Goal: Information Seeking & Learning: Learn about a topic

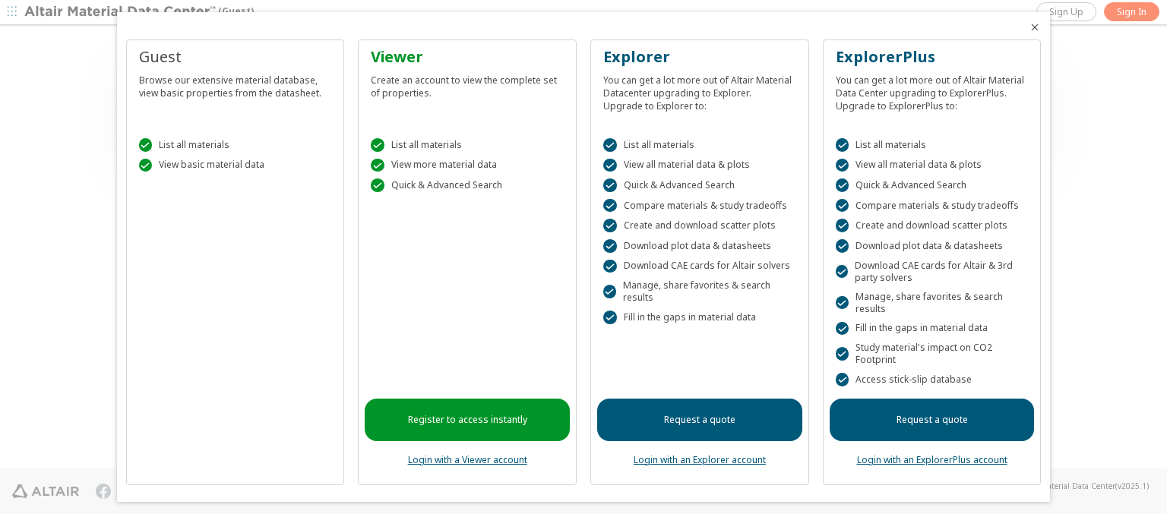
click at [1028, 27] on icon "Close" at bounding box center [1034, 27] width 12 height 12
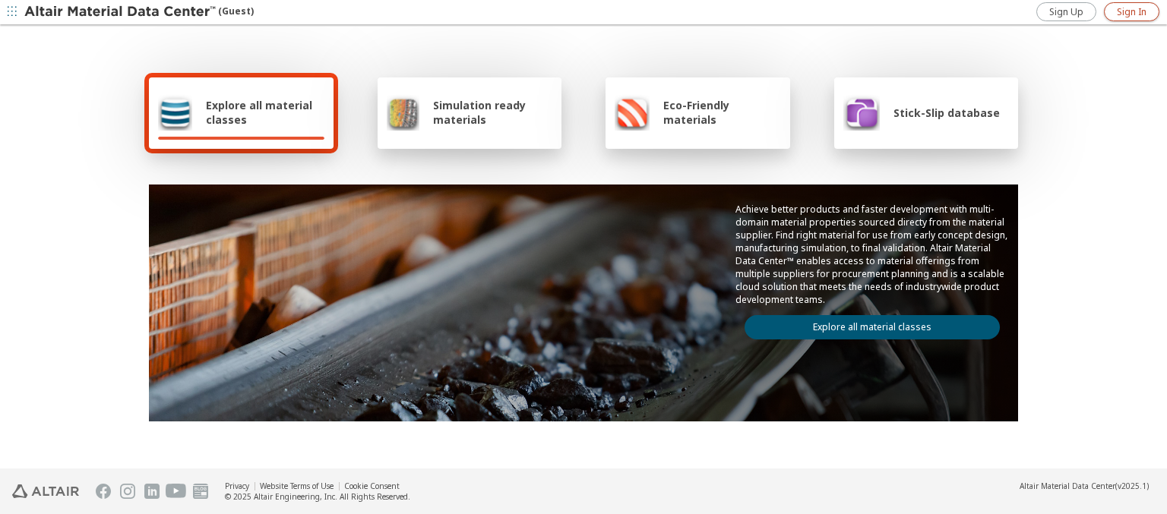
click at [1131, 11] on span "Sign In" at bounding box center [1132, 12] width 30 height 12
click at [121, 12] on img at bounding box center [121, 12] width 194 height 15
click at [259, 112] on span "Explore all material classes" at bounding box center [265, 112] width 118 height 29
click at [866, 324] on link "Explore all material classes" at bounding box center [871, 327] width 255 height 24
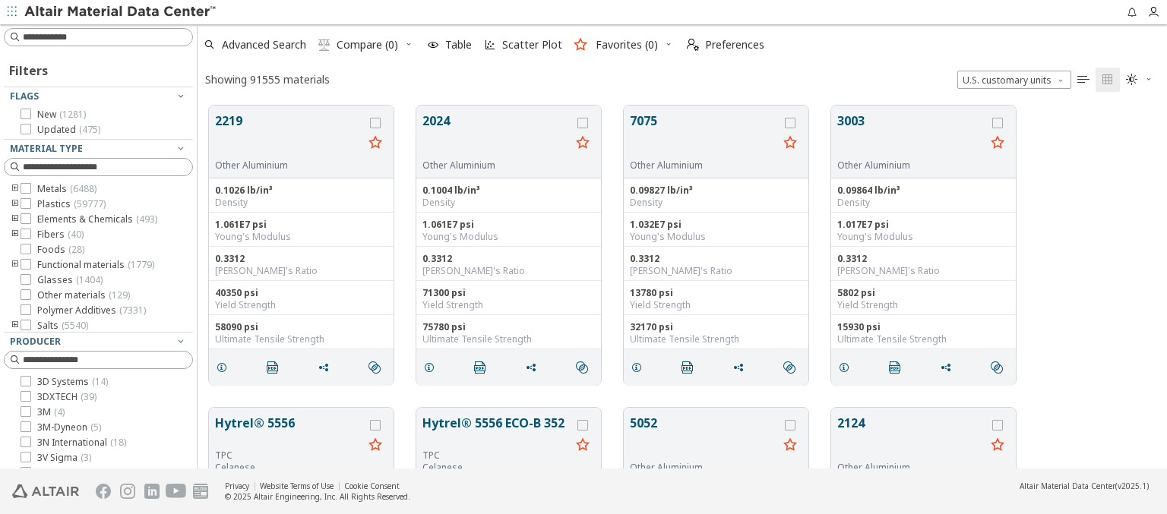
scroll to position [363, 957]
click at [264, 45] on span "Advanced Search" at bounding box center [264, 44] width 84 height 11
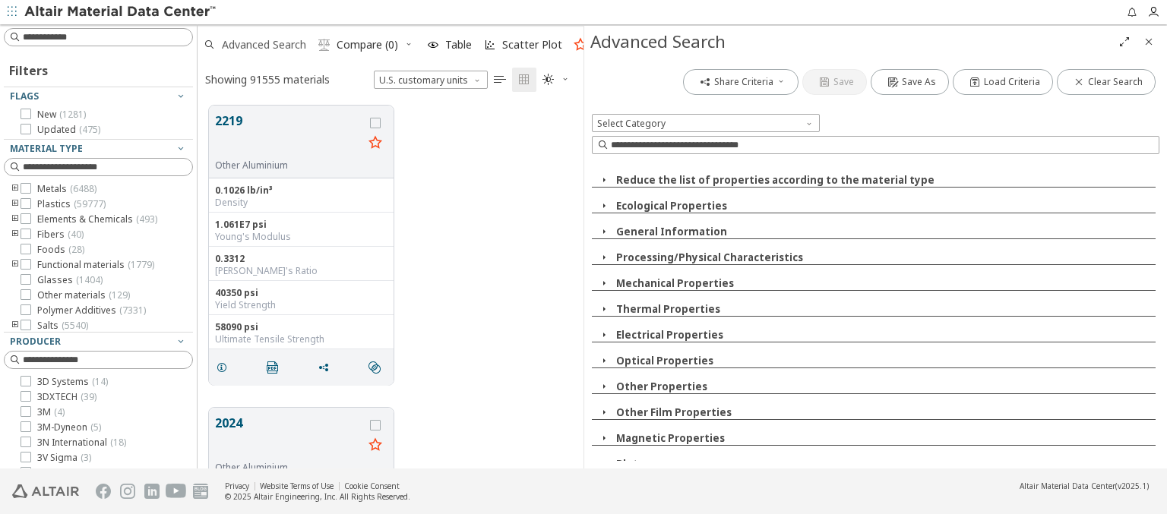
scroll to position [363, 374]
click at [603, 439] on icon "button" at bounding box center [604, 438] width 12 height 12
click at [603, 413] on icon "button" at bounding box center [604, 412] width 12 height 12
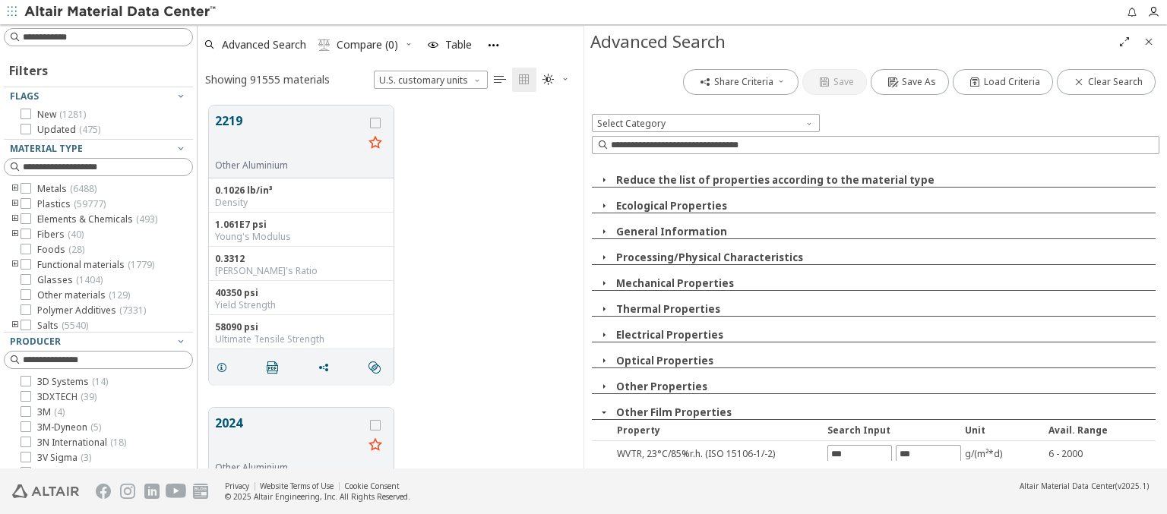
click at [603, 387] on icon "button" at bounding box center [604, 387] width 12 height 12
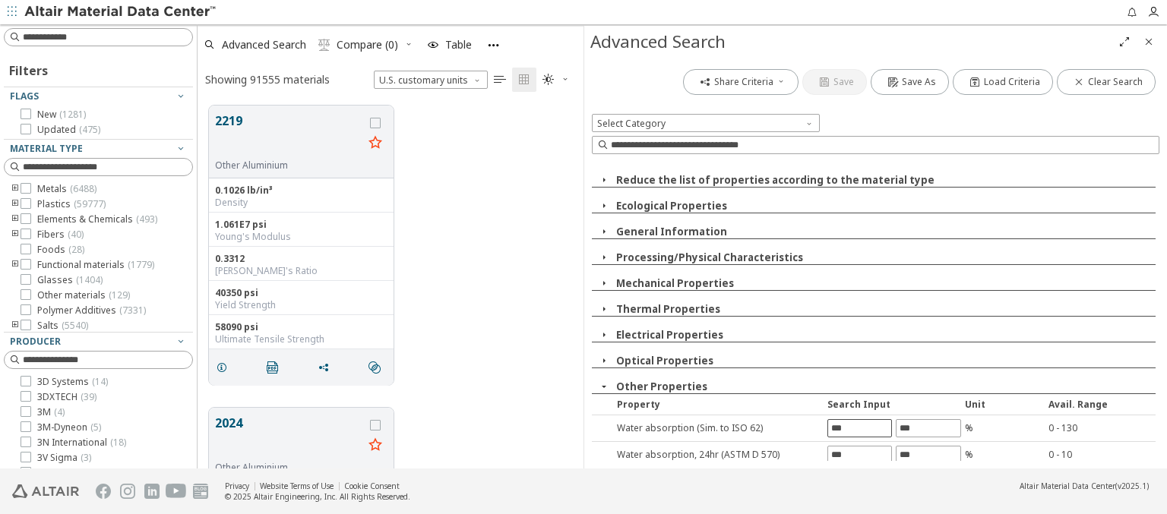
click at [854, 428] on input "text" at bounding box center [859, 428] width 63 height 17
type input "*"
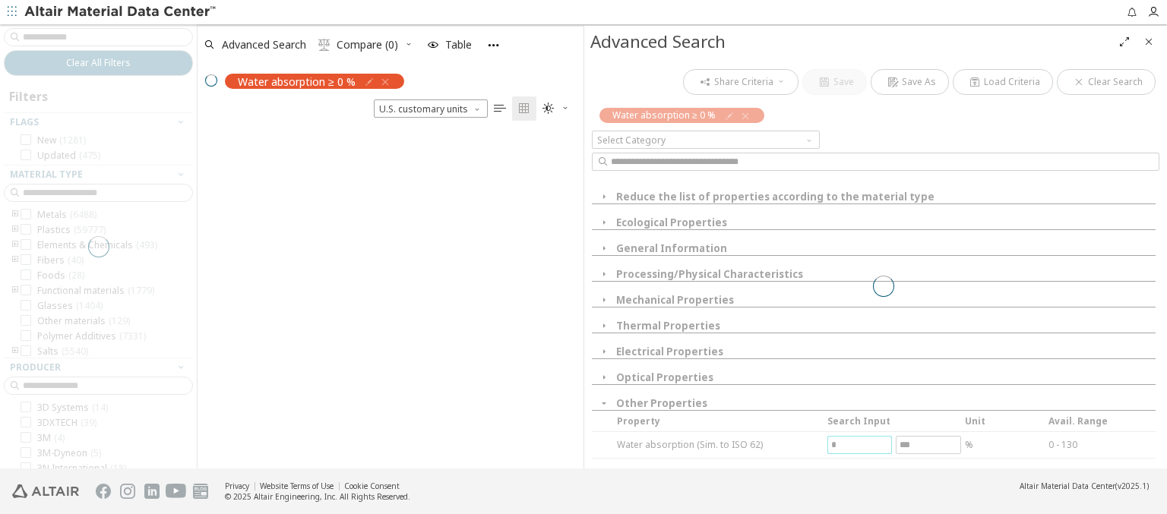
scroll to position [336, 374]
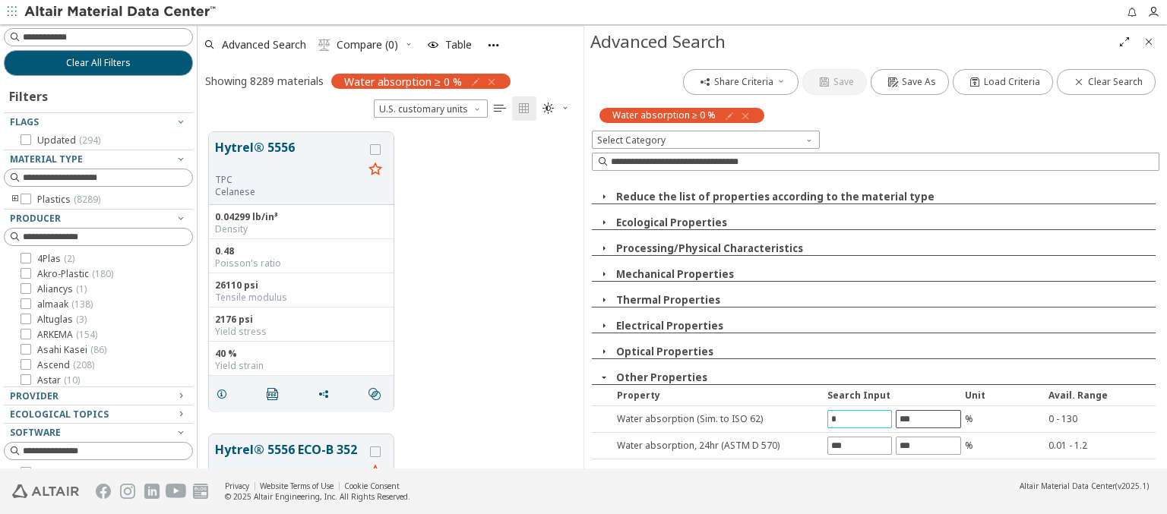
click at [921, 419] on input "text" at bounding box center [927, 419] width 63 height 17
type input "***"
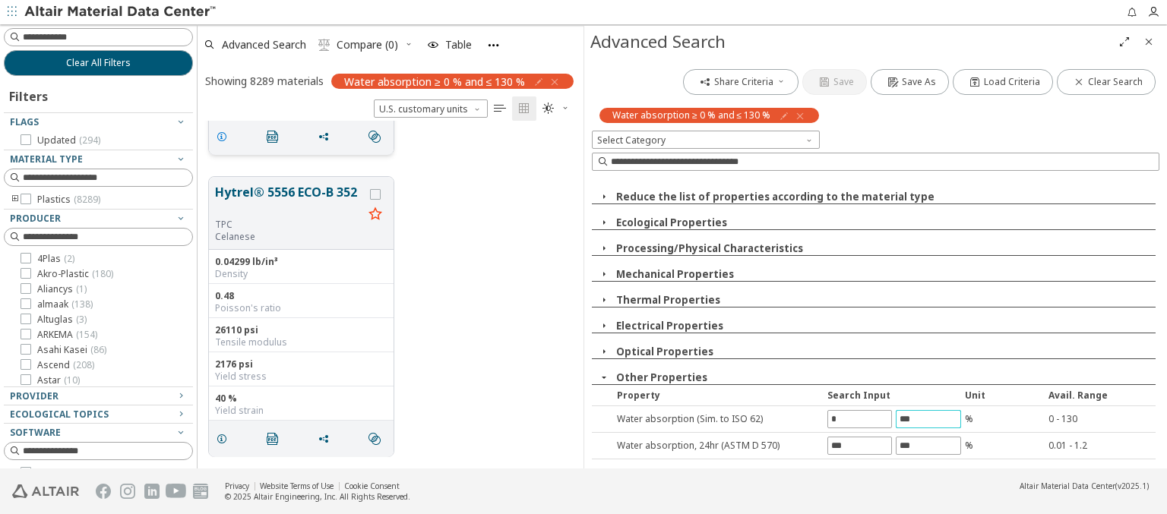
click at [224, 135] on icon "grid" at bounding box center [222, 137] width 12 height 12
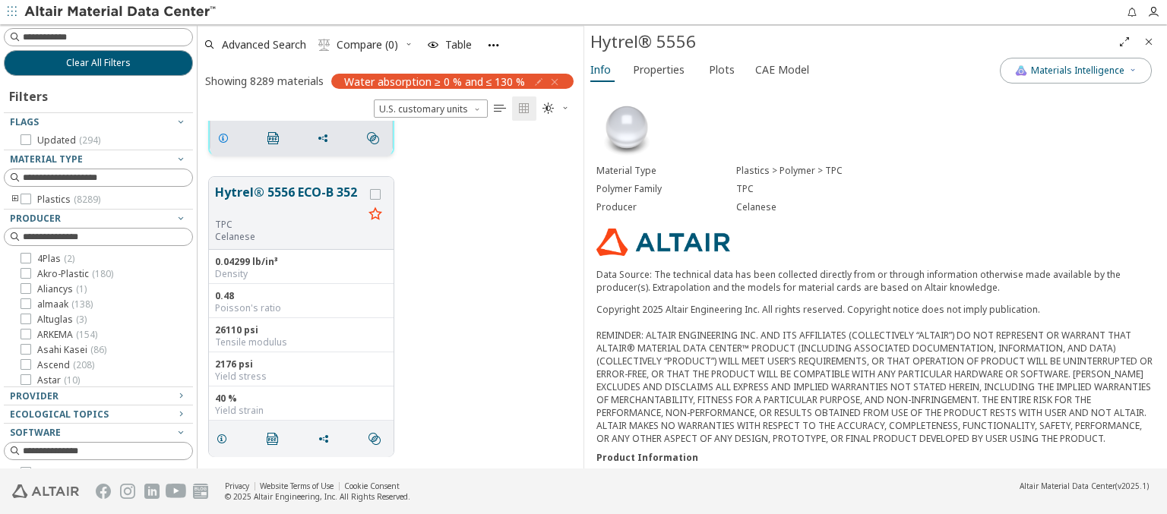
scroll to position [259, 0]
click at [657, 69] on span "Properties" at bounding box center [659, 70] width 52 height 24
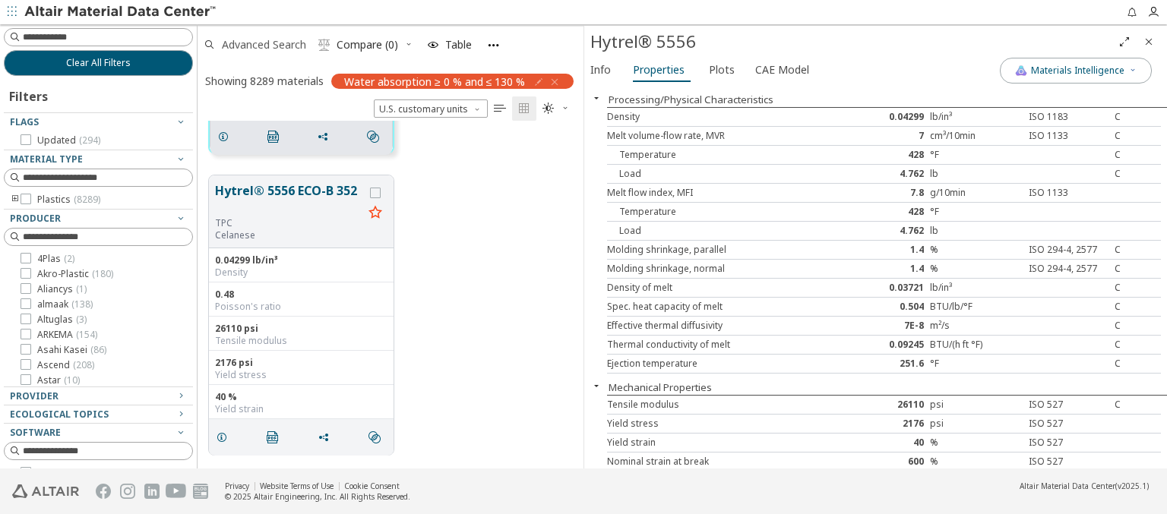
click at [264, 44] on span "Advanced Search" at bounding box center [264, 44] width 84 height 11
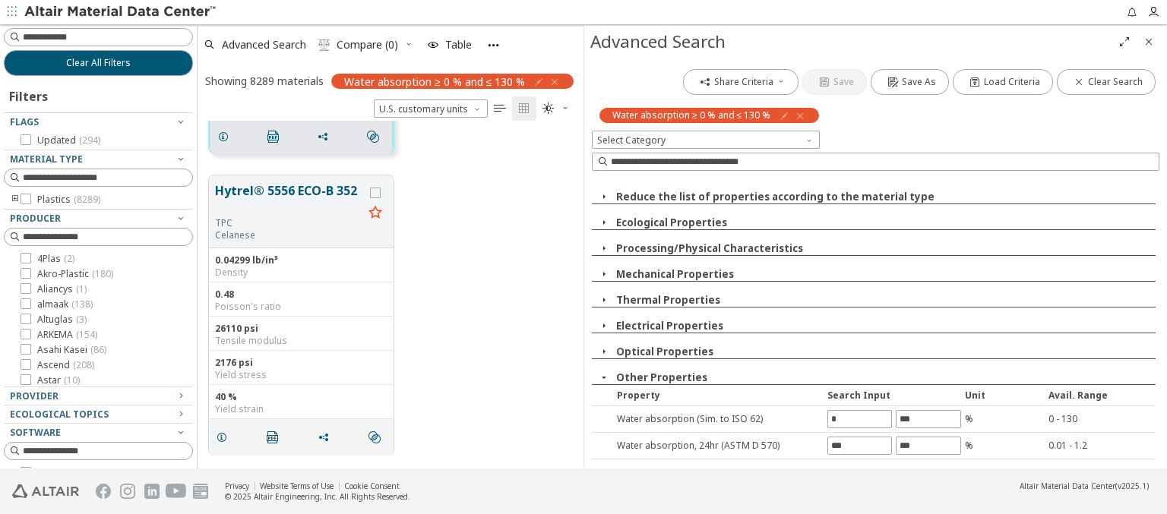
click at [798, 115] on icon "button" at bounding box center [800, 116] width 12 height 12
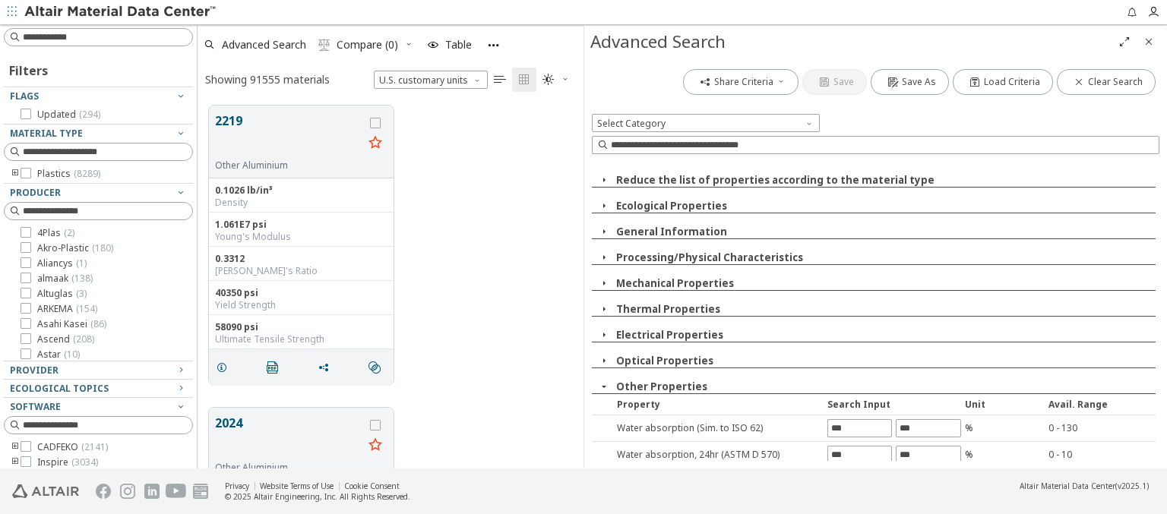
scroll to position [363, 374]
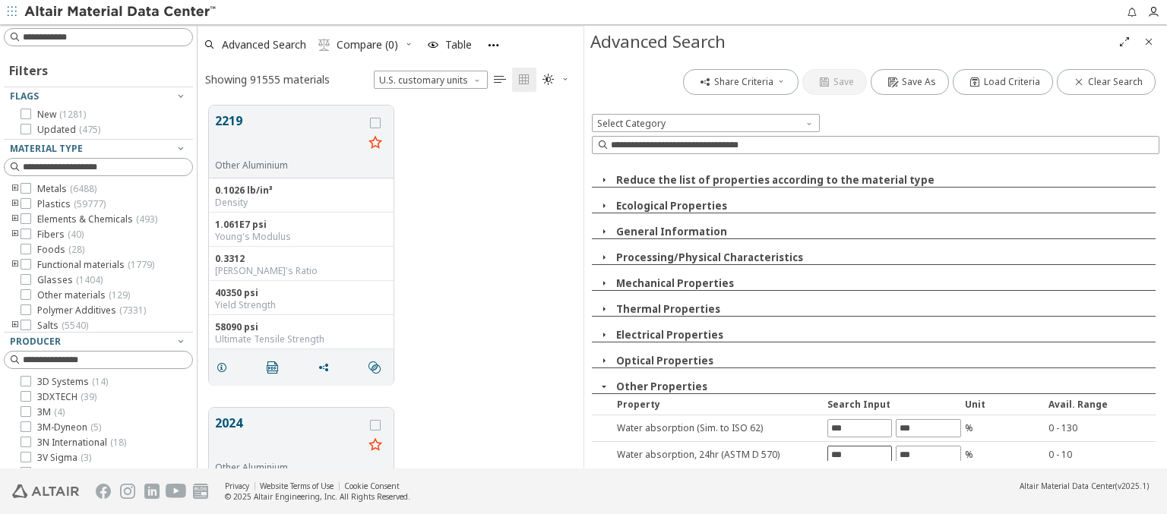
click at [854, 453] on input "text" at bounding box center [859, 455] width 63 height 17
type input "*"
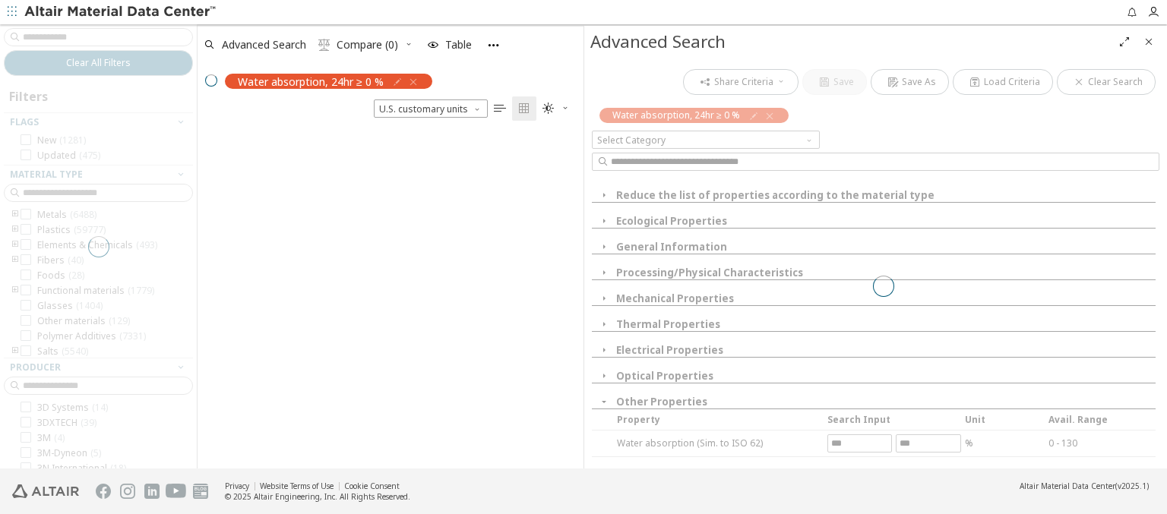
scroll to position [336, 374]
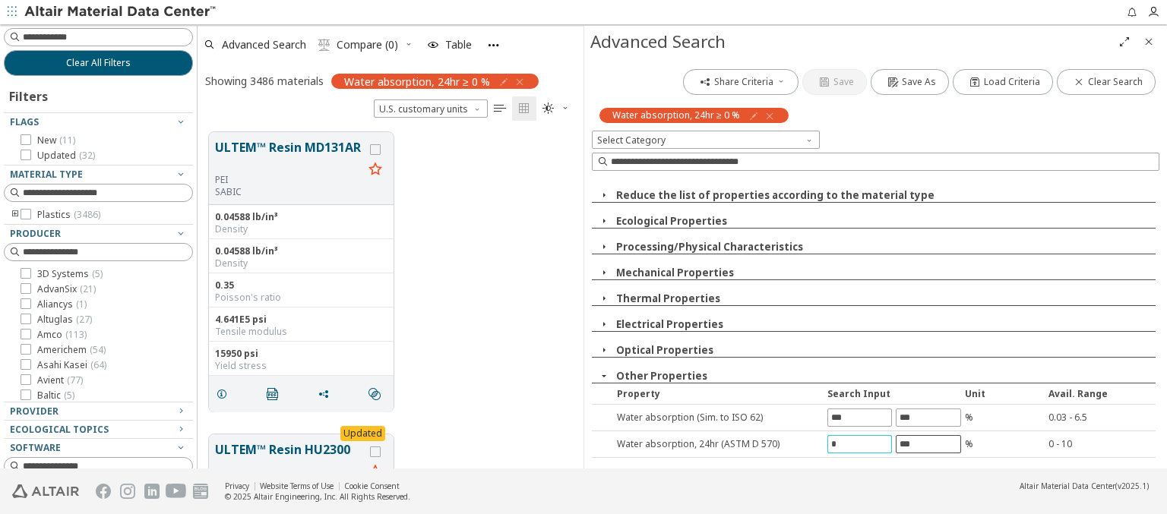
click at [921, 444] on input "text" at bounding box center [927, 444] width 63 height 17
type input "**"
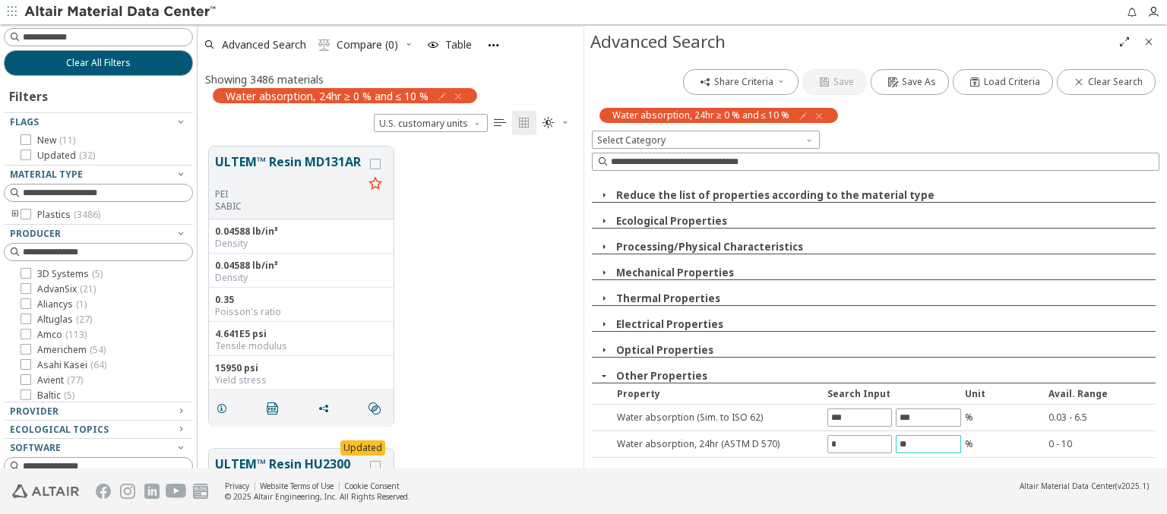
scroll to position [0, 0]
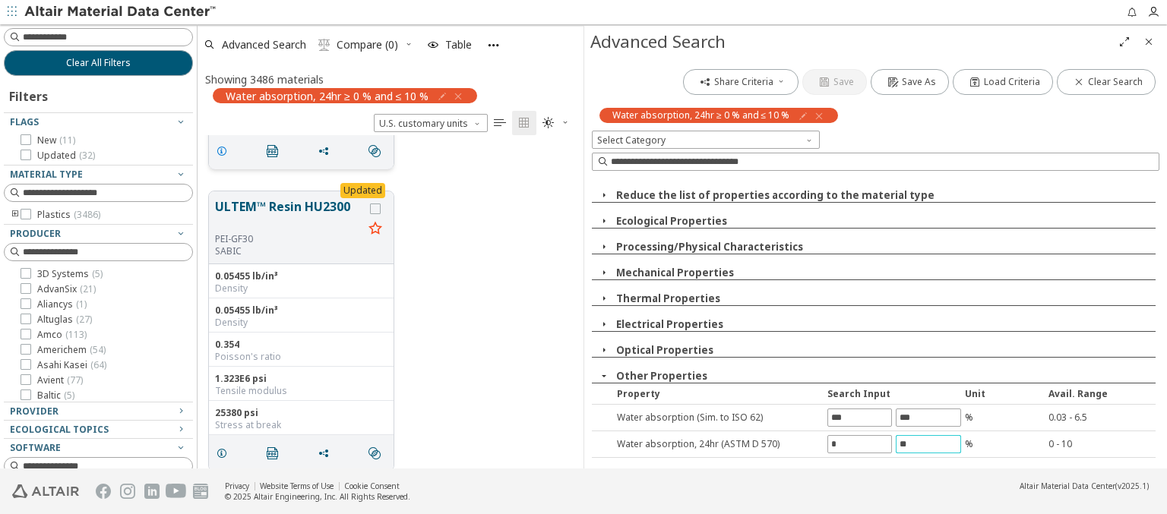
click at [224, 149] on icon "grid" at bounding box center [222, 151] width 12 height 12
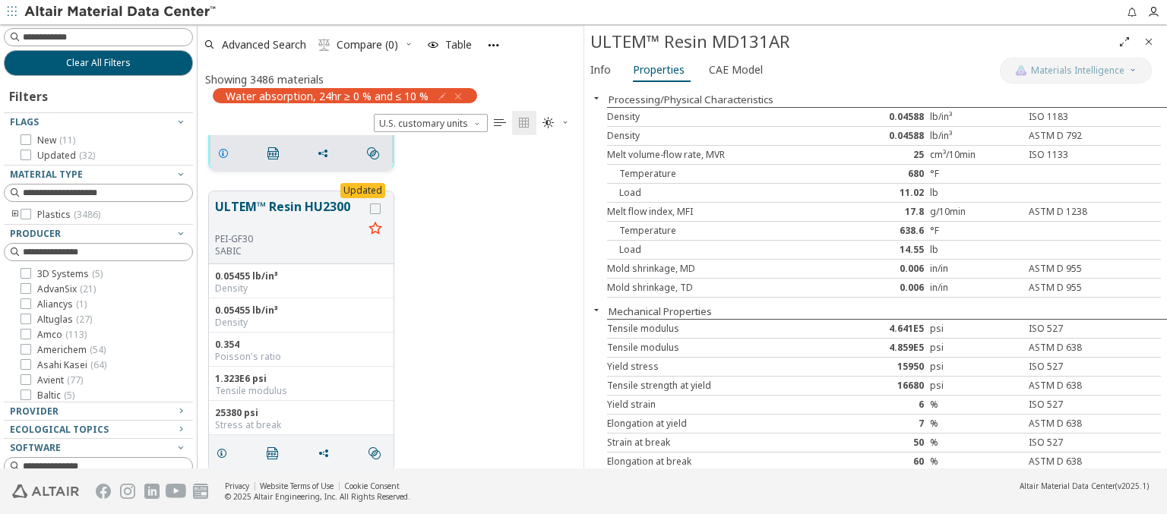
scroll to position [259, 0]
click at [657, 69] on span "Properties" at bounding box center [659, 70] width 52 height 24
click at [264, 44] on span "Advanced Search" at bounding box center [264, 44] width 84 height 11
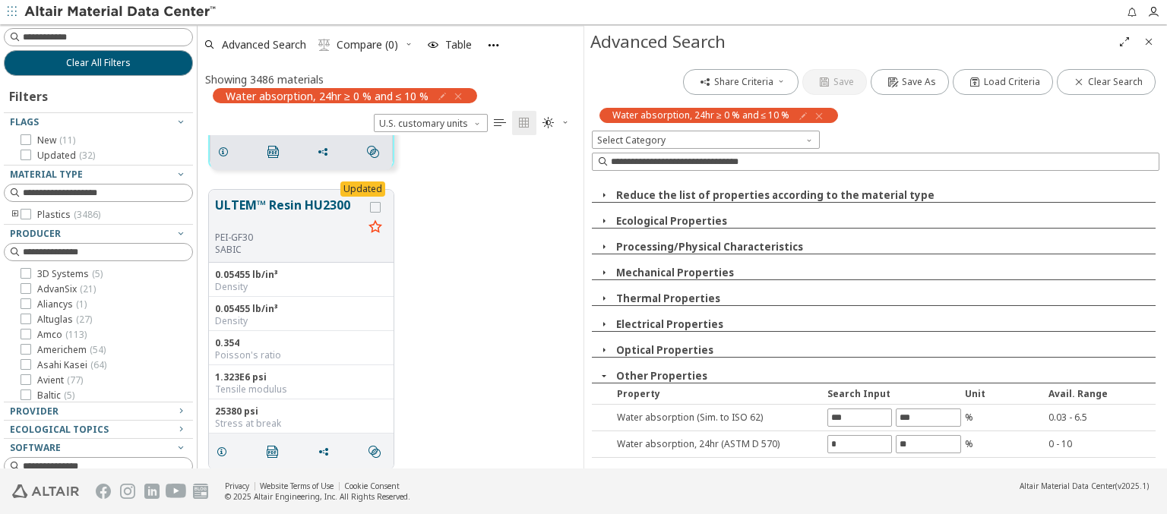
click at [817, 115] on icon "button" at bounding box center [819, 116] width 12 height 12
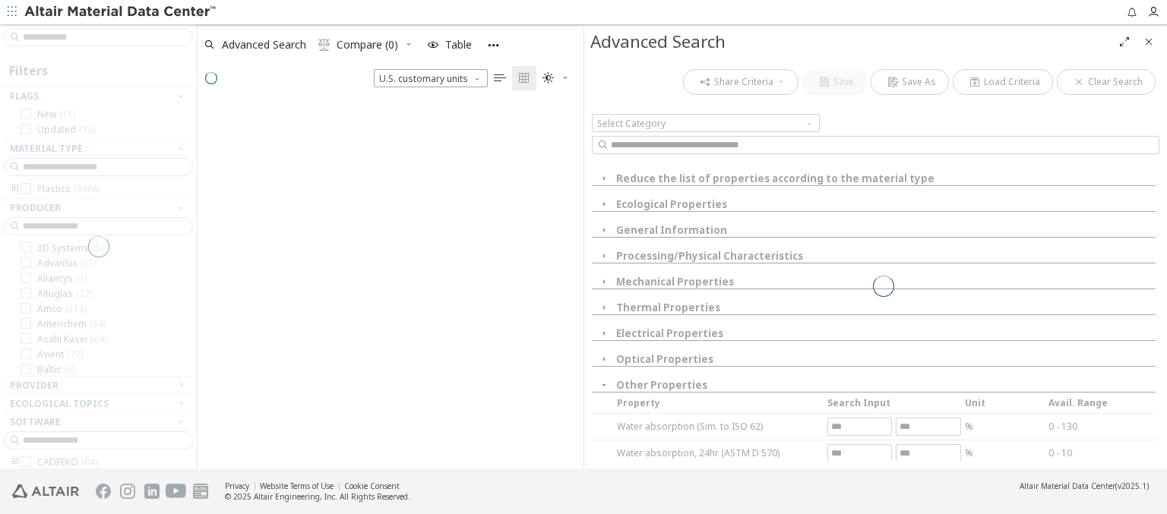
scroll to position [363, 374]
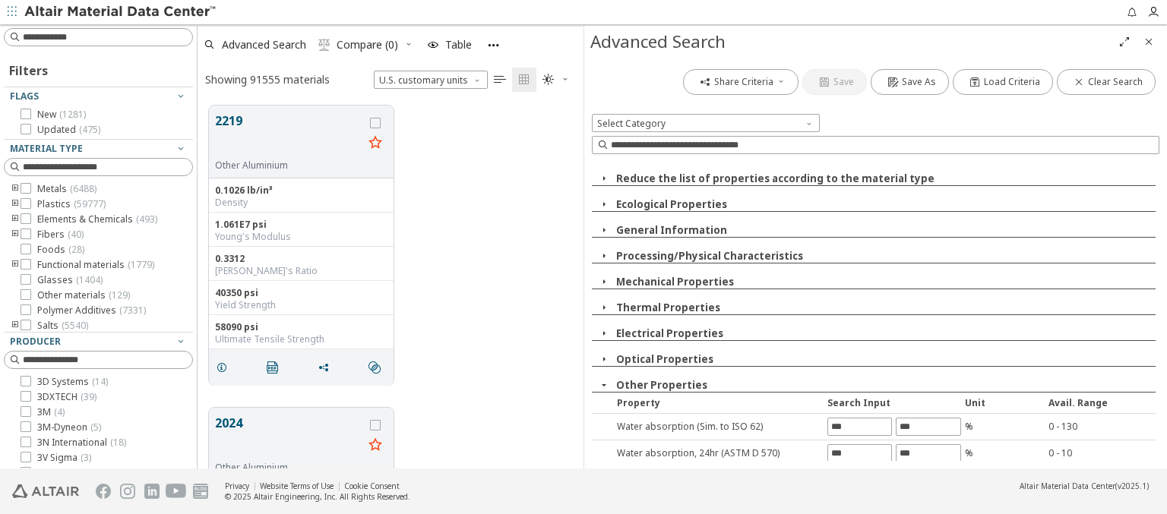
click at [854, 472] on input "text" at bounding box center [859, 480] width 63 height 17
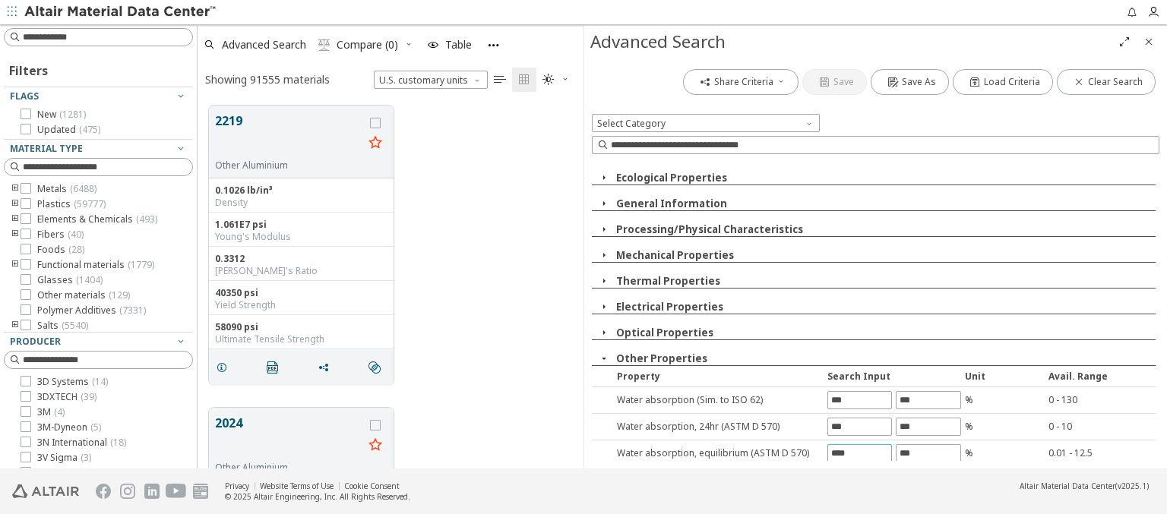
type input "****"
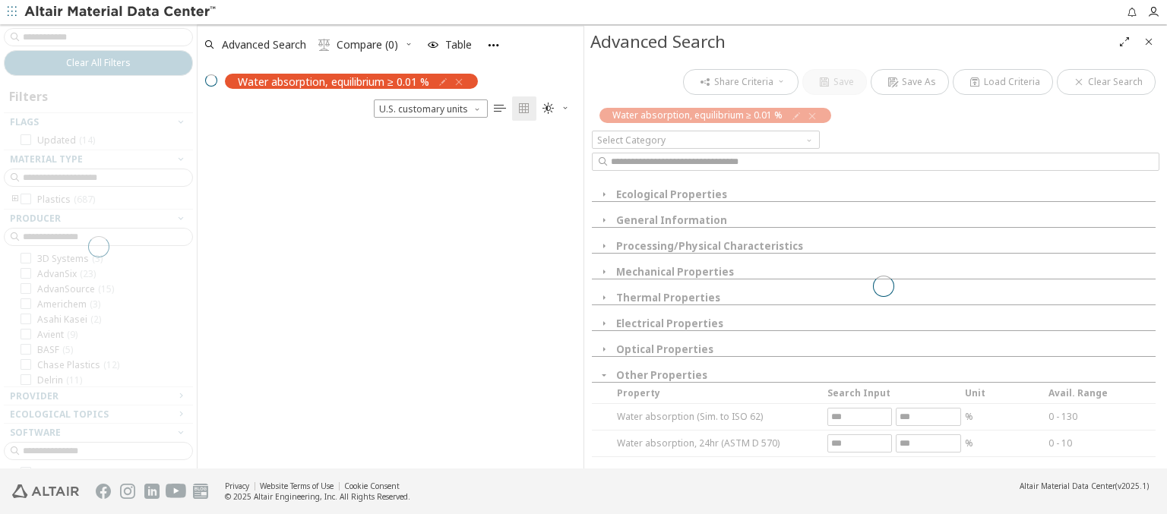
scroll to position [322, 374]
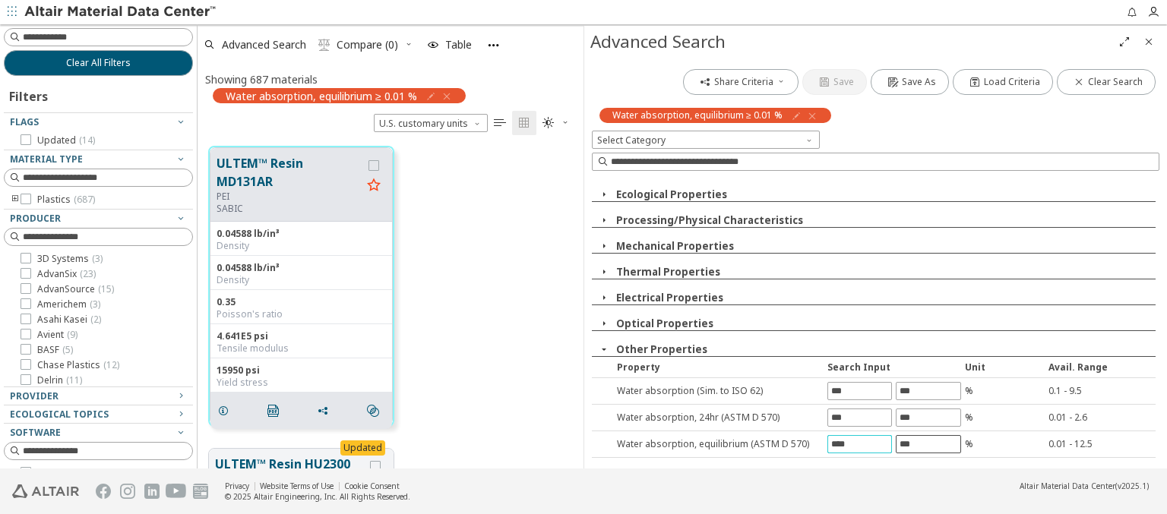
click at [921, 444] on input "text" at bounding box center [927, 444] width 63 height 17
type input "****"
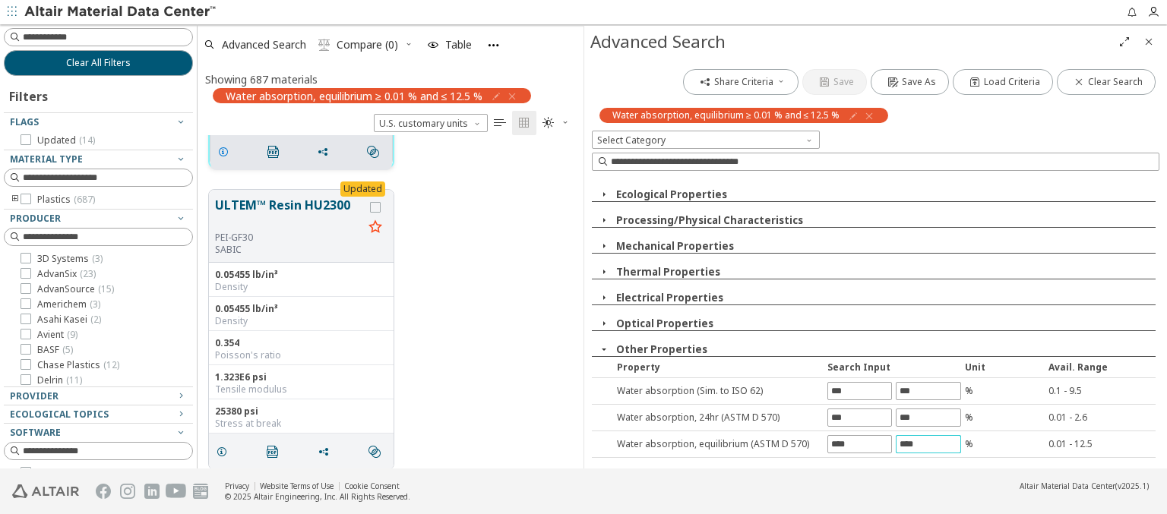
click at [226, 150] on icon "grid" at bounding box center [223, 152] width 12 height 12
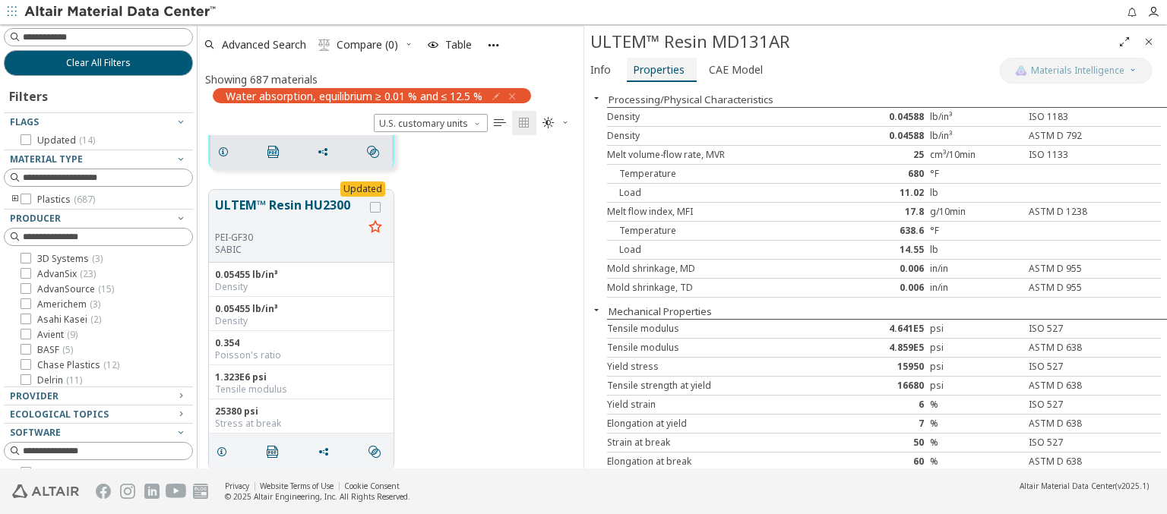
click at [657, 69] on span "Properties" at bounding box center [659, 70] width 52 height 24
click at [264, 44] on span "Advanced Search" at bounding box center [264, 44] width 84 height 11
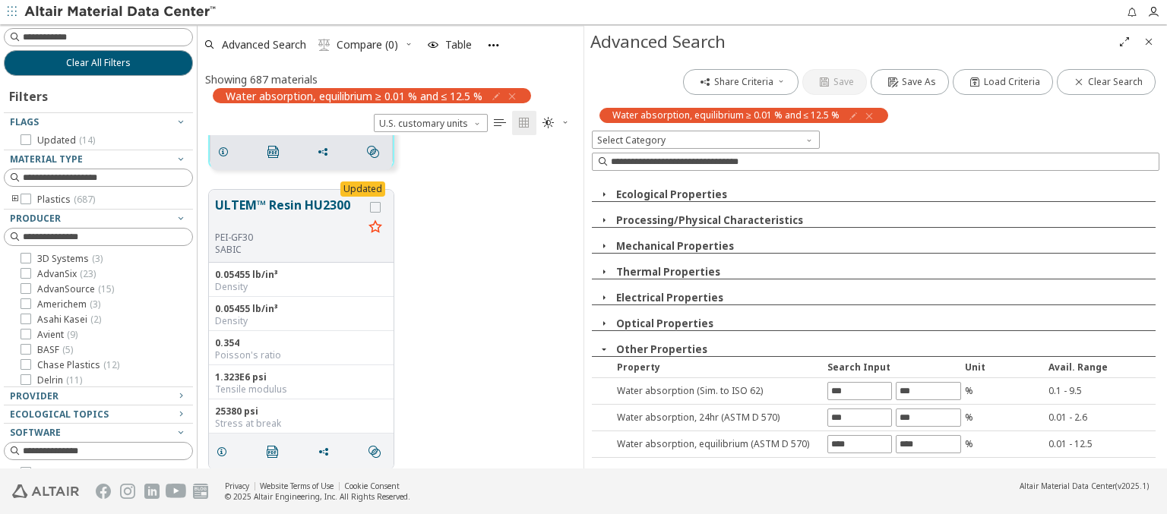
click at [867, 115] on icon "button" at bounding box center [869, 116] width 12 height 12
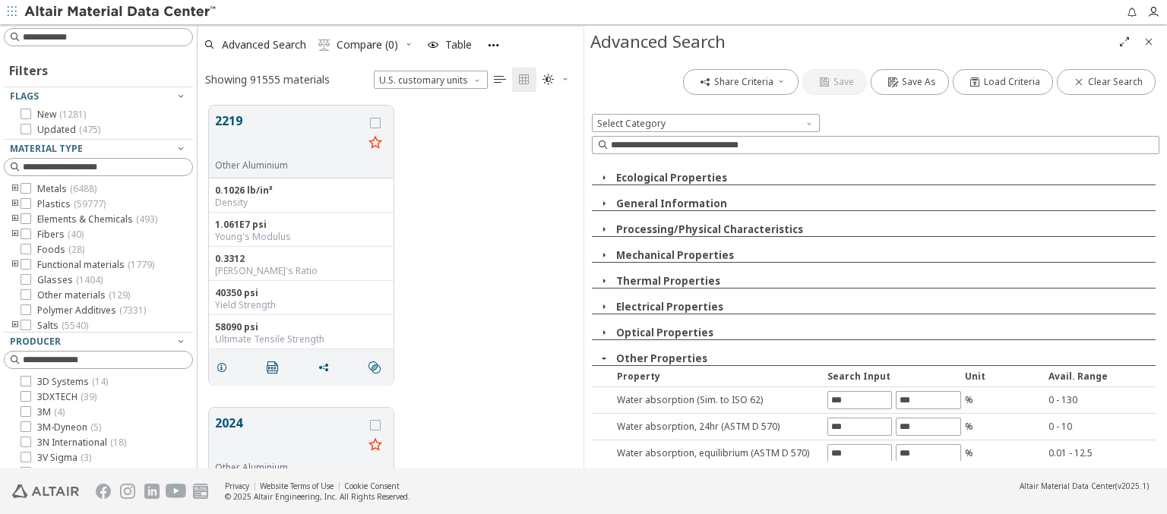
click at [854, 472] on input "text" at bounding box center [859, 480] width 63 height 17
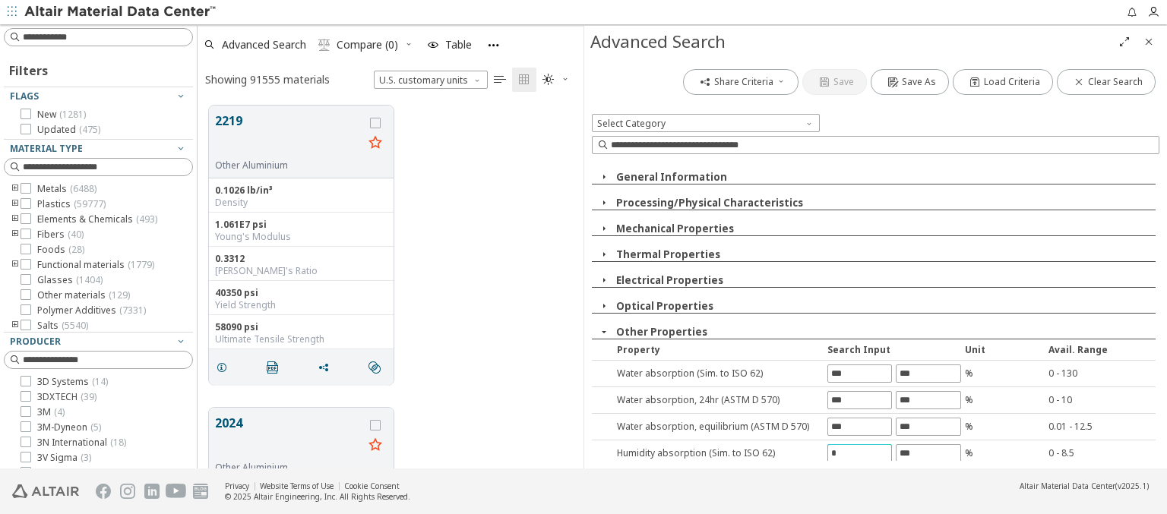
type input "*"
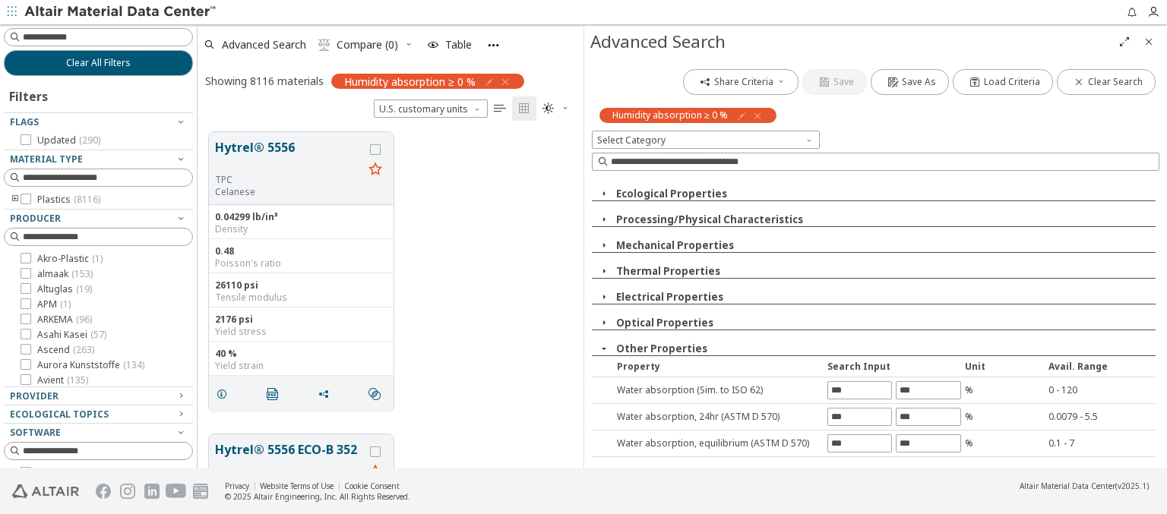
click at [921, 462] on input "text" at bounding box center [927, 470] width 63 height 17
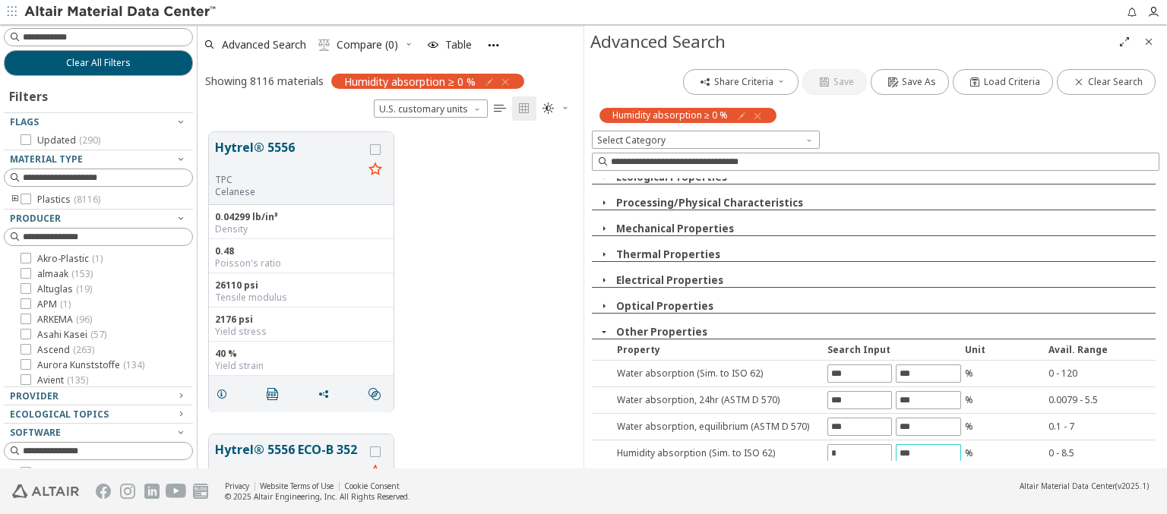
type input "***"
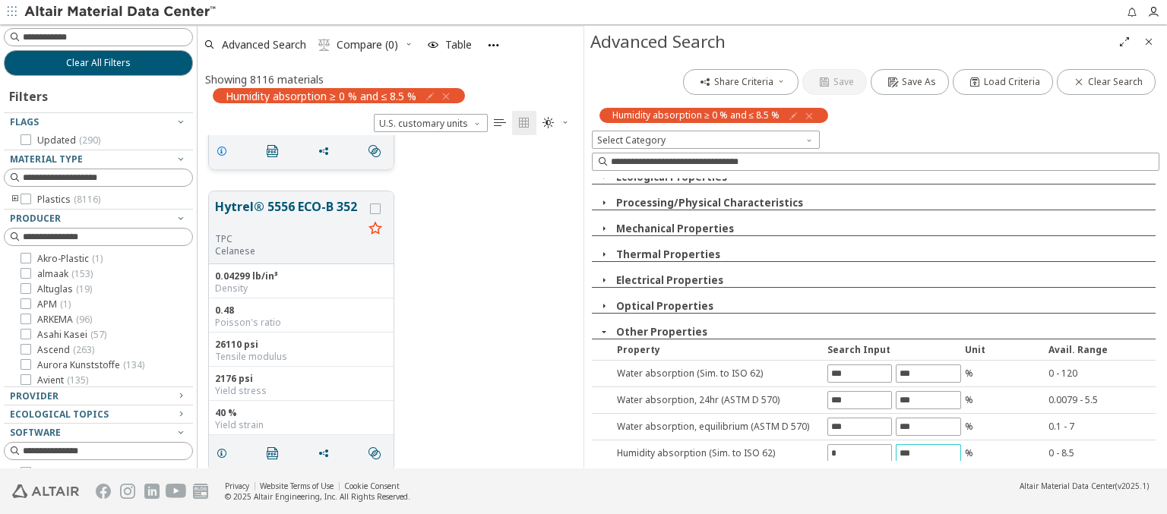
click at [224, 149] on icon "grid" at bounding box center [222, 151] width 12 height 12
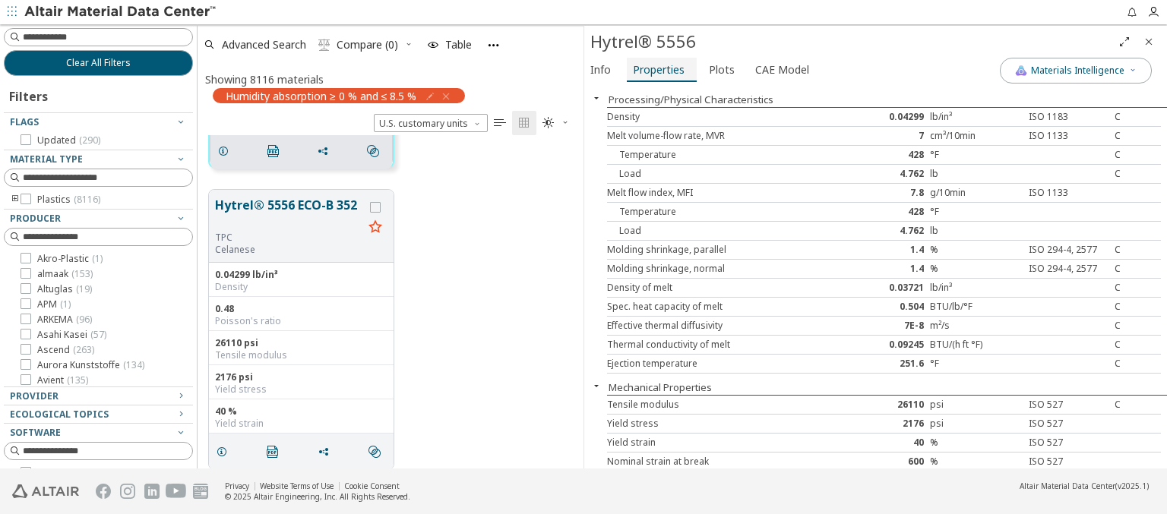
click at [657, 69] on span "Properties" at bounding box center [659, 70] width 52 height 24
click at [264, 44] on span "Advanced Search" at bounding box center [264, 44] width 84 height 11
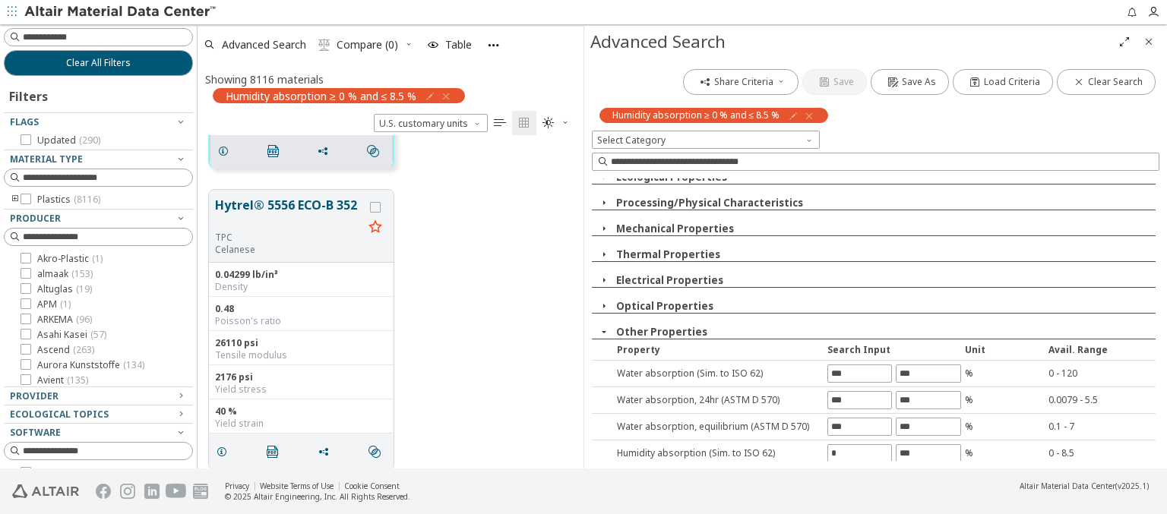
click at [808, 115] on icon "button" at bounding box center [809, 116] width 12 height 12
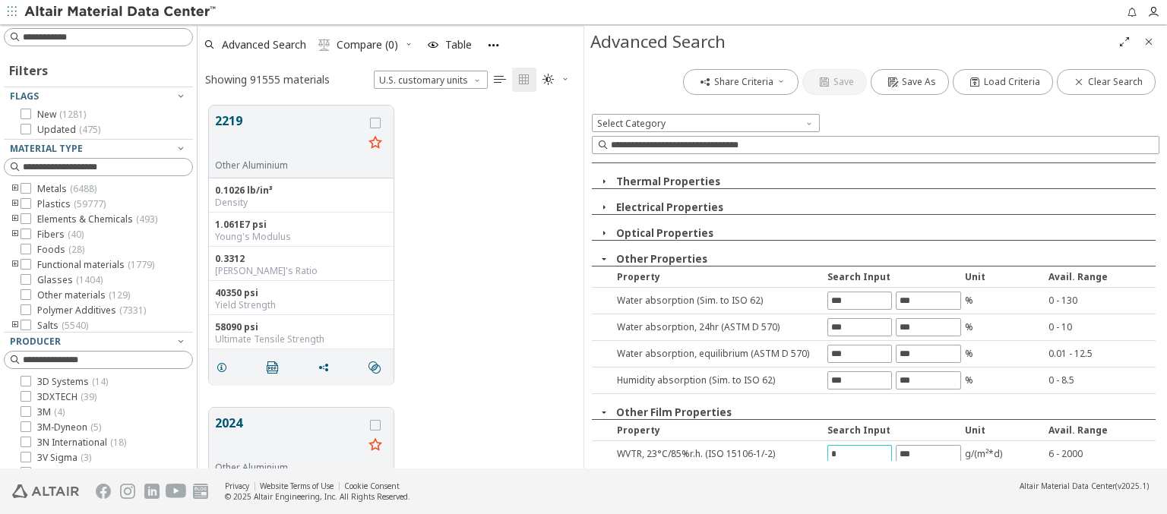
type input "*"
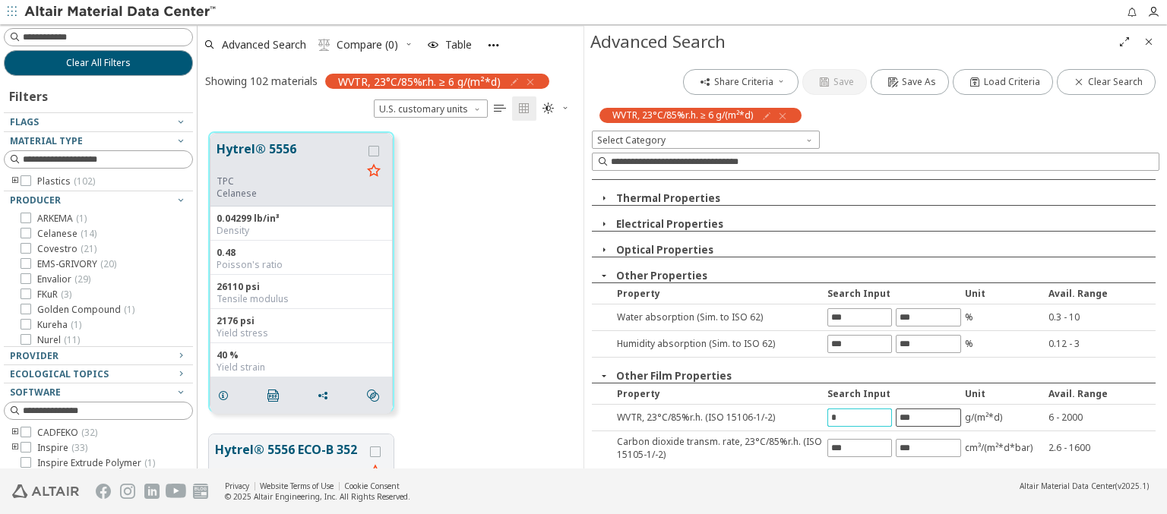
click at [921, 417] on input "text" at bounding box center [927, 417] width 63 height 17
type input "****"
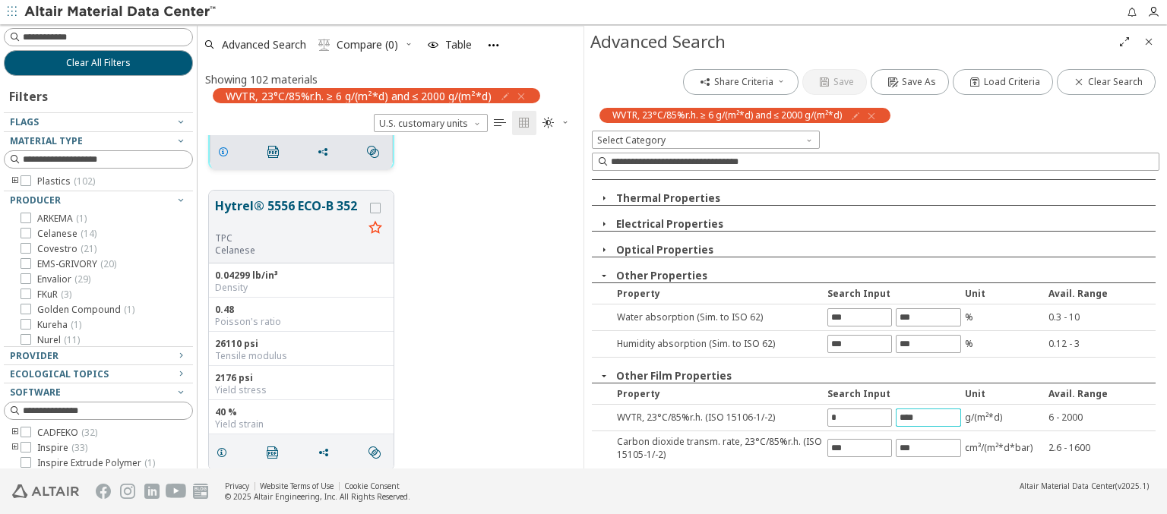
click at [226, 150] on icon "grid" at bounding box center [223, 152] width 12 height 12
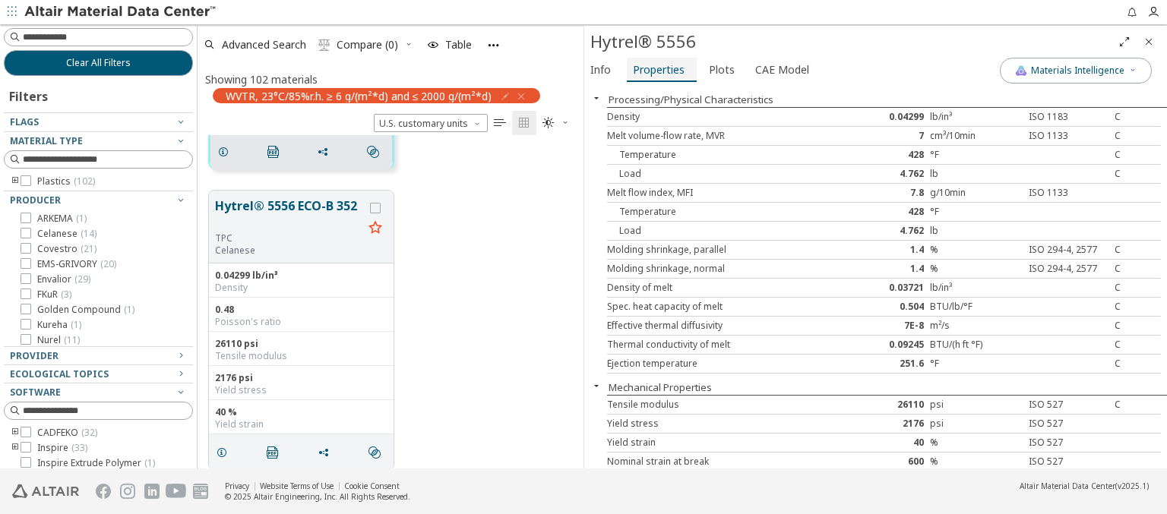
click at [657, 69] on span "Properties" at bounding box center [659, 70] width 52 height 24
click at [264, 44] on span "Advanced Search" at bounding box center [264, 44] width 84 height 11
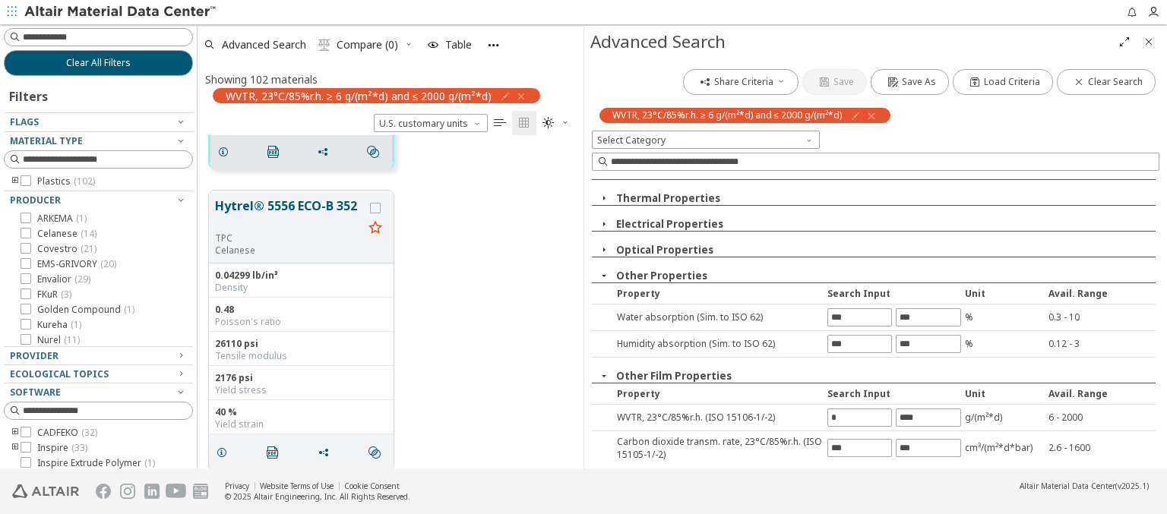
click at [871, 115] on icon "button" at bounding box center [871, 116] width 12 height 12
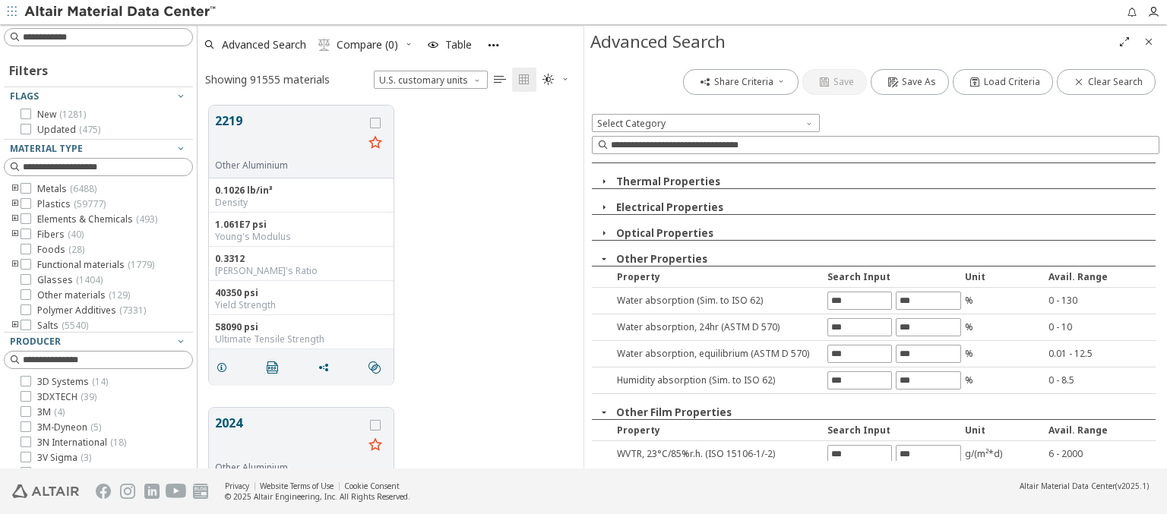
click at [854, 476] on input "text" at bounding box center [859, 484] width 63 height 17
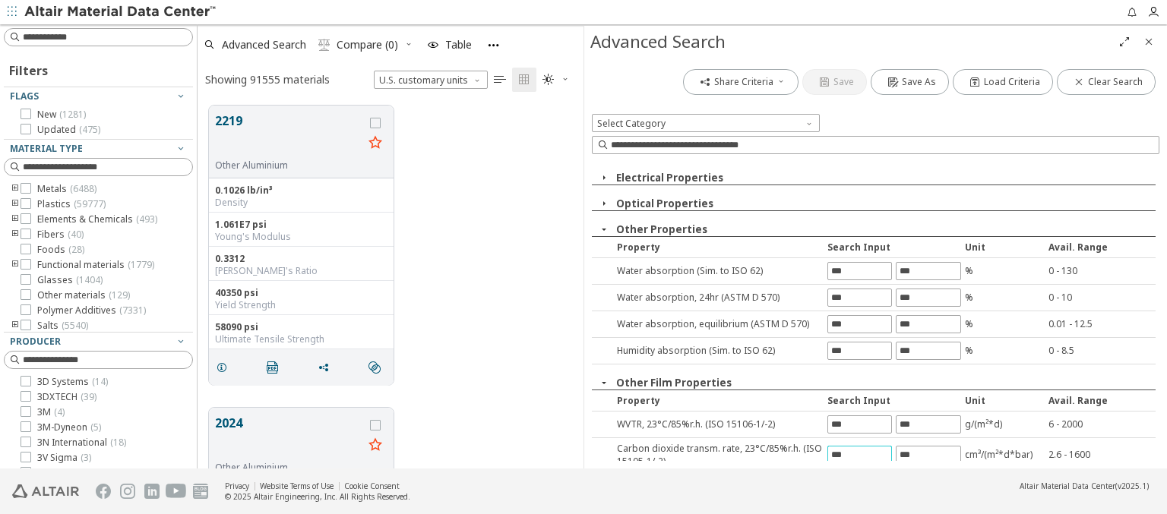
type input "***"
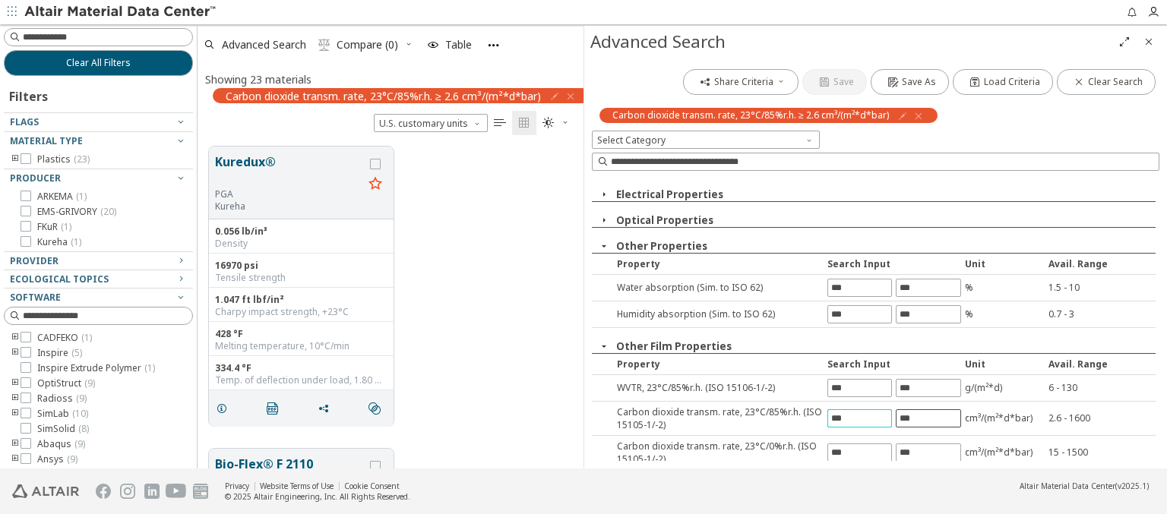
click at [921, 417] on input "text" at bounding box center [927, 418] width 63 height 17
type input "****"
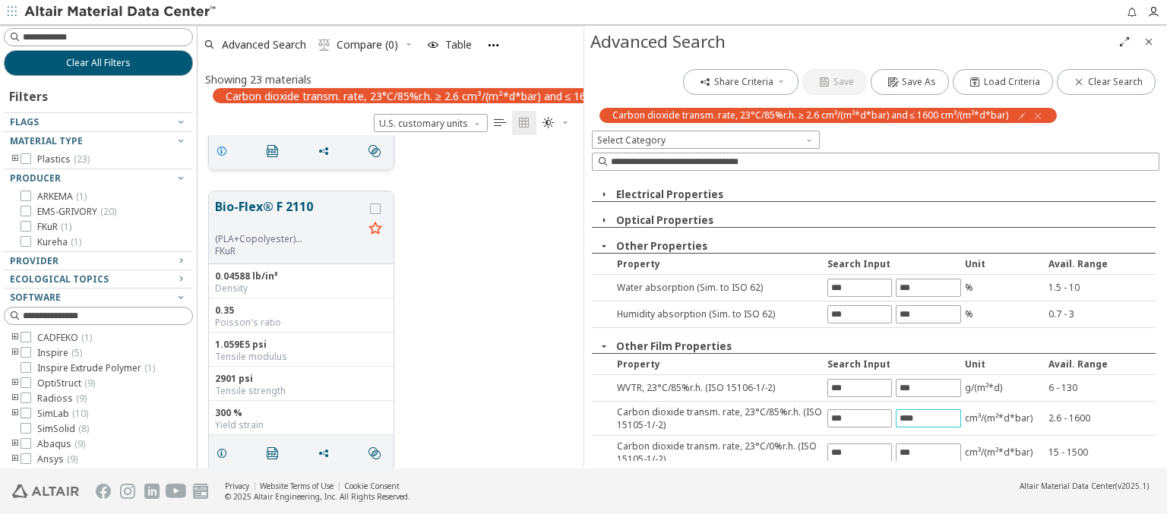
click at [224, 149] on icon "grid" at bounding box center [222, 151] width 12 height 12
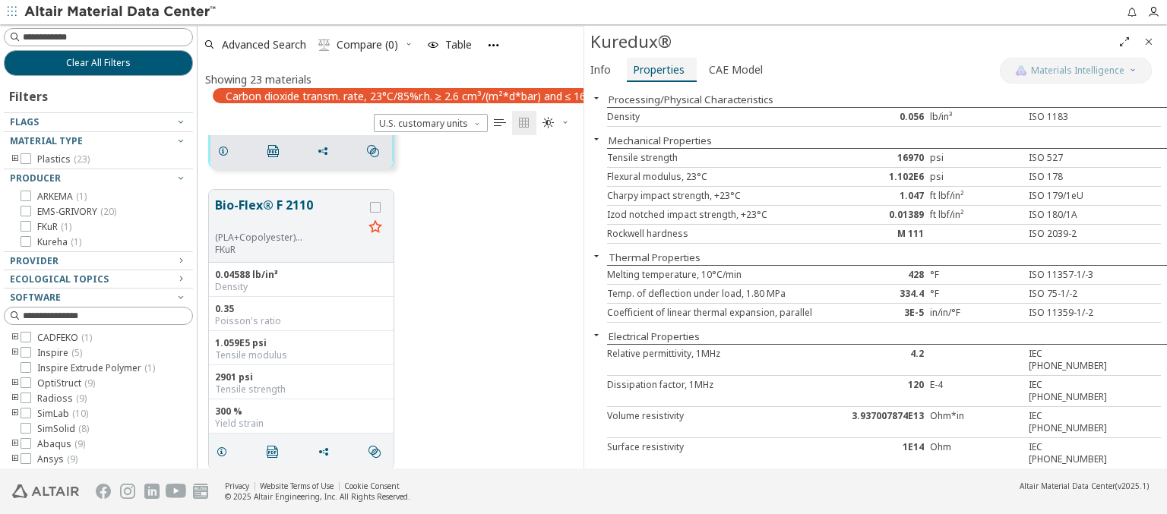
click at [657, 69] on span "Properties" at bounding box center [659, 70] width 52 height 24
click at [264, 44] on span "Advanced Search" at bounding box center [264, 44] width 84 height 11
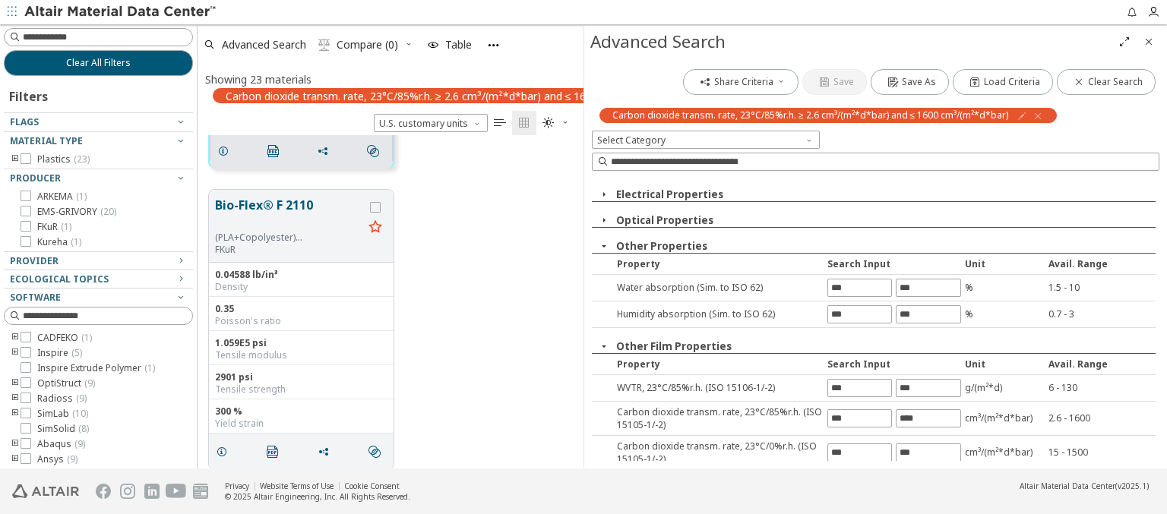
click at [1034, 115] on icon "button" at bounding box center [1037, 116] width 12 height 12
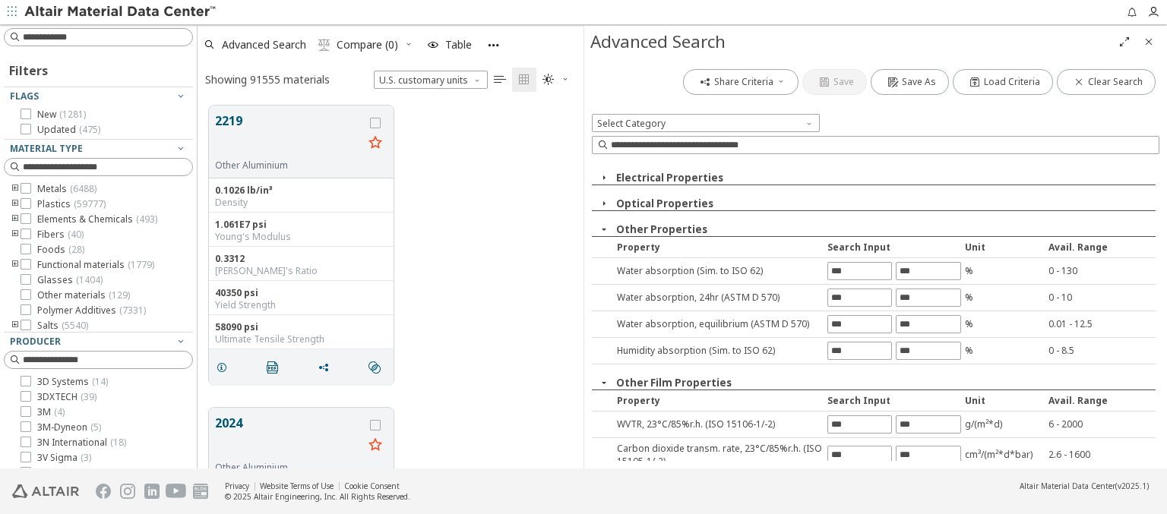
click at [854, 481] on input "text" at bounding box center [859, 489] width 63 height 17
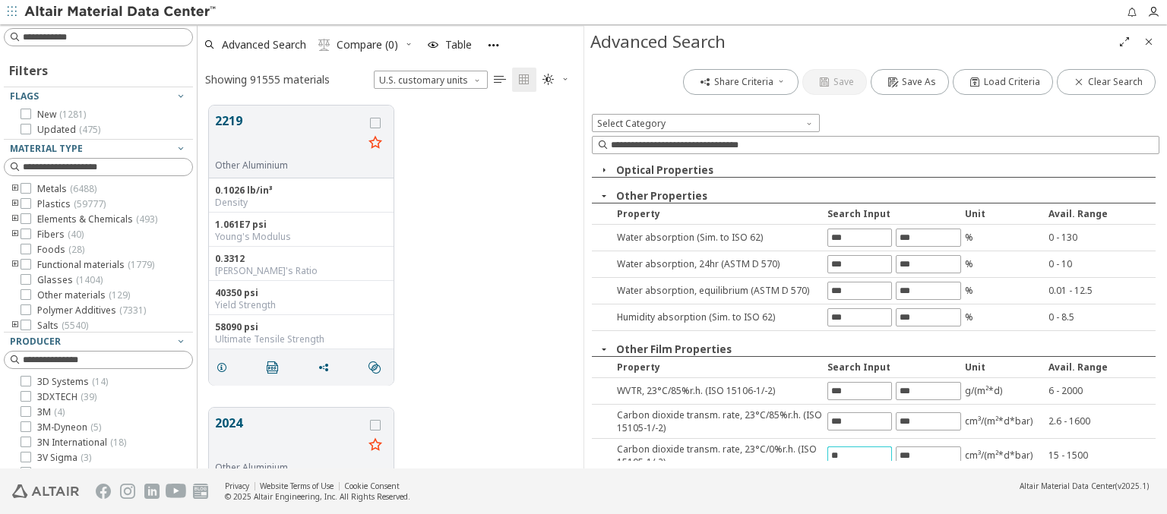
type input "**"
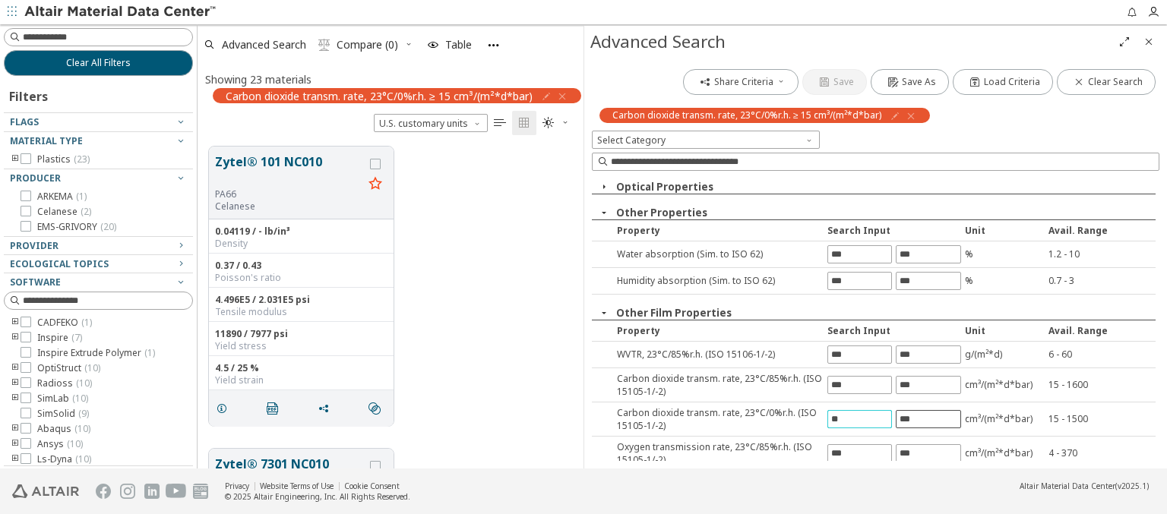
click at [921, 416] on input "text" at bounding box center [927, 419] width 63 height 17
type input "****"
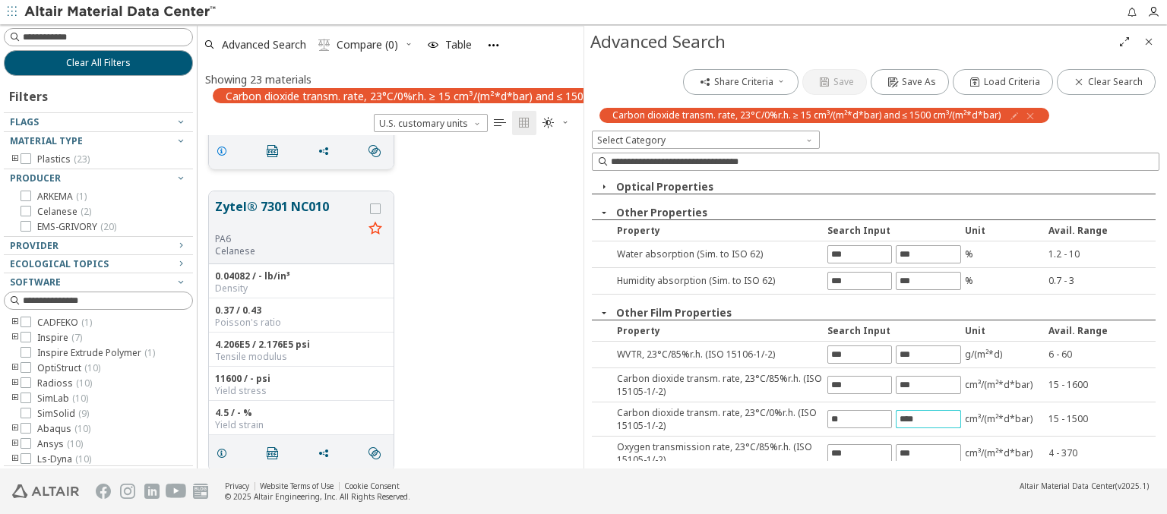
click at [224, 149] on icon "grid" at bounding box center [222, 151] width 12 height 12
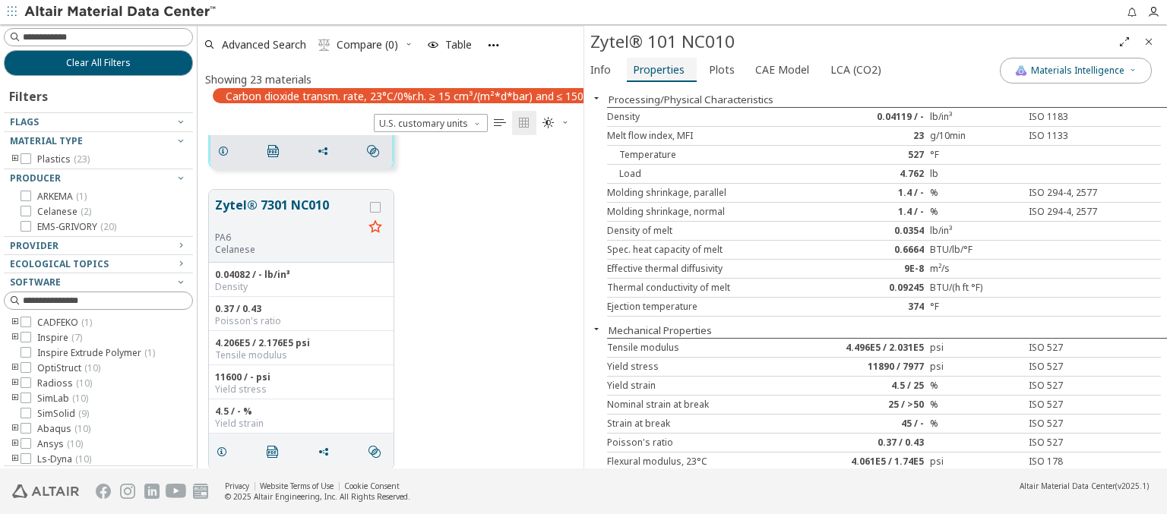
click at [657, 69] on span "Properties" at bounding box center [659, 70] width 52 height 24
click at [264, 44] on span "Advanced Search" at bounding box center [264, 44] width 84 height 11
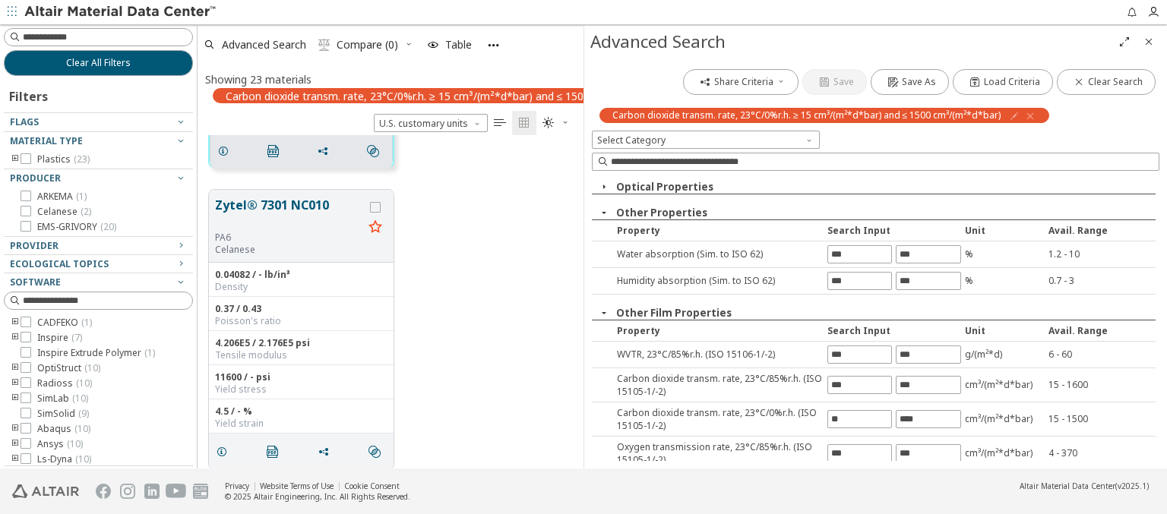
click at [1026, 115] on icon "button" at bounding box center [1030, 116] width 12 height 12
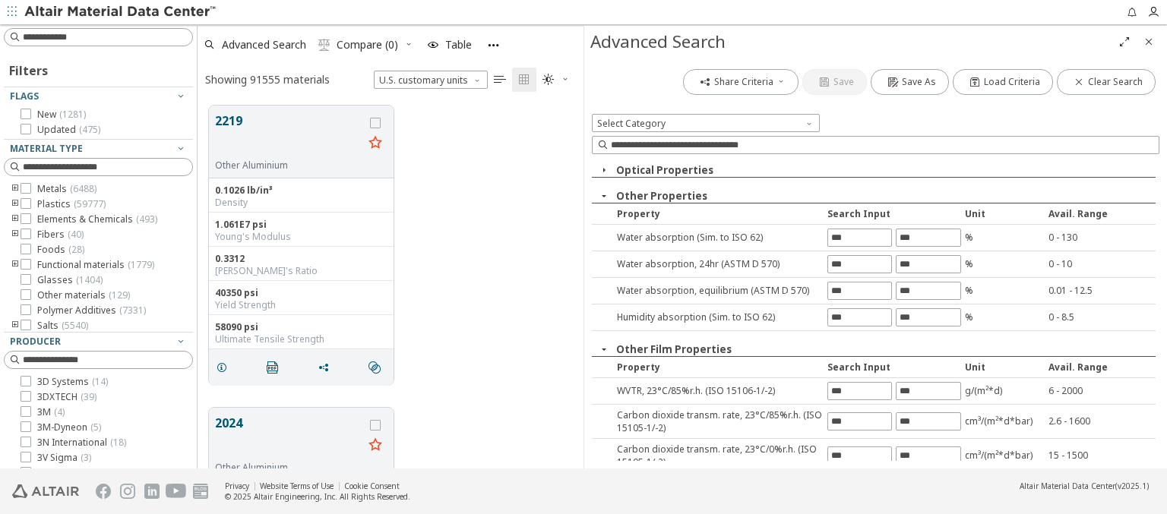
click at [854, 482] on input "text" at bounding box center [859, 490] width 63 height 17
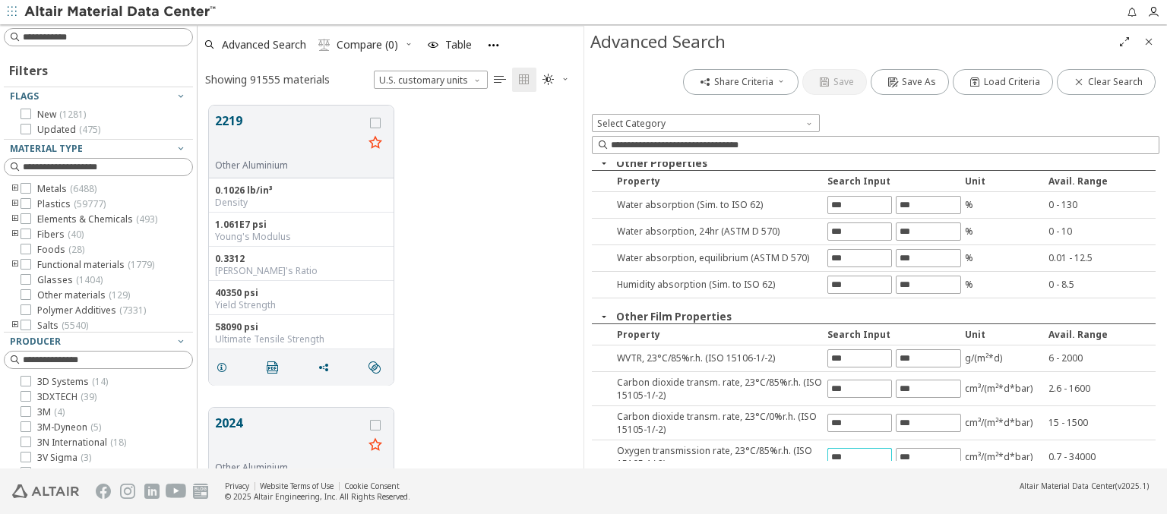
type input "***"
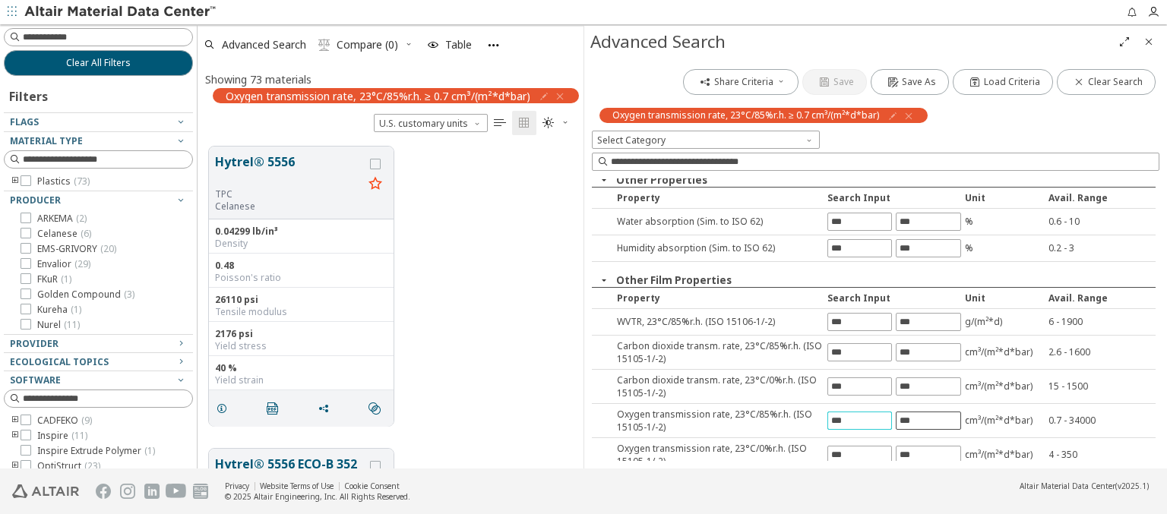
click at [921, 417] on input "text" at bounding box center [927, 420] width 63 height 17
type input "*****"
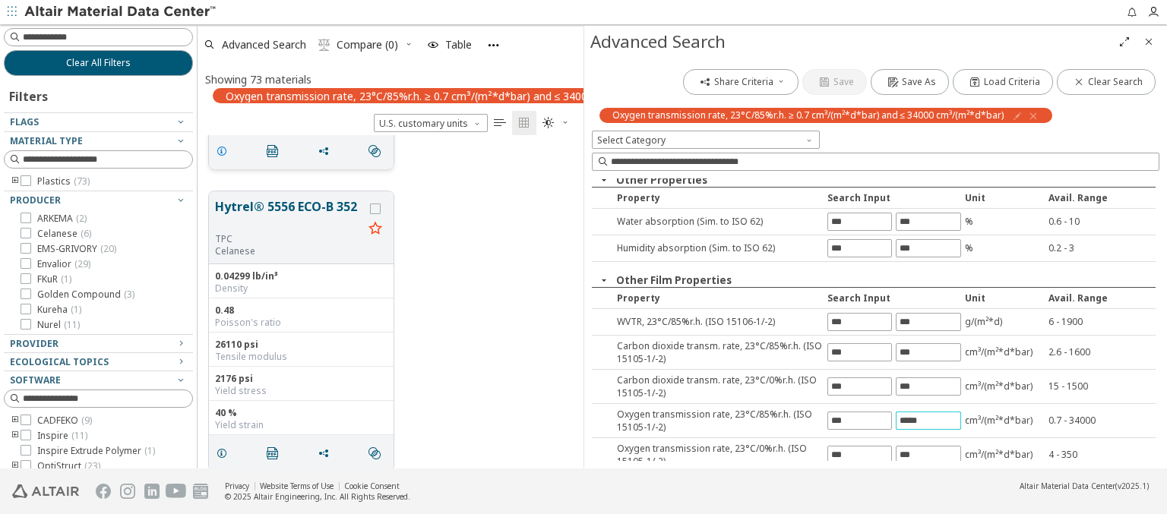
click at [224, 149] on icon "grid" at bounding box center [222, 151] width 12 height 12
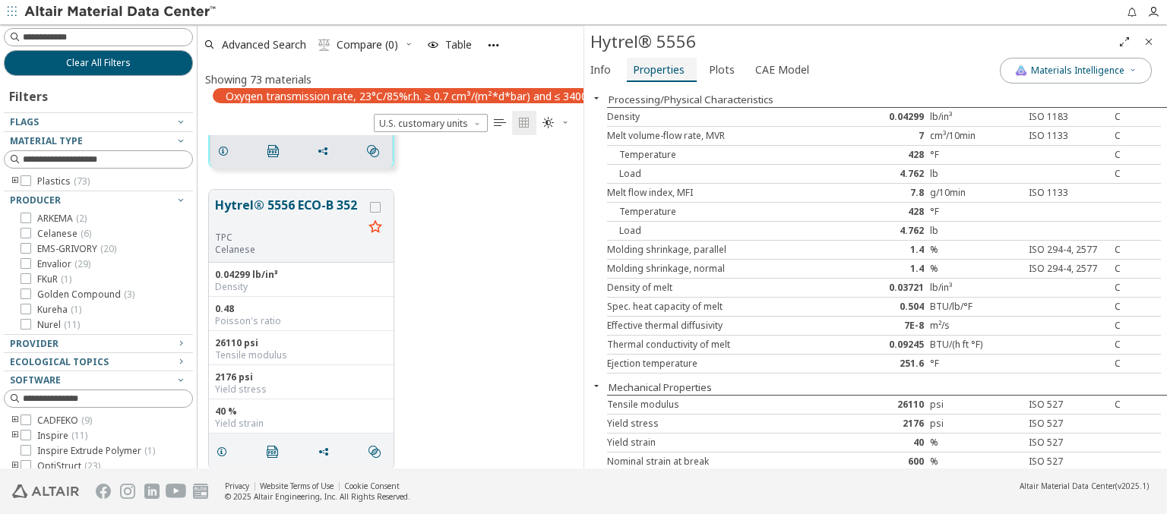
click at [657, 69] on span "Properties" at bounding box center [659, 70] width 52 height 24
click at [264, 44] on span "Advanced Search" at bounding box center [264, 44] width 84 height 11
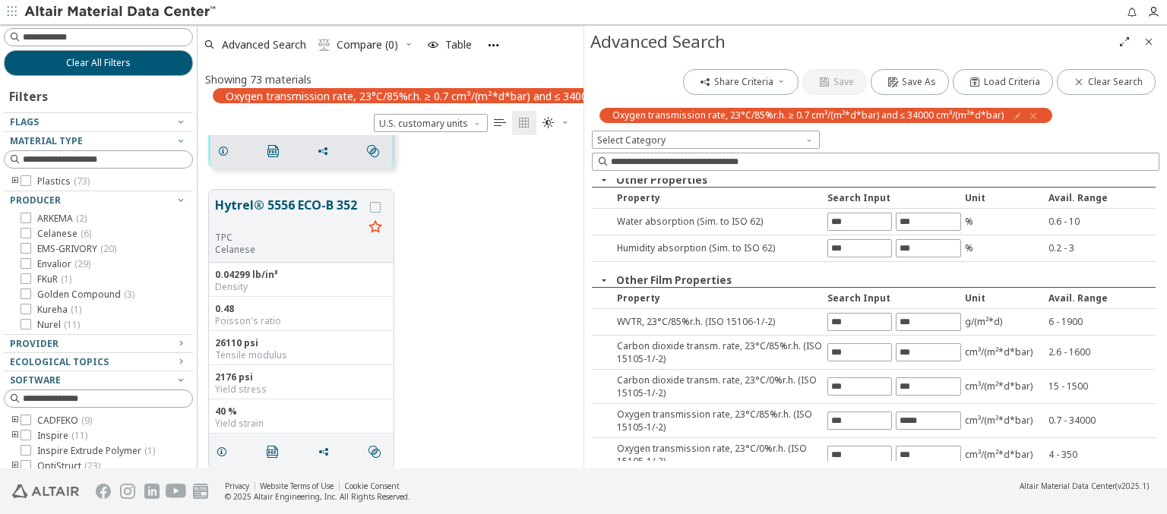
click at [1029, 115] on icon "button" at bounding box center [1033, 116] width 12 height 12
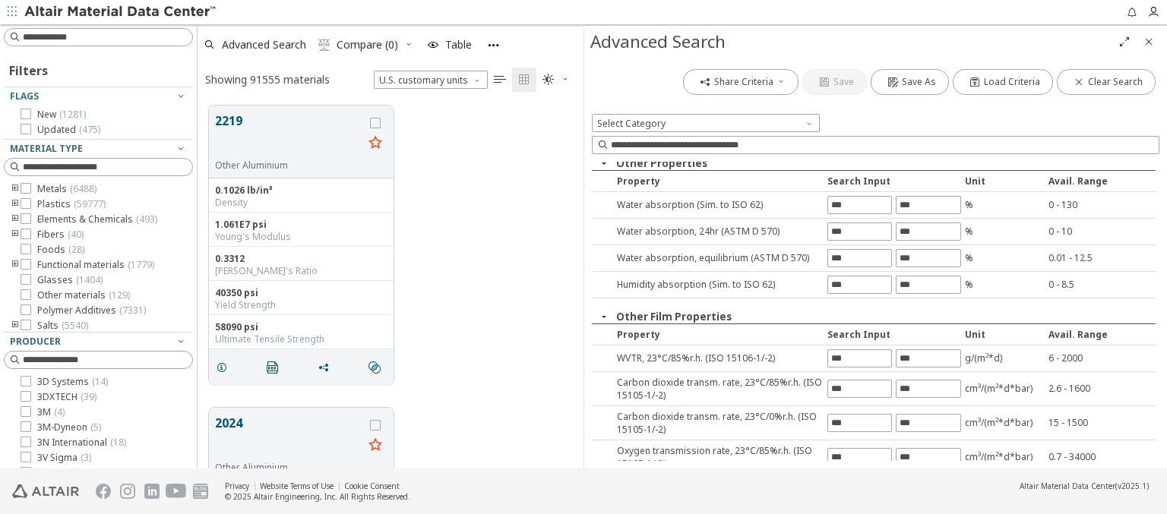
click at [854, 483] on input "text" at bounding box center [859, 491] width 63 height 17
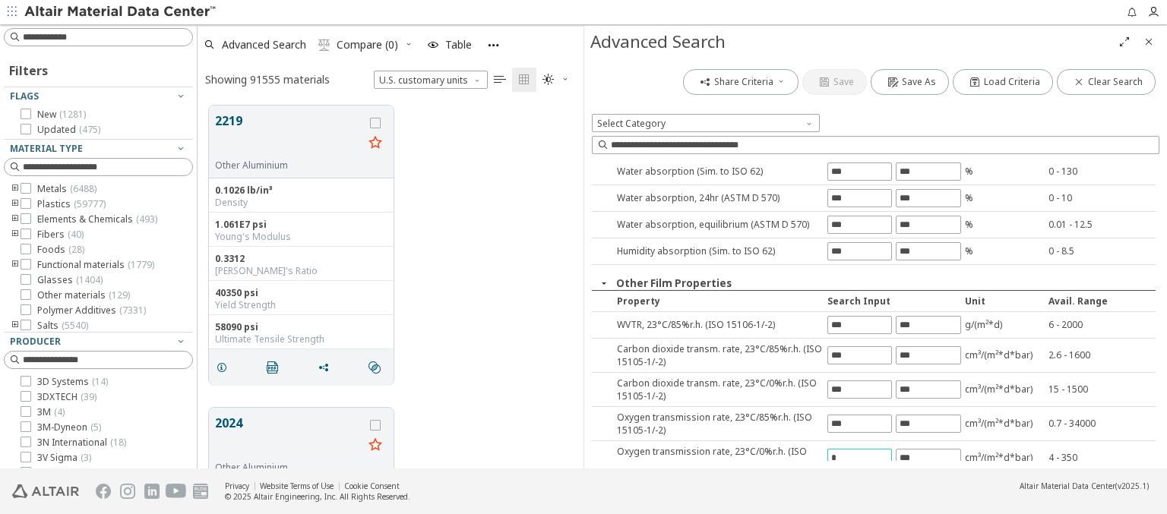
type input "*"
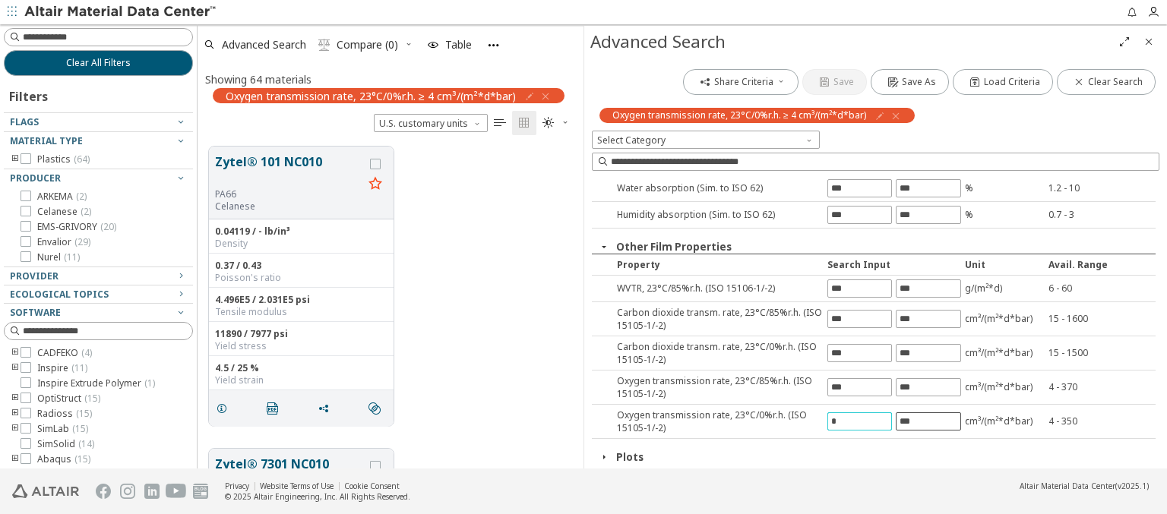
click at [921, 417] on input "text" at bounding box center [927, 421] width 63 height 17
type input "***"
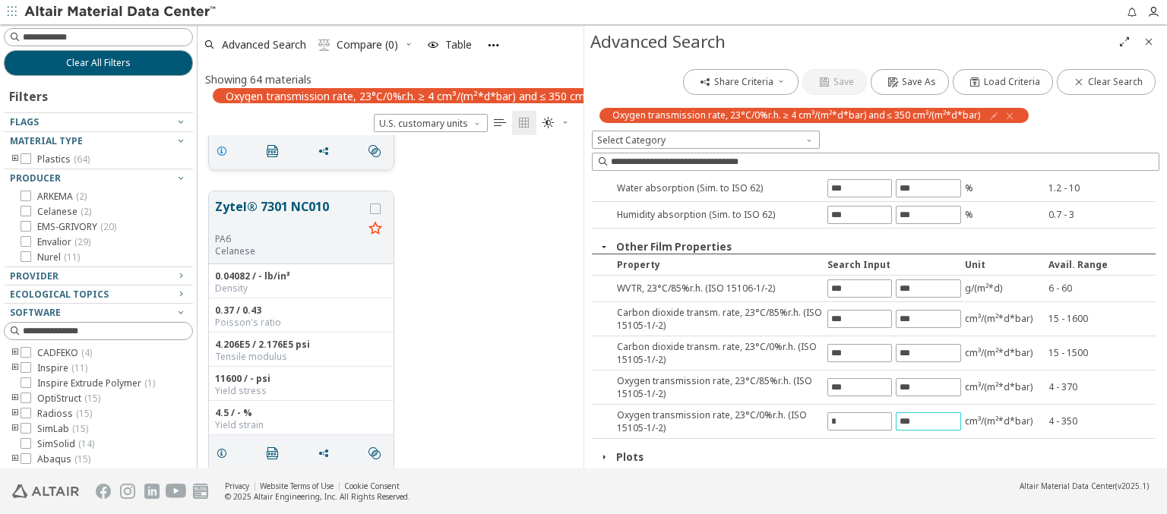
click at [224, 149] on icon "grid" at bounding box center [222, 151] width 12 height 12
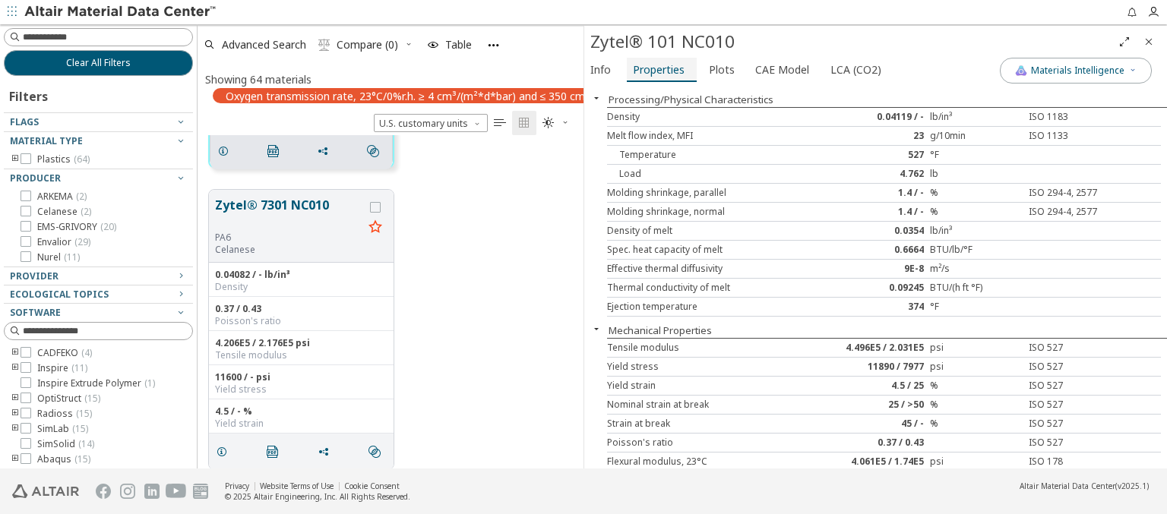
click at [657, 69] on span "Properties" at bounding box center [659, 70] width 52 height 24
click at [264, 44] on span "Advanced Search" at bounding box center [264, 44] width 84 height 11
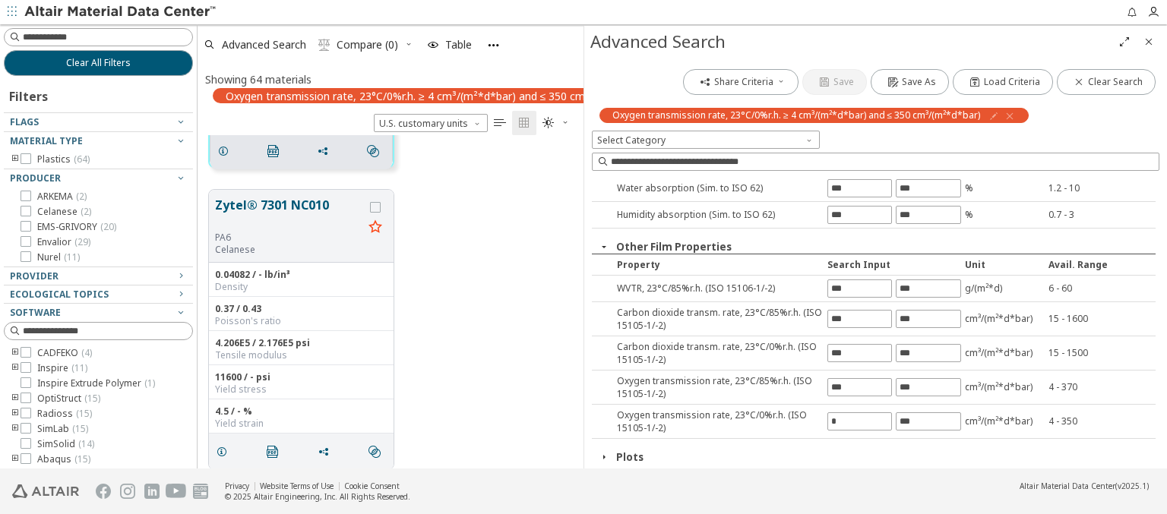
click at [1006, 115] on icon "button" at bounding box center [1009, 116] width 12 height 12
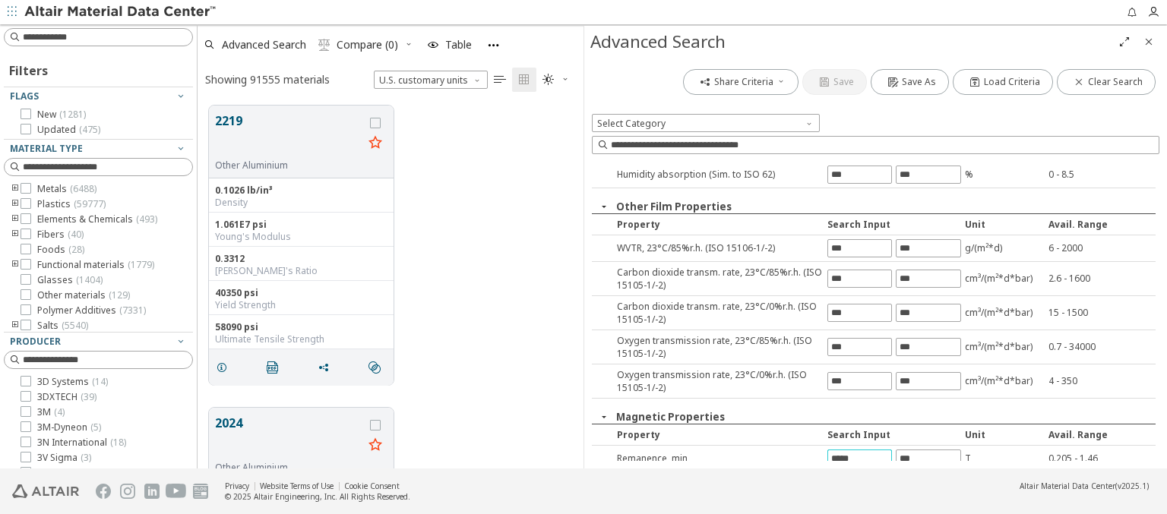
type input "*****"
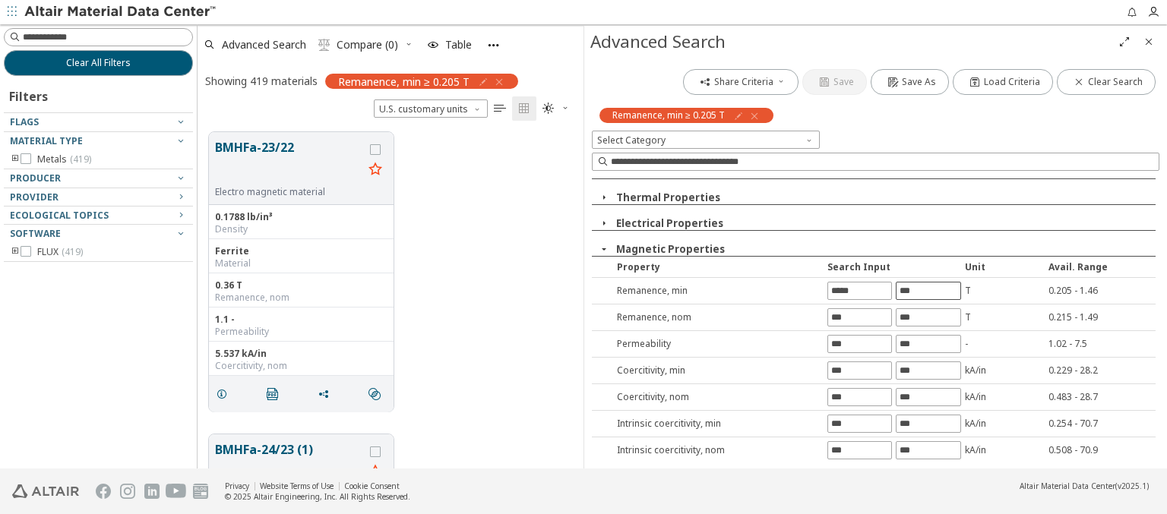
click at [921, 290] on input "text" at bounding box center [927, 291] width 63 height 17
type input "****"
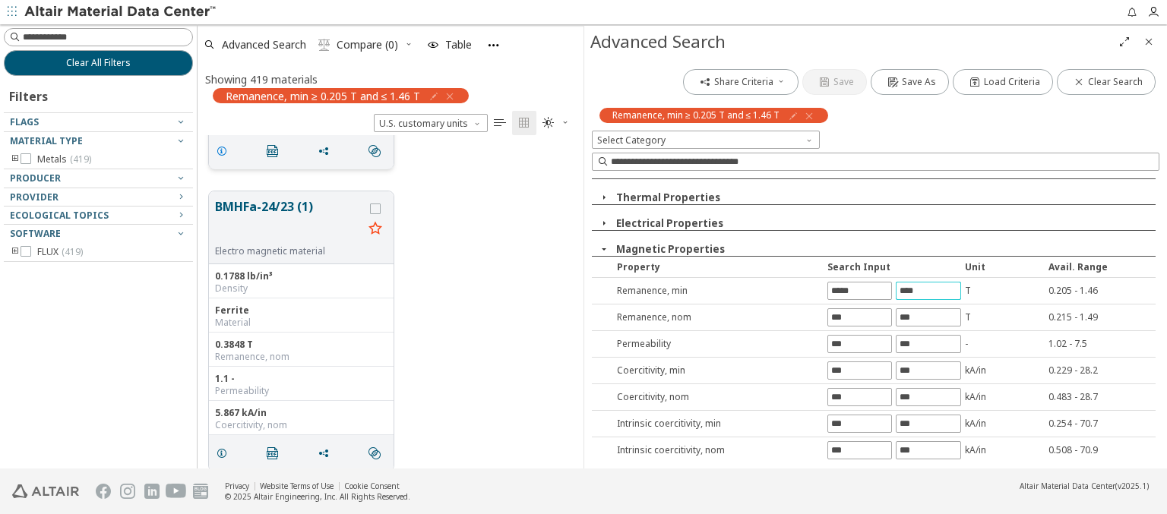
click at [224, 149] on icon "grid" at bounding box center [222, 151] width 12 height 12
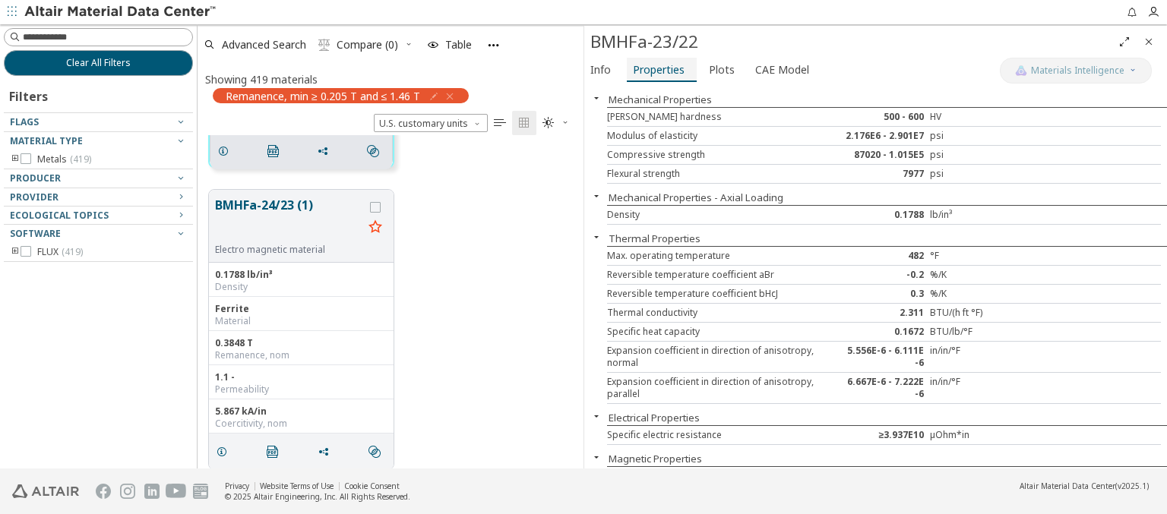
click at [657, 69] on span "Properties" at bounding box center [659, 70] width 52 height 24
click at [264, 44] on span "Advanced Search" at bounding box center [264, 44] width 84 height 11
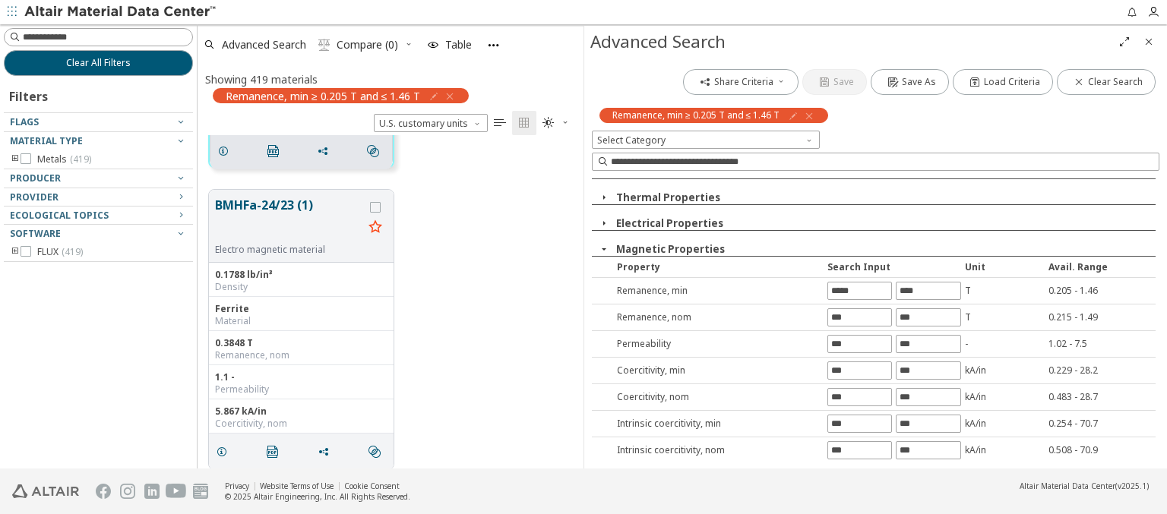
click at [810, 115] on icon "button" at bounding box center [809, 116] width 12 height 12
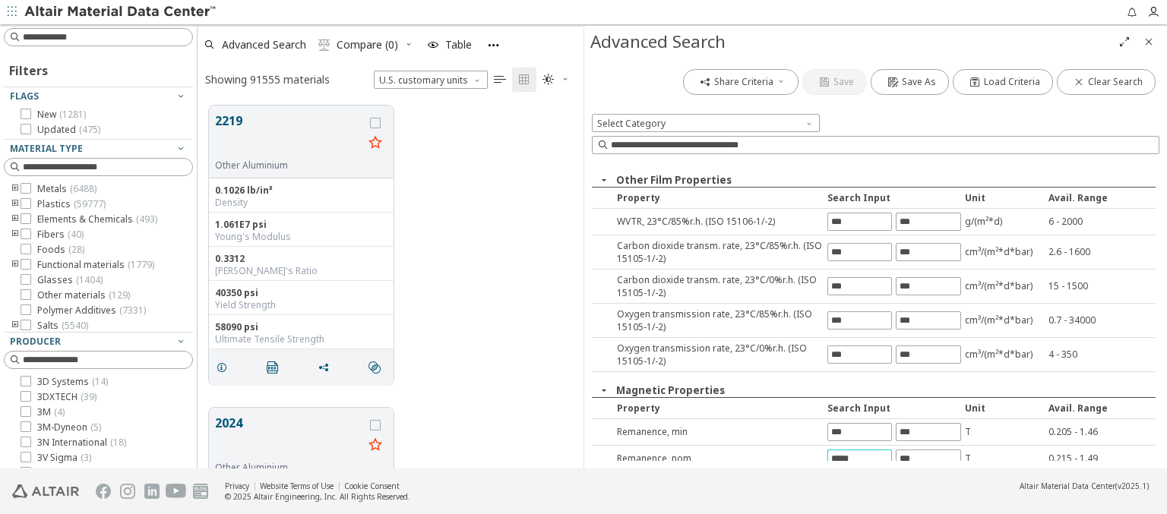
type input "*****"
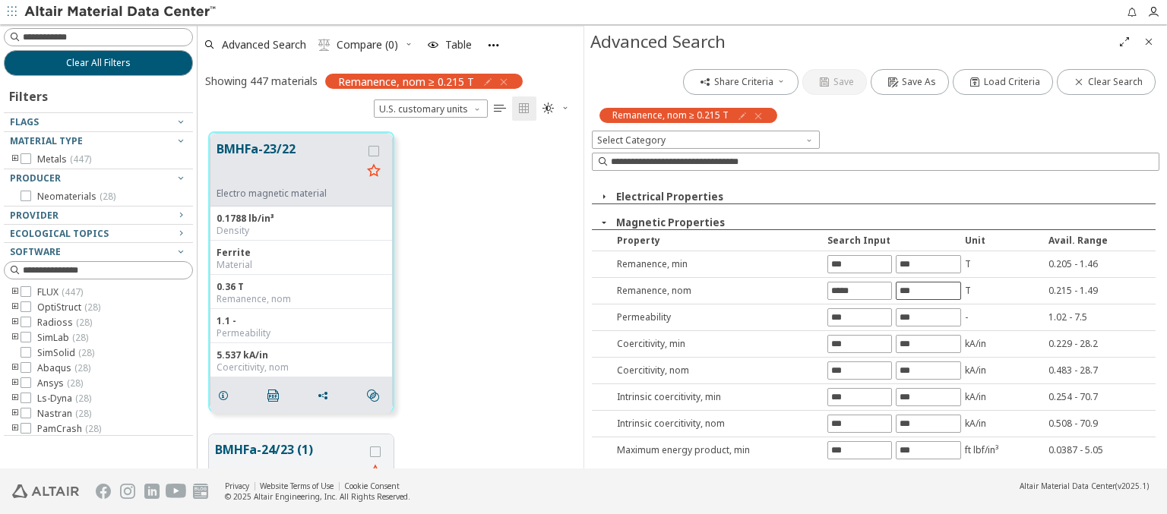
click at [921, 290] on input "text" at bounding box center [927, 291] width 63 height 17
type input "****"
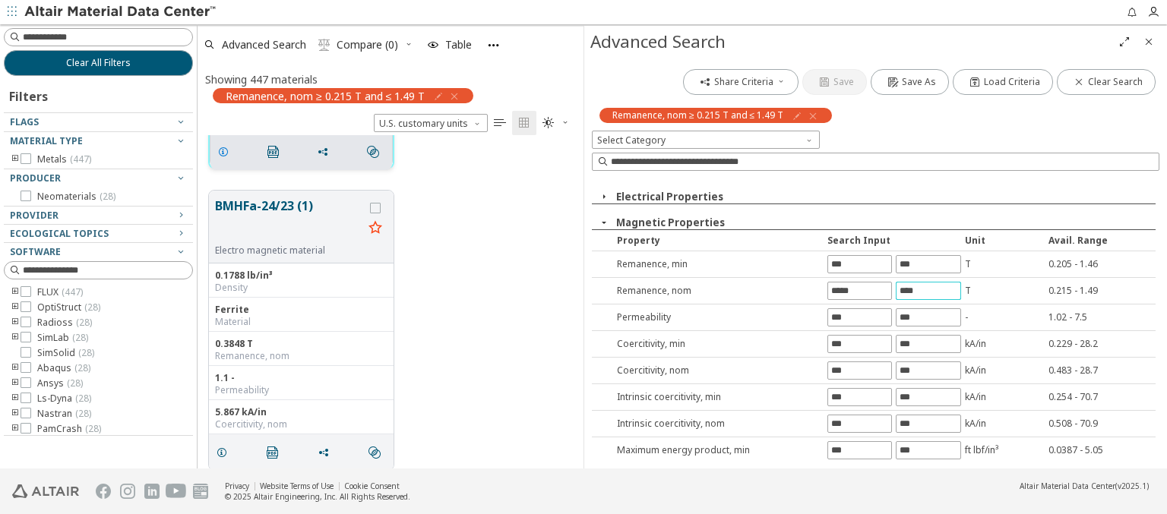
click at [226, 150] on icon "grid" at bounding box center [223, 152] width 12 height 12
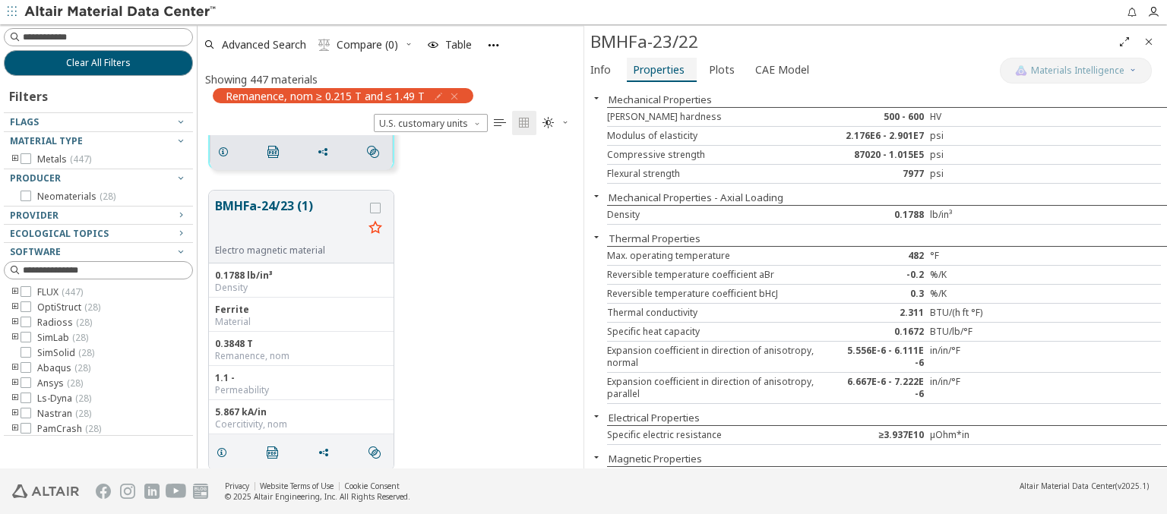
click at [657, 69] on span "Properties" at bounding box center [659, 70] width 52 height 24
click at [264, 44] on span "Advanced Search" at bounding box center [264, 44] width 84 height 11
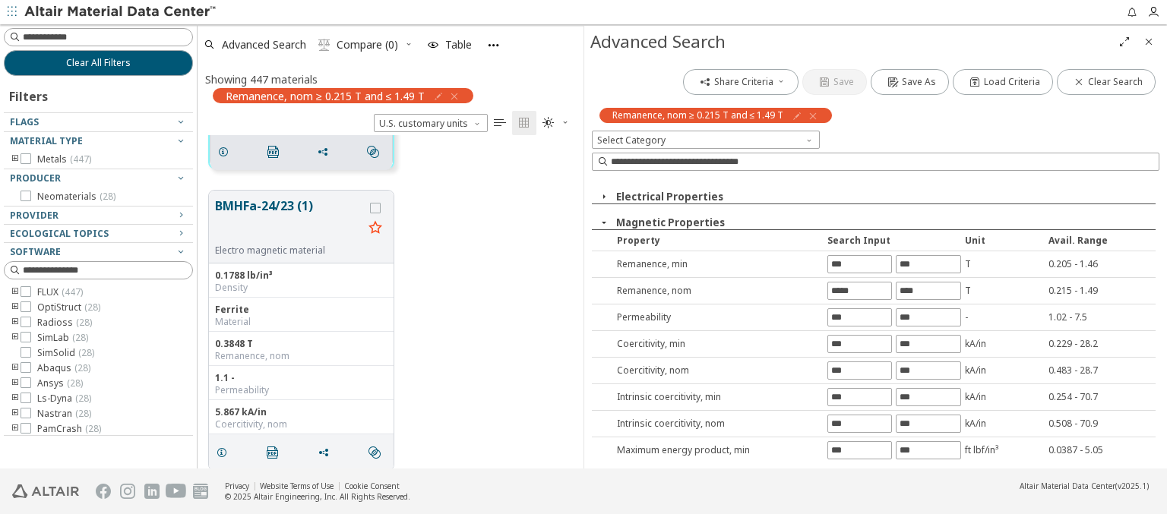
click at [813, 115] on icon "button" at bounding box center [813, 116] width 12 height 12
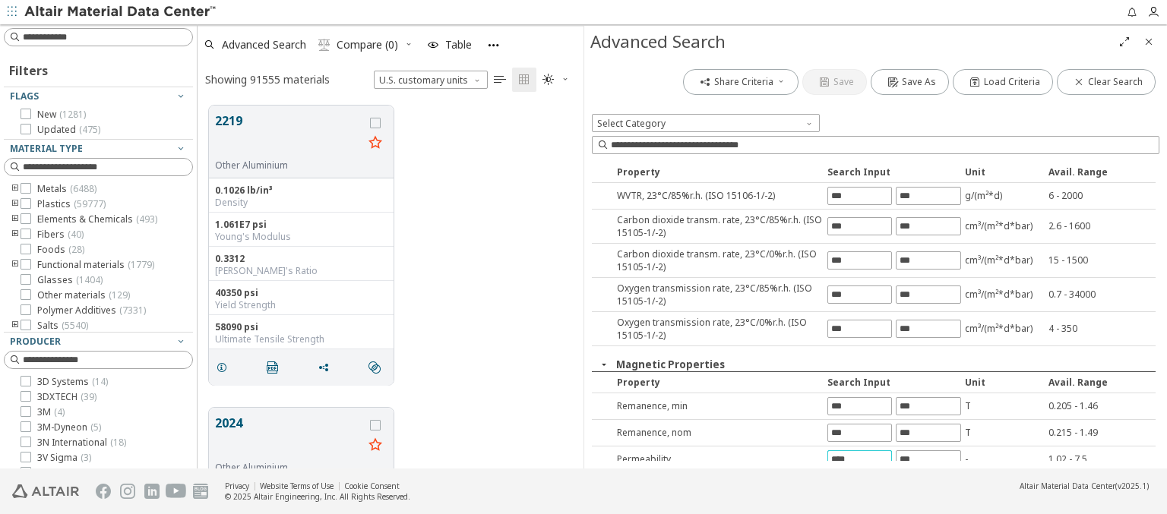
type input "****"
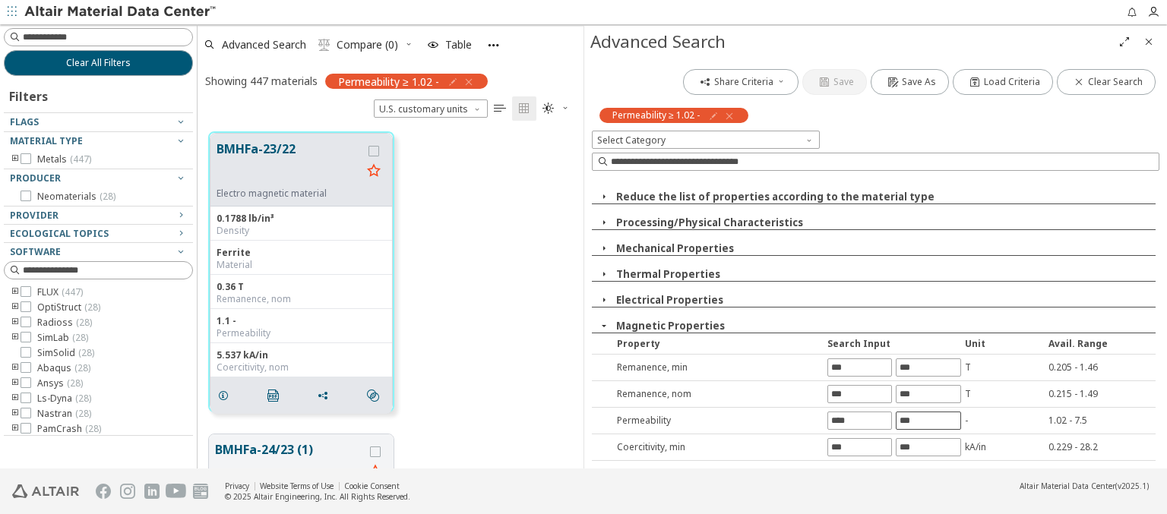
click at [921, 420] on input "text" at bounding box center [927, 420] width 63 height 17
type input "***"
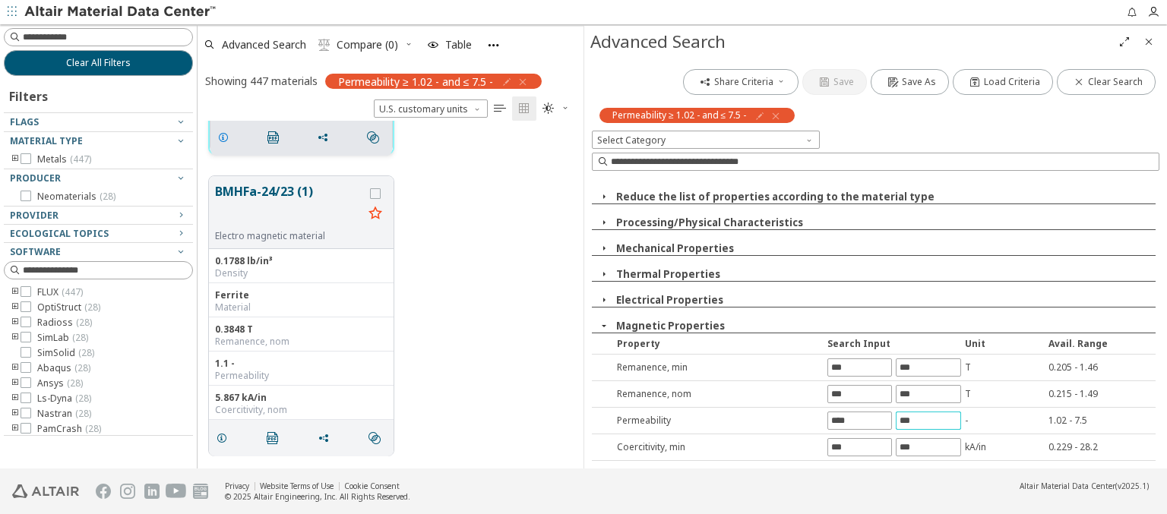
click at [226, 135] on icon "grid" at bounding box center [223, 137] width 12 height 12
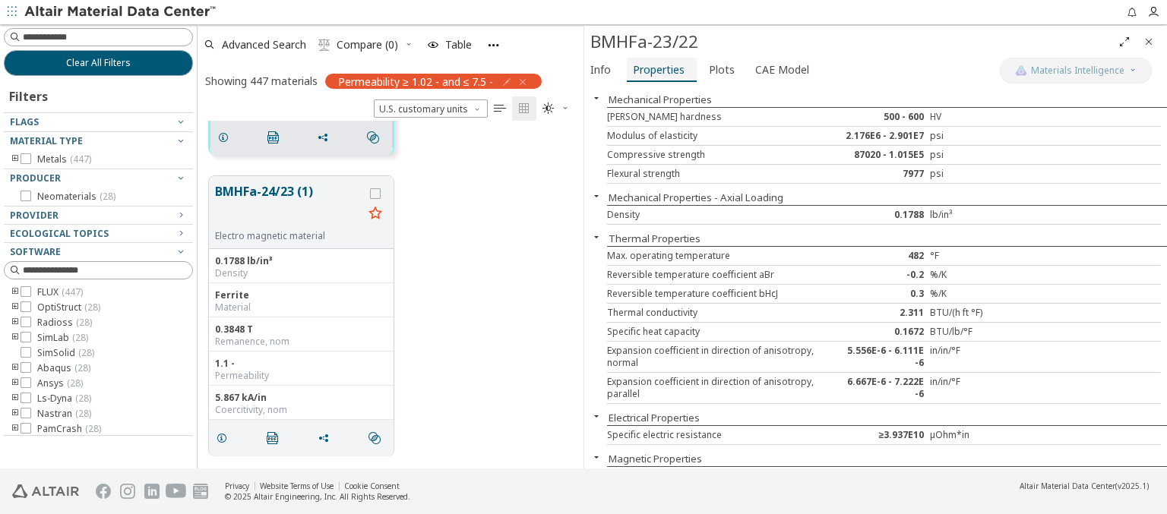
click at [657, 69] on span "Properties" at bounding box center [659, 70] width 52 height 24
click at [264, 44] on span "Advanced Search" at bounding box center [264, 44] width 84 height 11
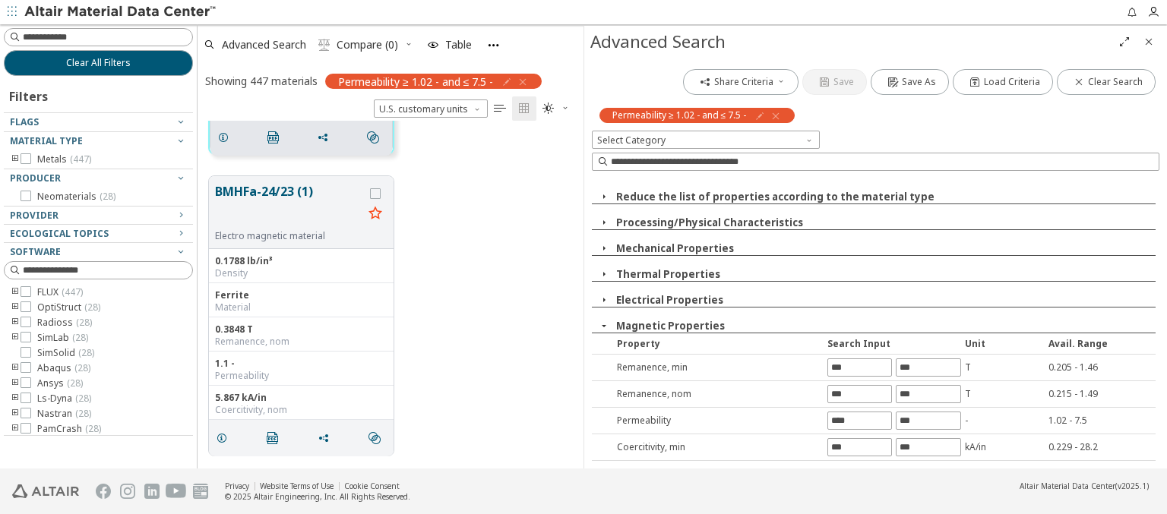
click at [777, 115] on icon "button" at bounding box center [775, 116] width 12 height 12
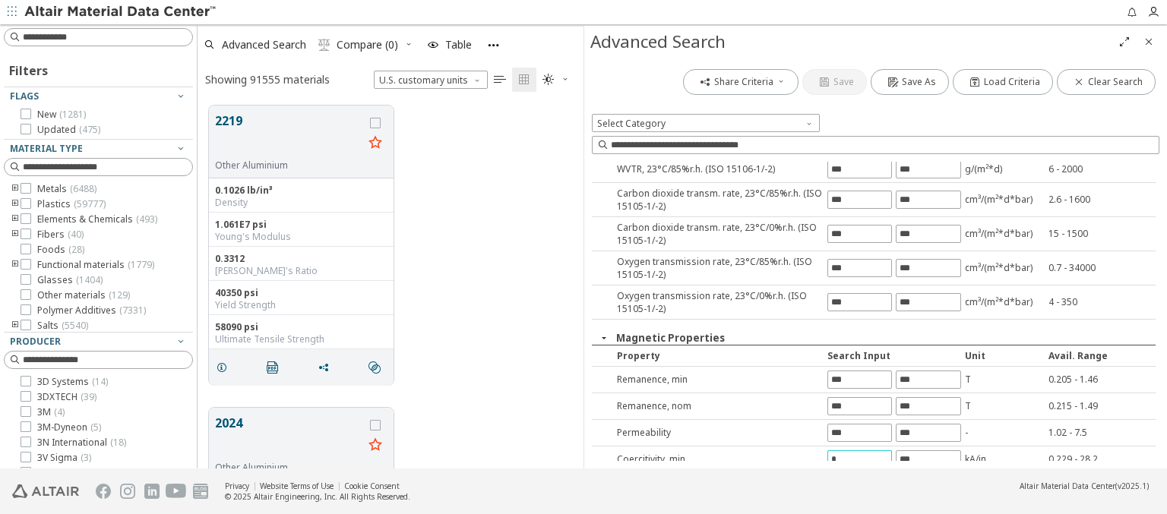
type input "*"
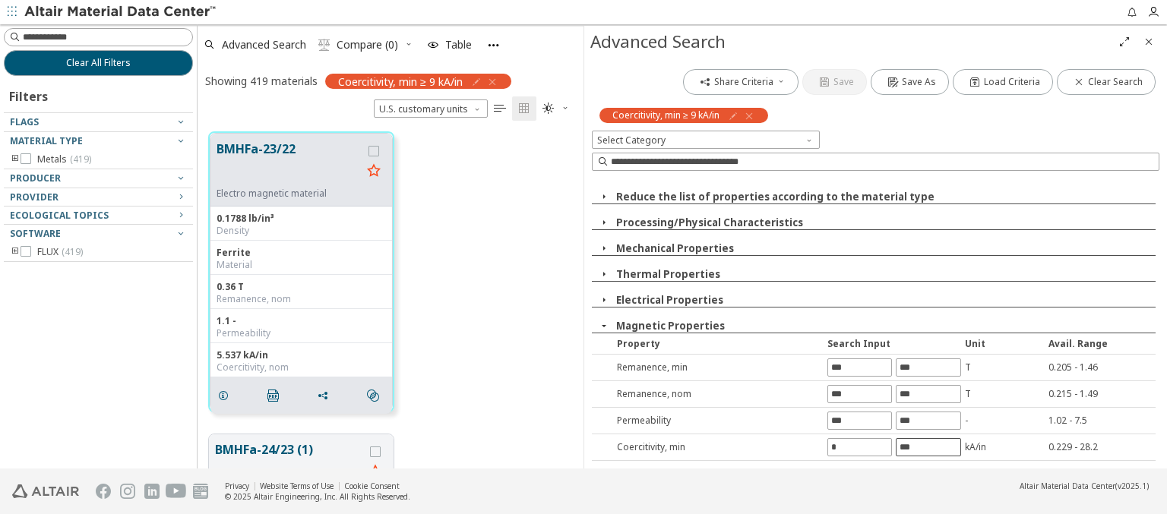
click at [921, 447] on input "text" at bounding box center [927, 447] width 63 height 17
type input "****"
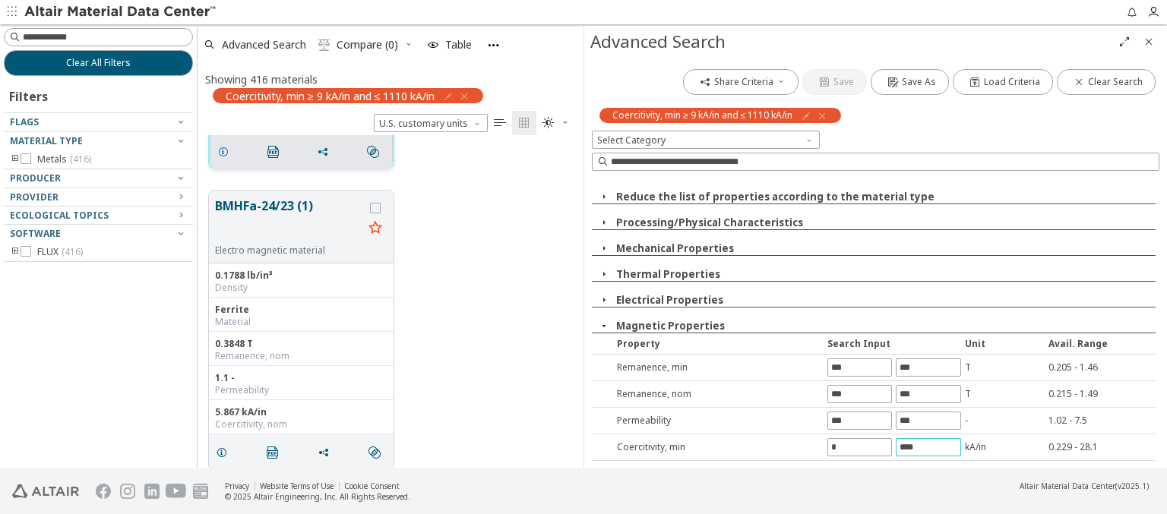
click at [226, 150] on icon "grid" at bounding box center [223, 152] width 12 height 12
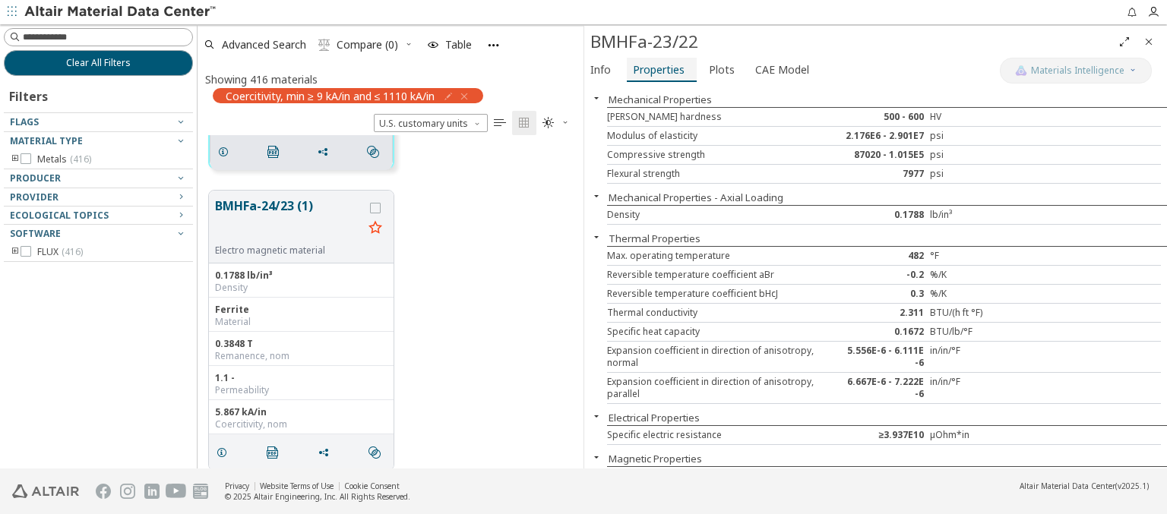
click at [657, 69] on span "Properties" at bounding box center [659, 70] width 52 height 24
click at [264, 44] on span "Advanced Search" at bounding box center [264, 44] width 84 height 11
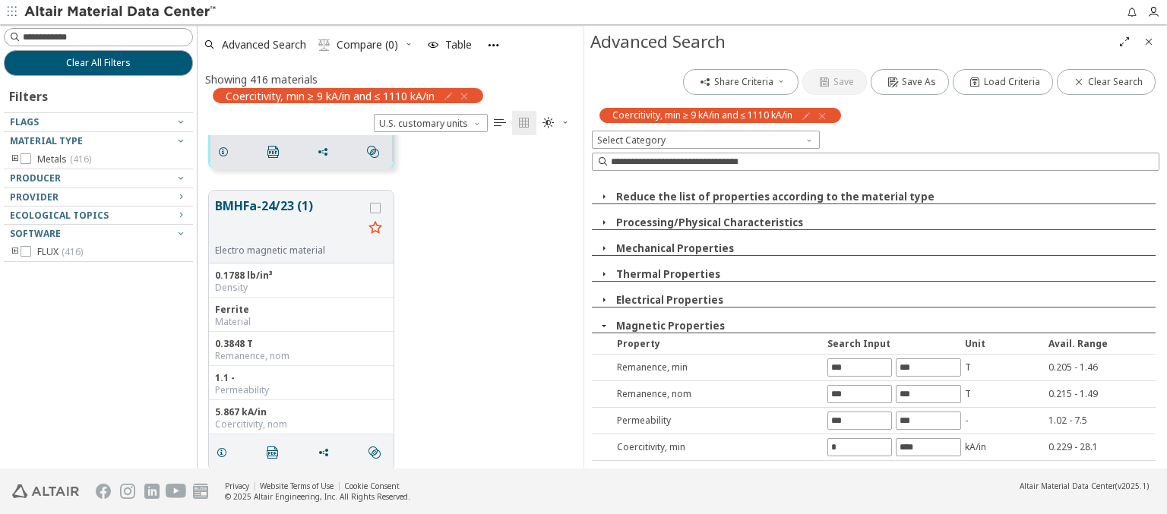
click at [825, 115] on icon "button" at bounding box center [822, 116] width 12 height 12
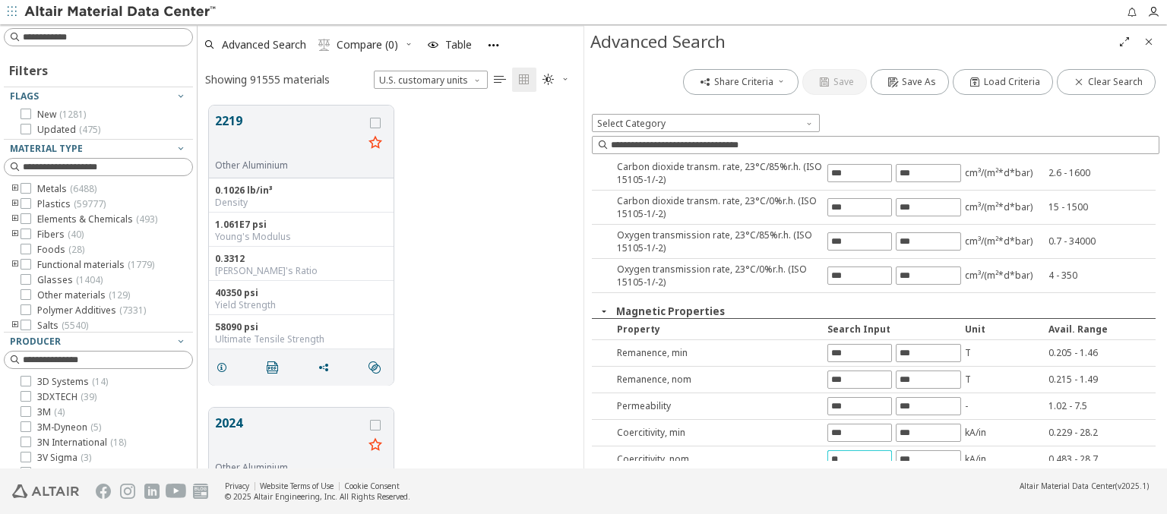
type input "**"
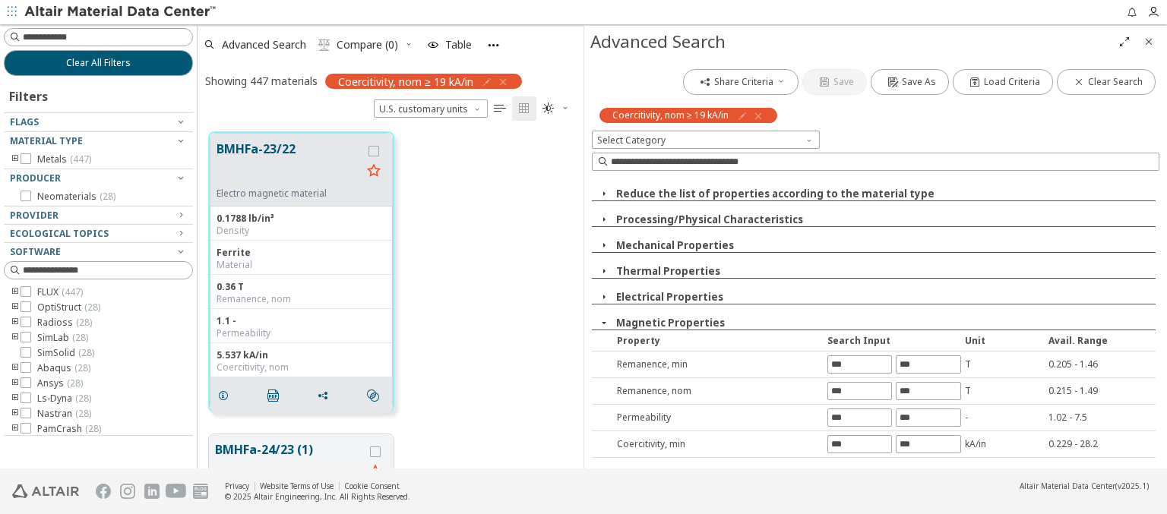
click at [921, 463] on input "text" at bounding box center [927, 471] width 63 height 17
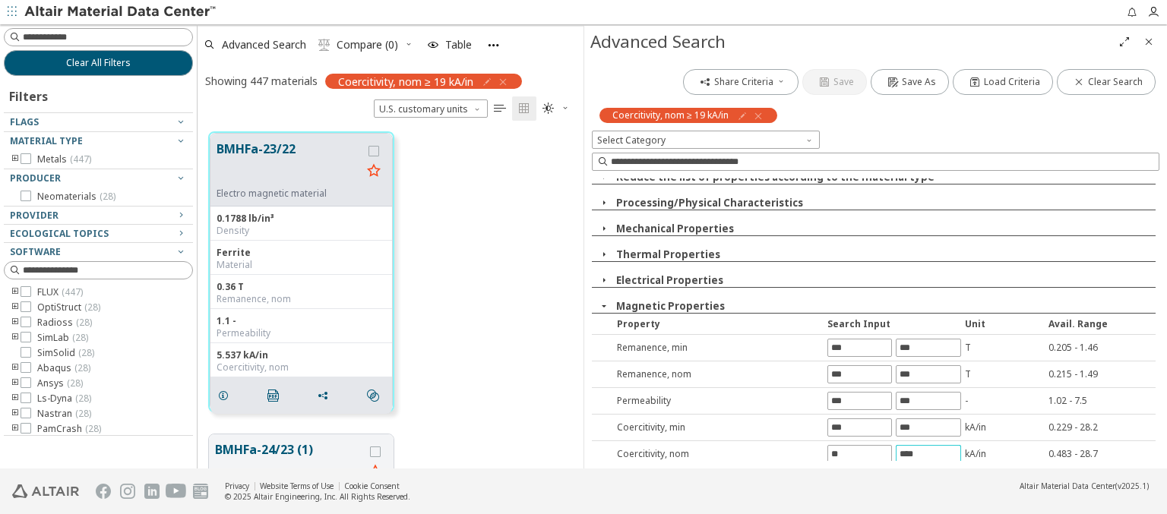
type input "****"
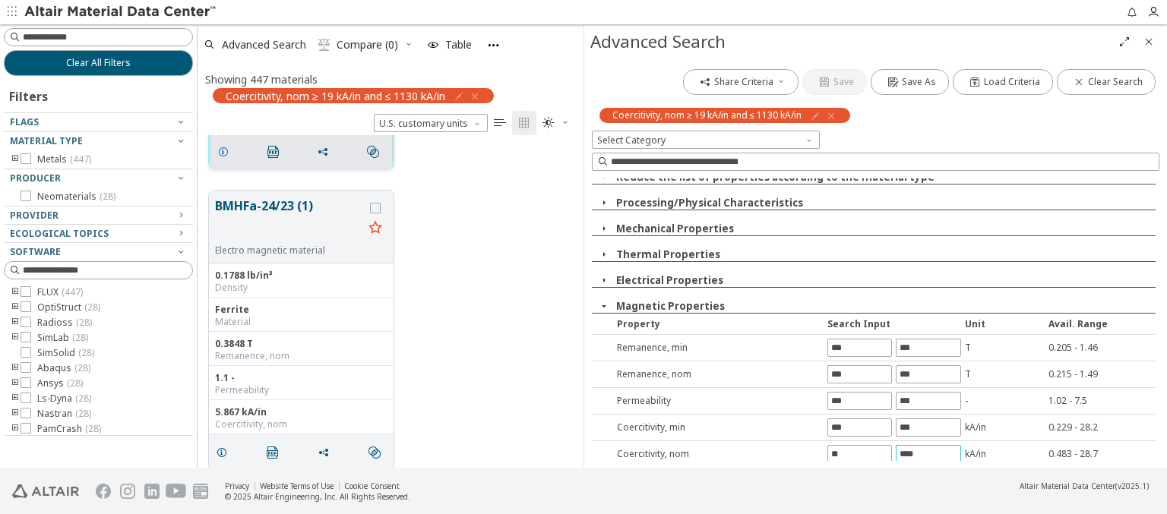
click at [226, 150] on icon "grid" at bounding box center [223, 152] width 12 height 12
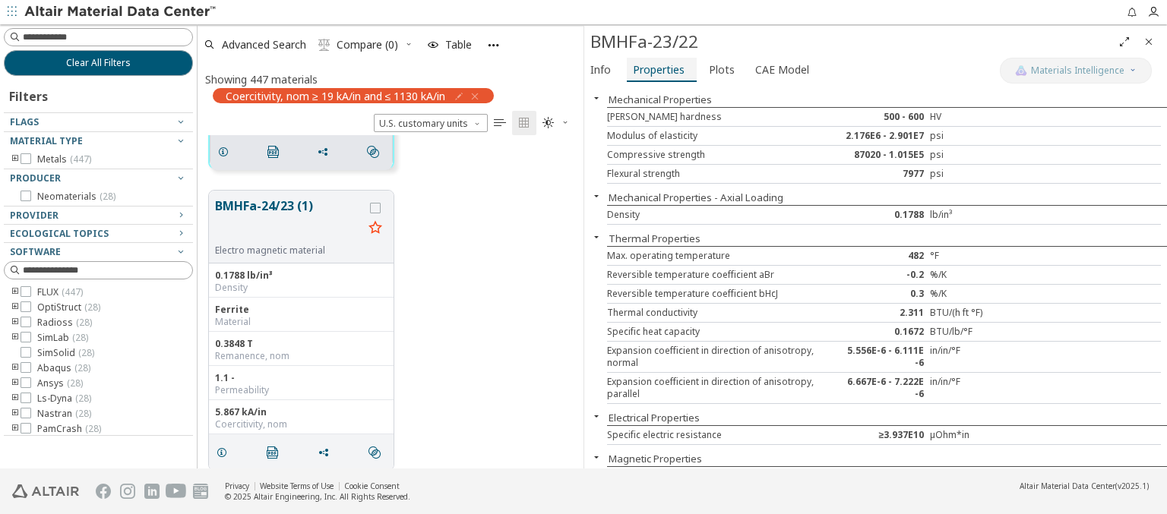
click at [657, 69] on span "Properties" at bounding box center [659, 70] width 52 height 24
click at [264, 44] on span "Advanced Search" at bounding box center [264, 44] width 84 height 11
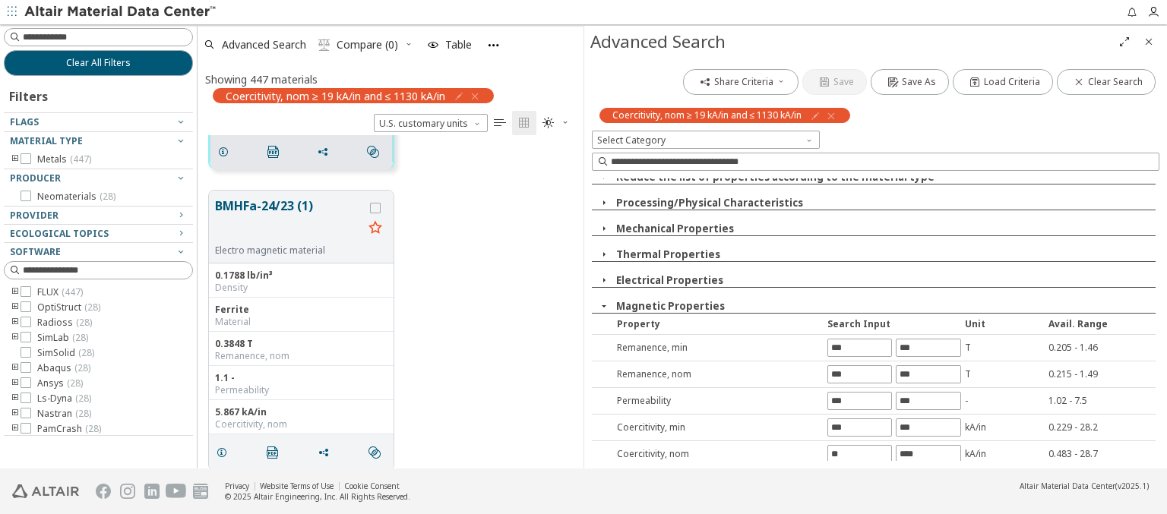
click at [833, 115] on icon "button" at bounding box center [831, 116] width 12 height 12
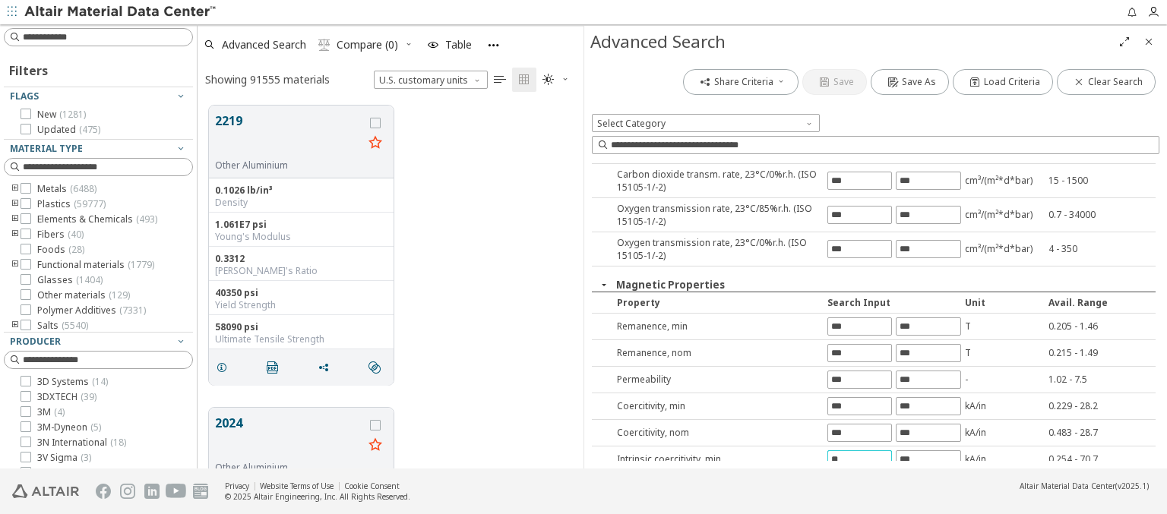
type input "**"
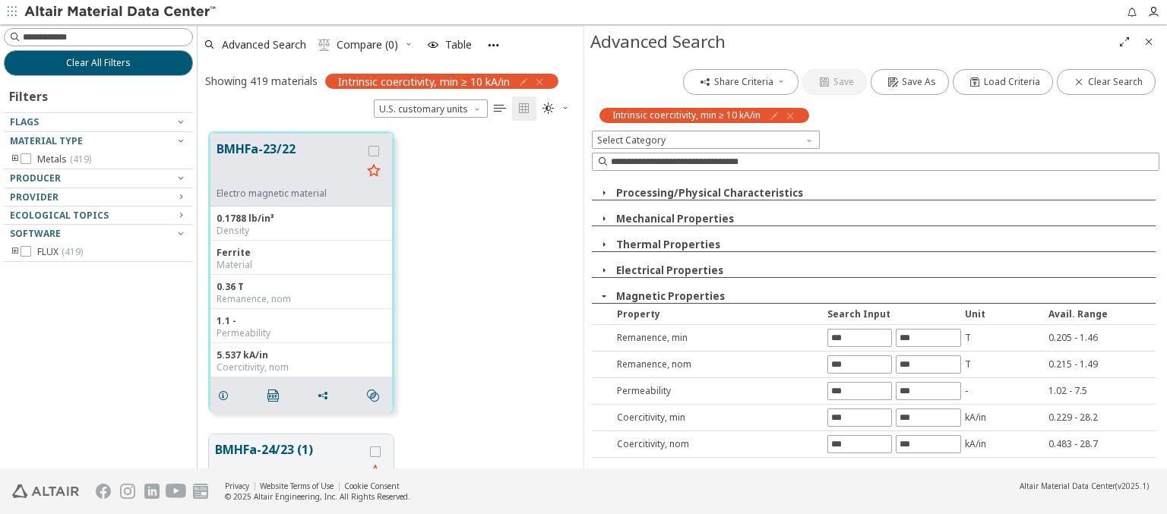
click at [921, 463] on input "text" at bounding box center [927, 471] width 63 height 17
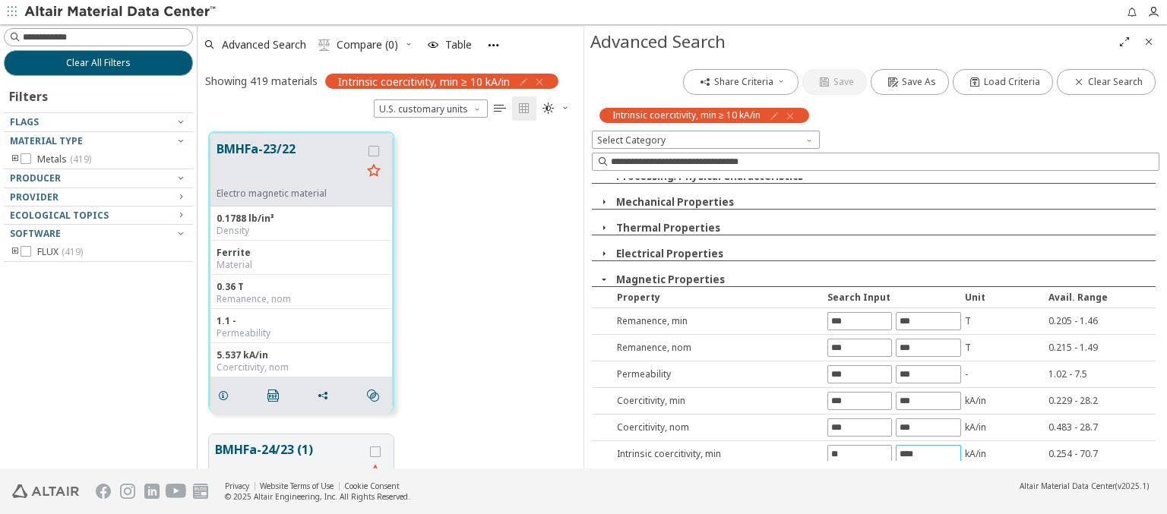
type input "****"
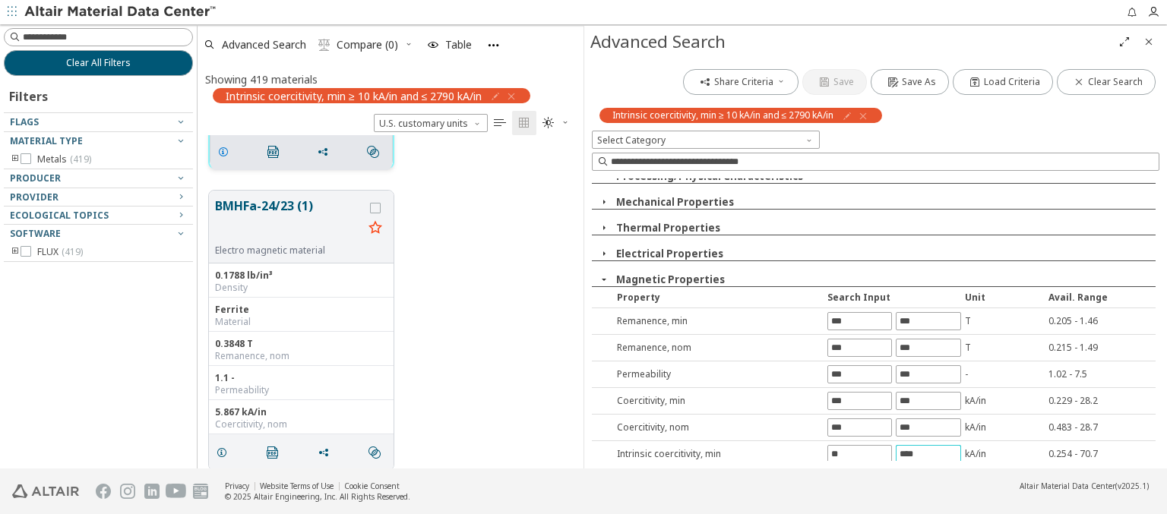
click at [226, 150] on icon "grid" at bounding box center [223, 152] width 12 height 12
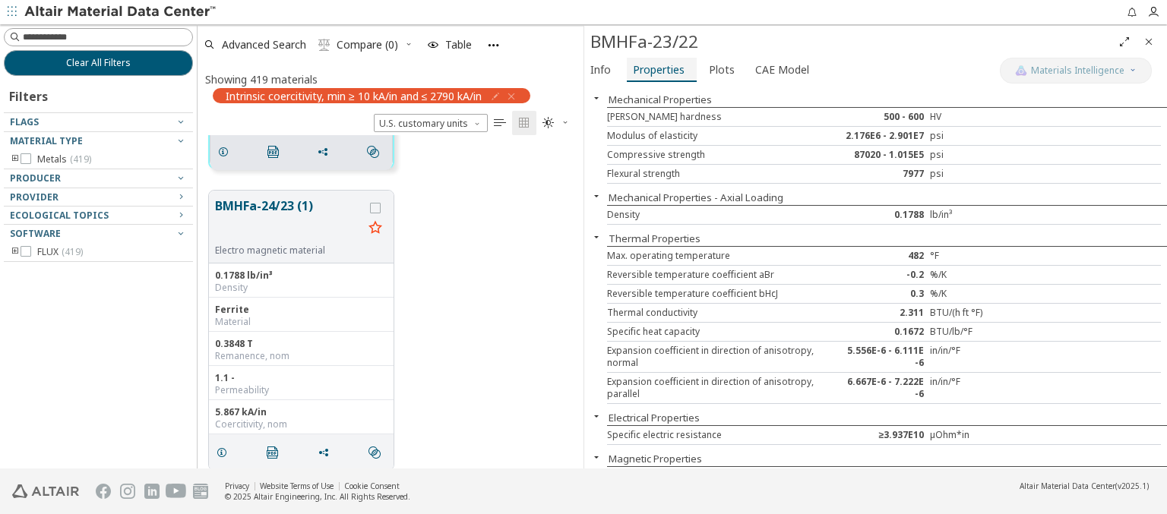
click at [657, 69] on span "Properties" at bounding box center [659, 70] width 52 height 24
click at [264, 44] on span "Advanced Search" at bounding box center [264, 44] width 84 height 11
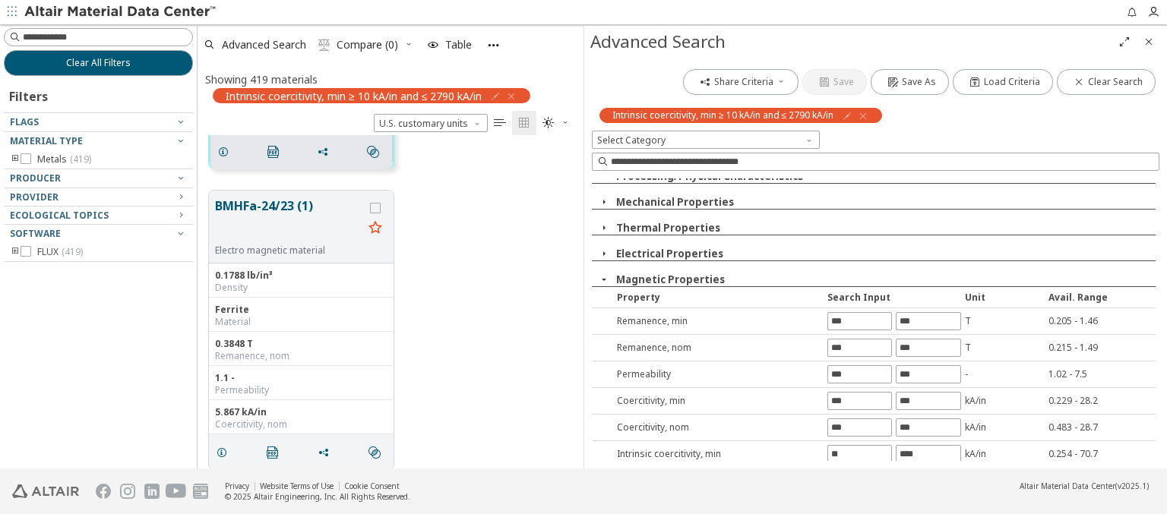
click at [866, 115] on icon "button" at bounding box center [863, 116] width 12 height 12
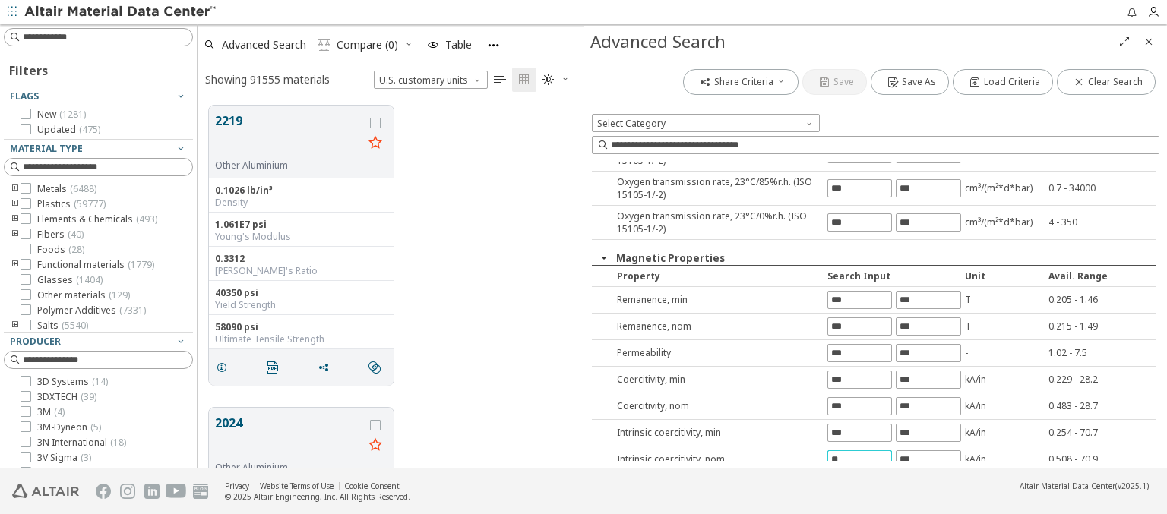
type input "**"
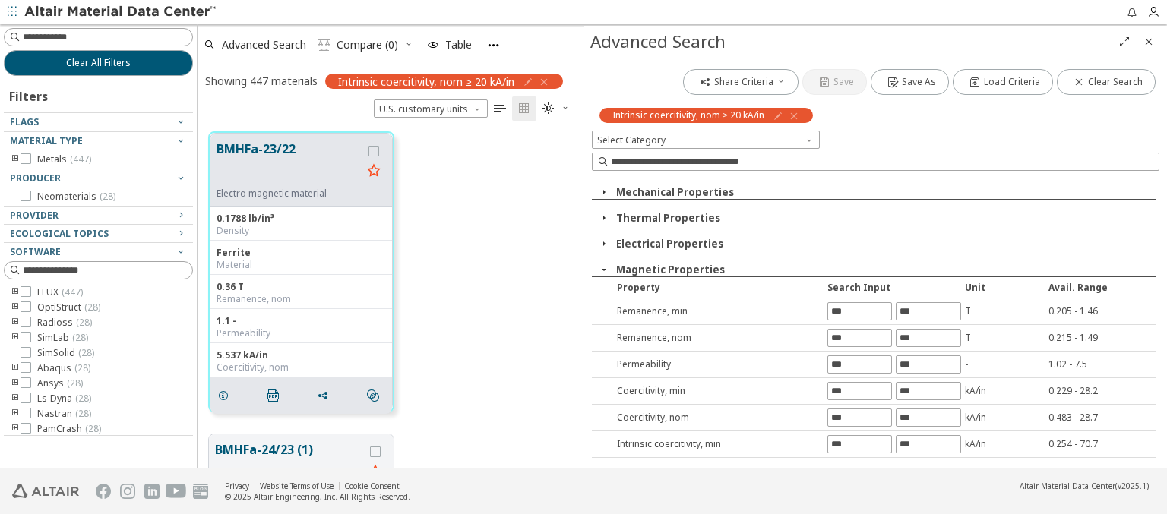
click at [921, 463] on input "text" at bounding box center [927, 471] width 63 height 17
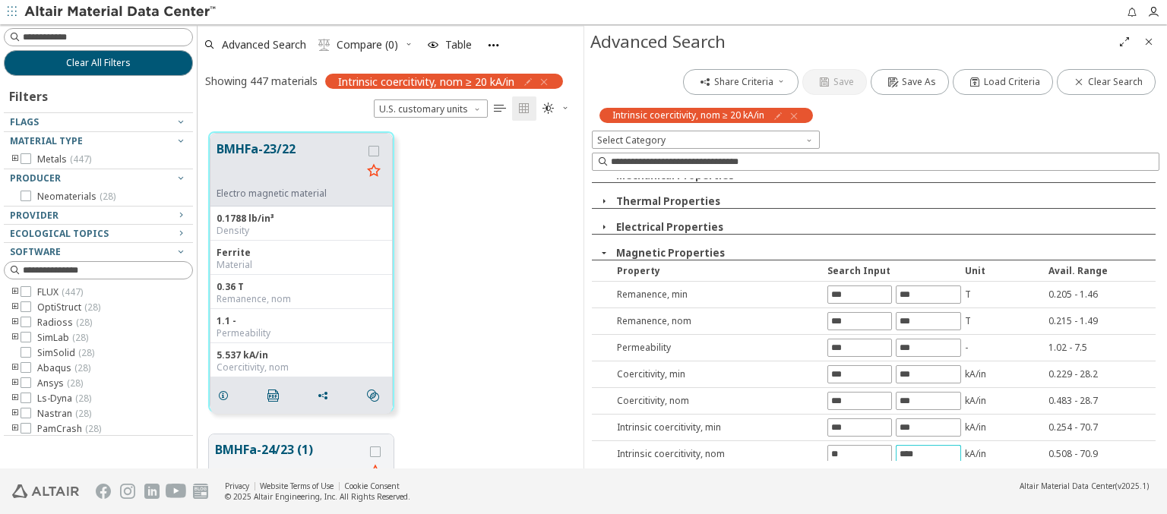
type input "****"
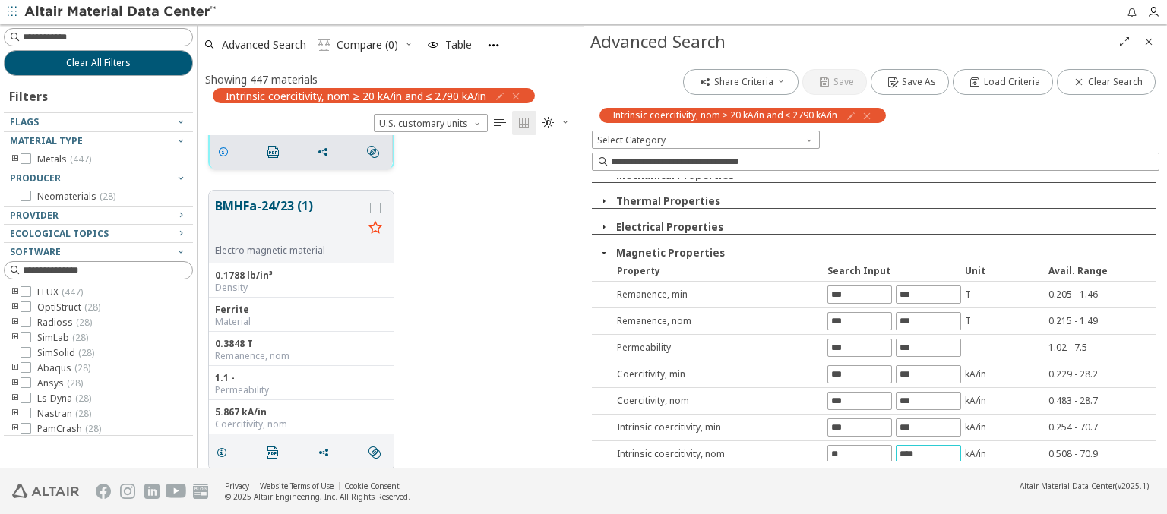
click at [226, 150] on icon "grid" at bounding box center [223, 152] width 12 height 12
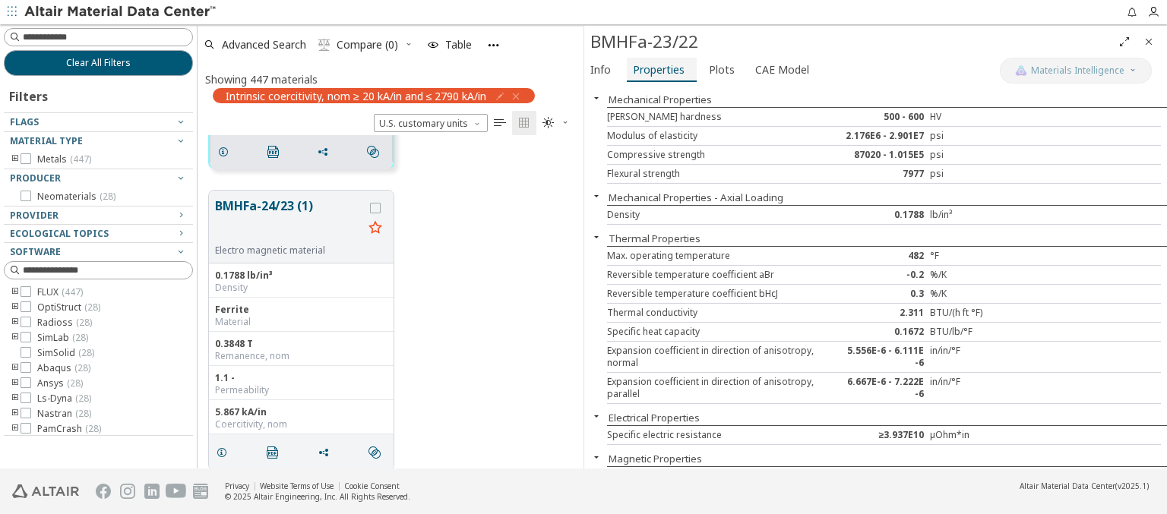
click at [657, 69] on span "Properties" at bounding box center [659, 70] width 52 height 24
click at [264, 44] on span "Advanced Search" at bounding box center [264, 44] width 84 height 11
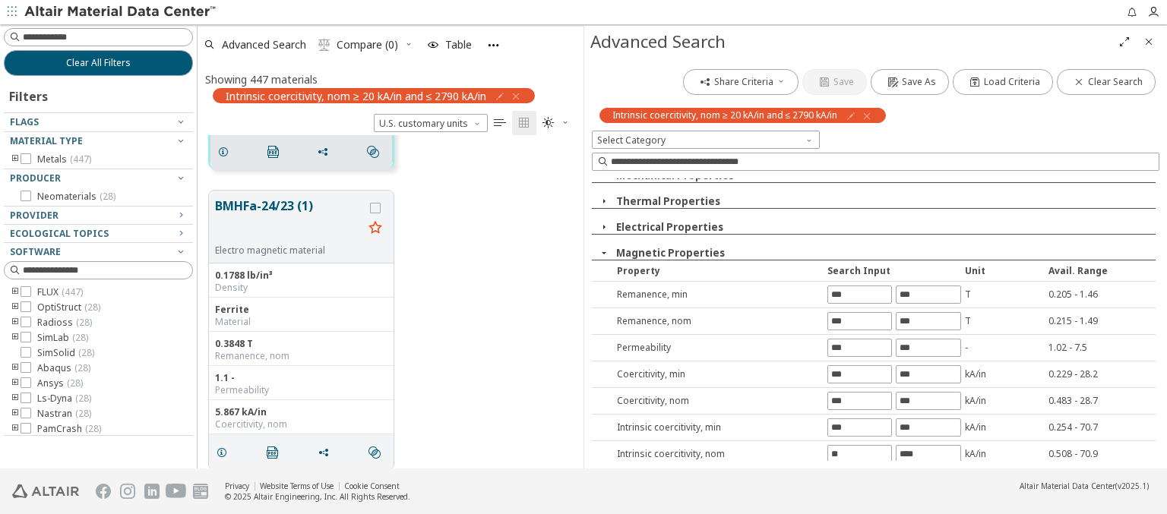
click at [869, 115] on icon "button" at bounding box center [867, 116] width 12 height 12
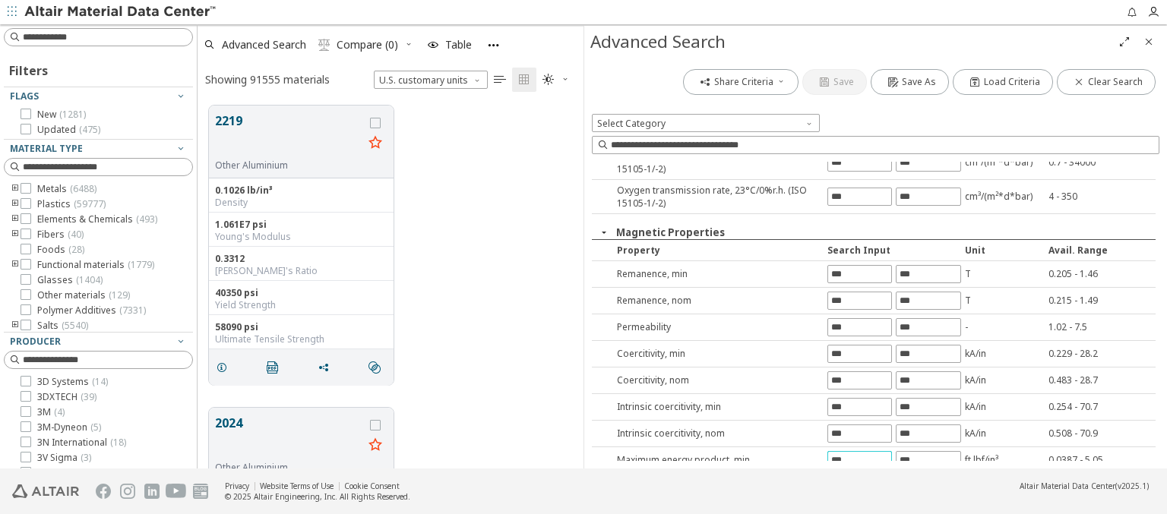
type input "***"
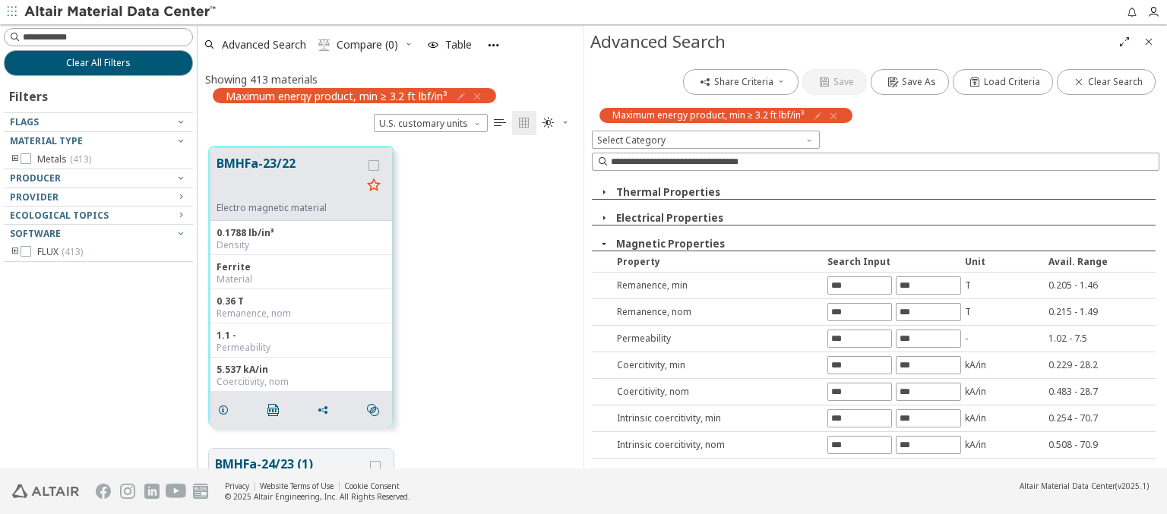
click at [921, 463] on input "text" at bounding box center [927, 471] width 63 height 17
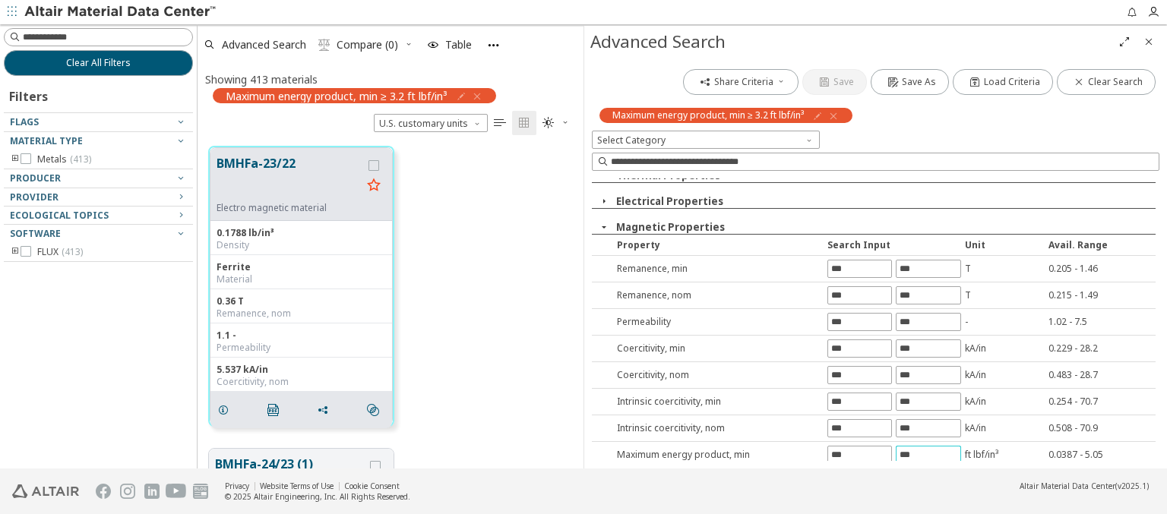
type input "***"
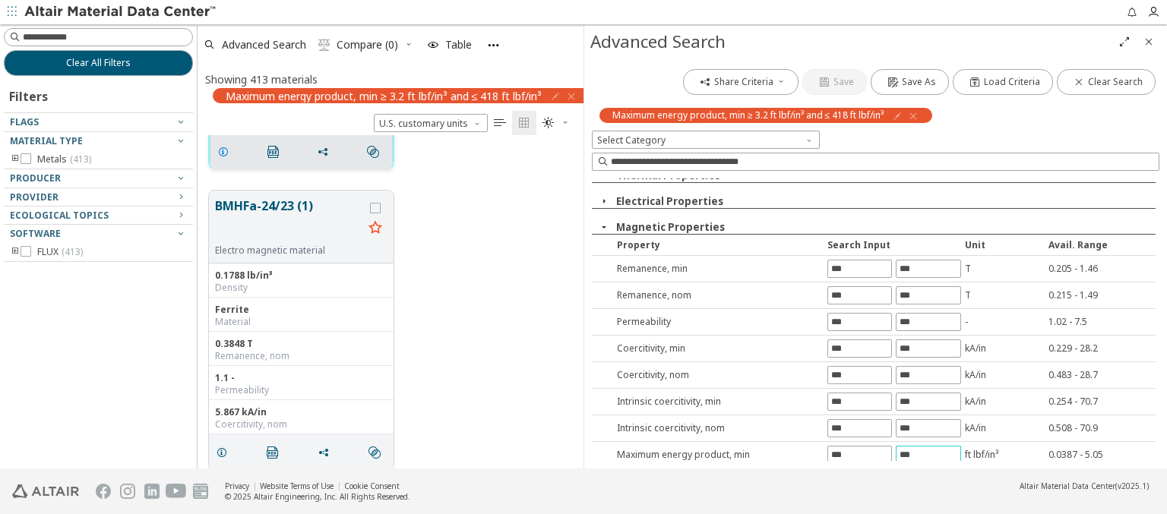
click at [226, 150] on icon "grid" at bounding box center [223, 152] width 12 height 12
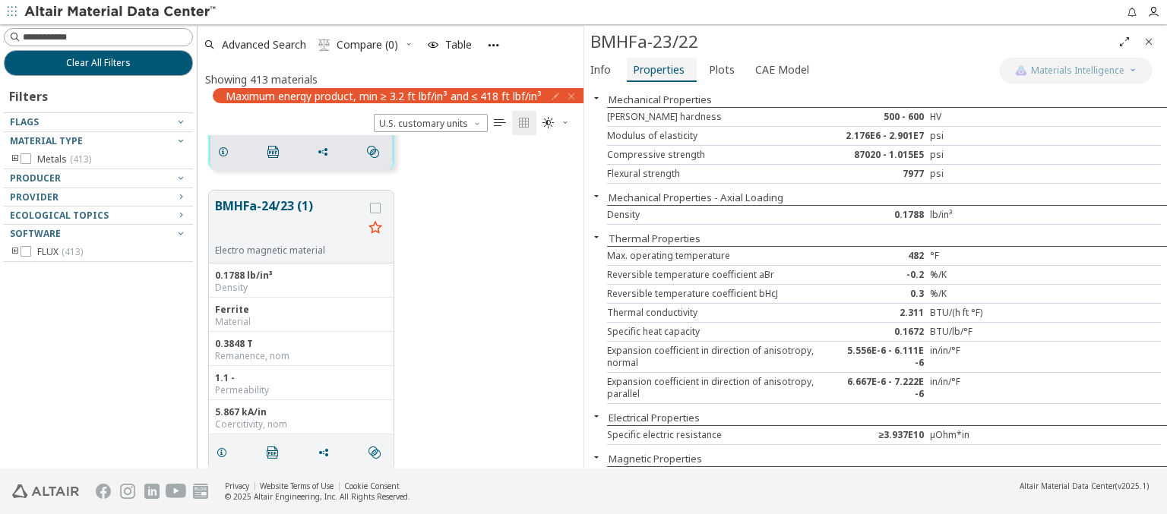
click at [657, 69] on span "Properties" at bounding box center [659, 70] width 52 height 24
click at [264, 44] on span "Advanced Search" at bounding box center [264, 44] width 84 height 11
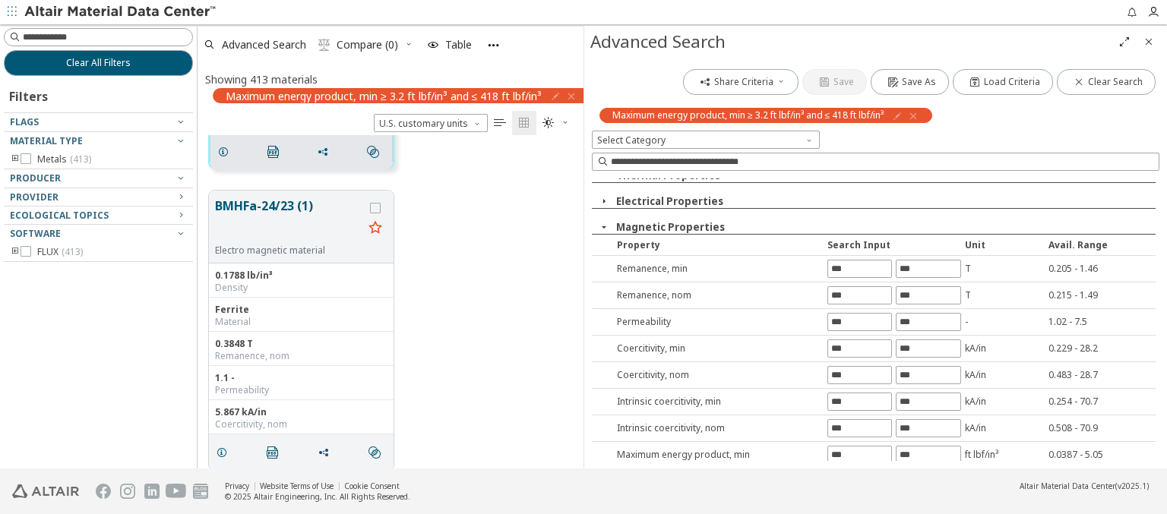
click at [917, 115] on icon "button" at bounding box center [913, 116] width 12 height 12
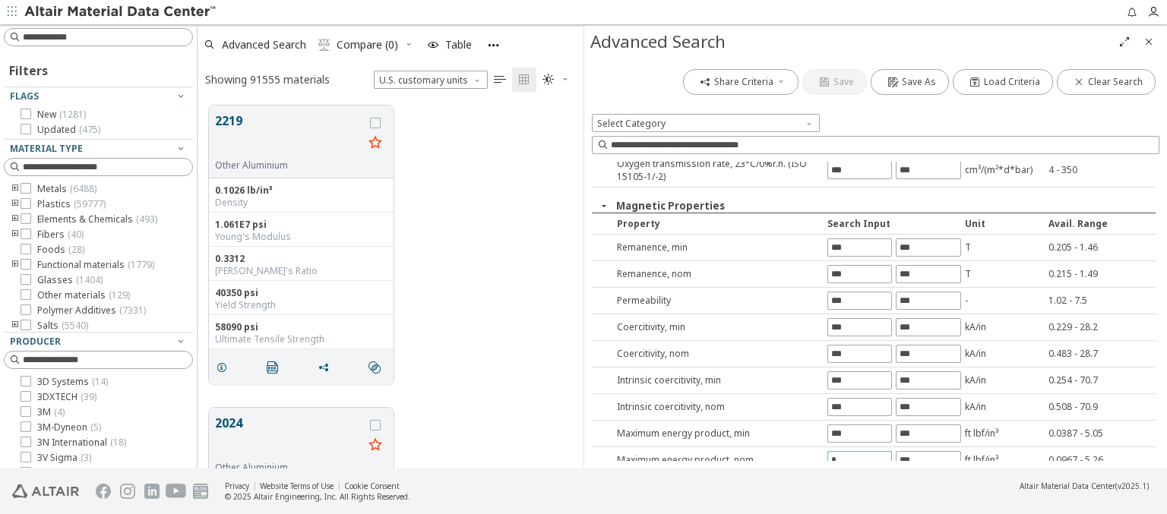
type input "*"
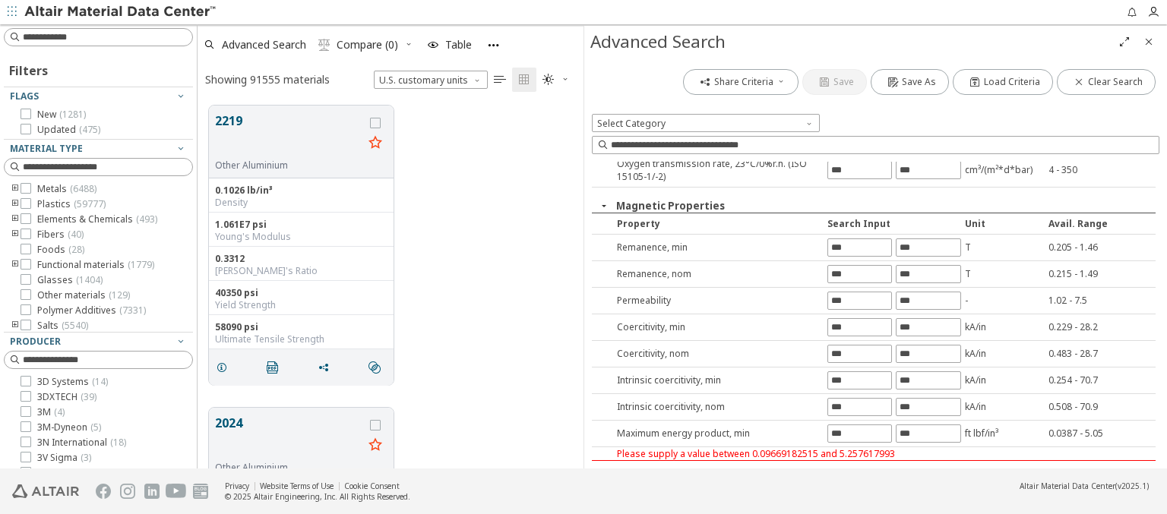
click at [921, 466] on input "text" at bounding box center [927, 474] width 63 height 17
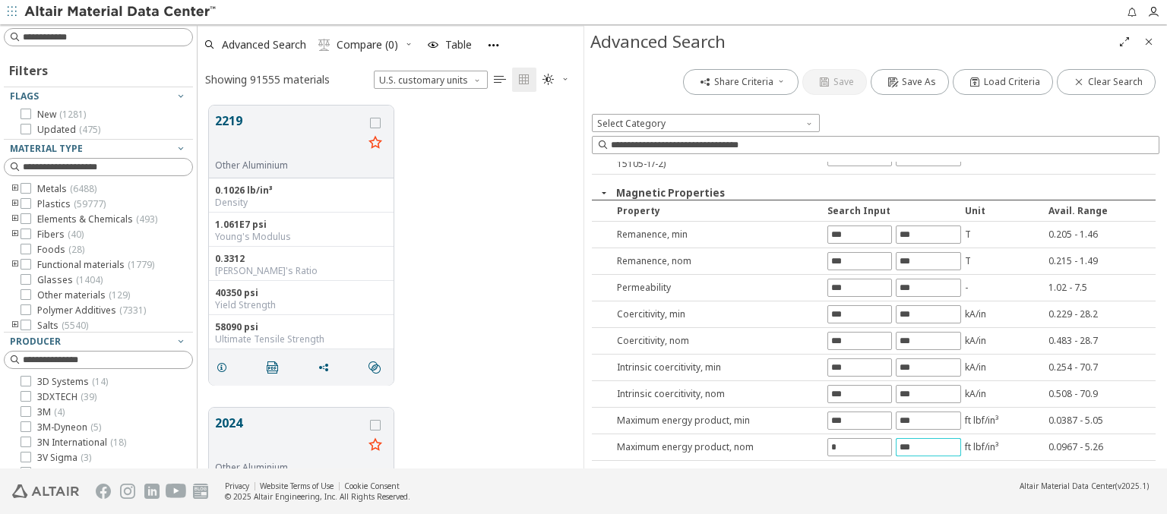
type input "***"
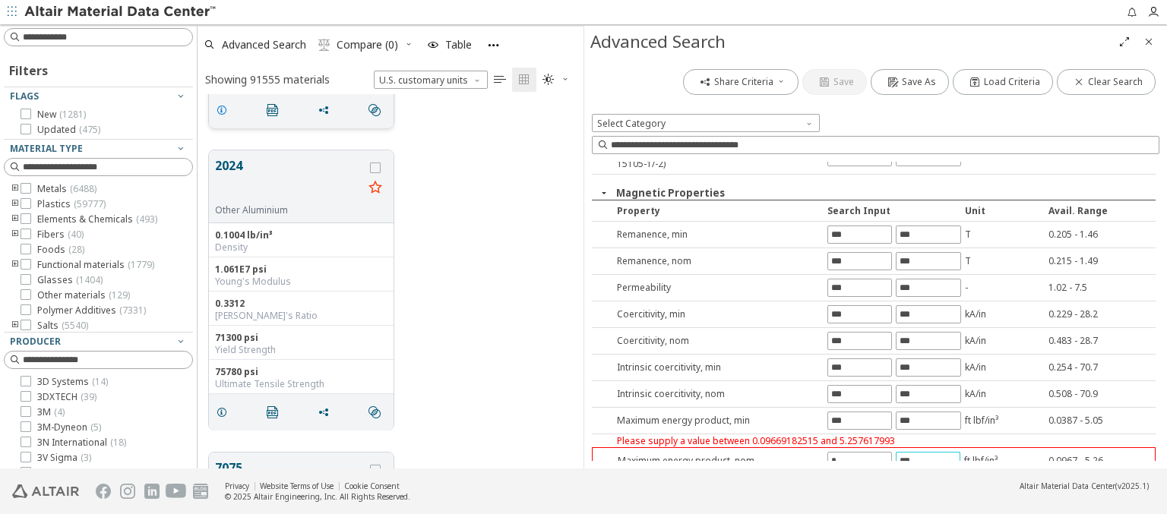
click at [224, 108] on icon "grid" at bounding box center [222, 110] width 12 height 12
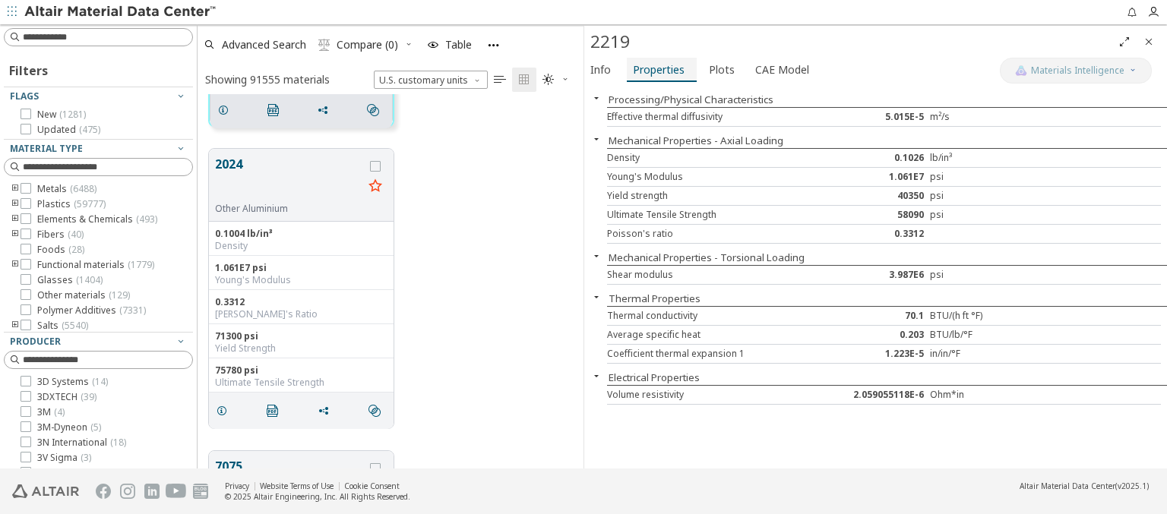
click at [657, 69] on span "Properties" at bounding box center [659, 70] width 52 height 24
click at [121, 12] on img at bounding box center [121, 12] width 194 height 15
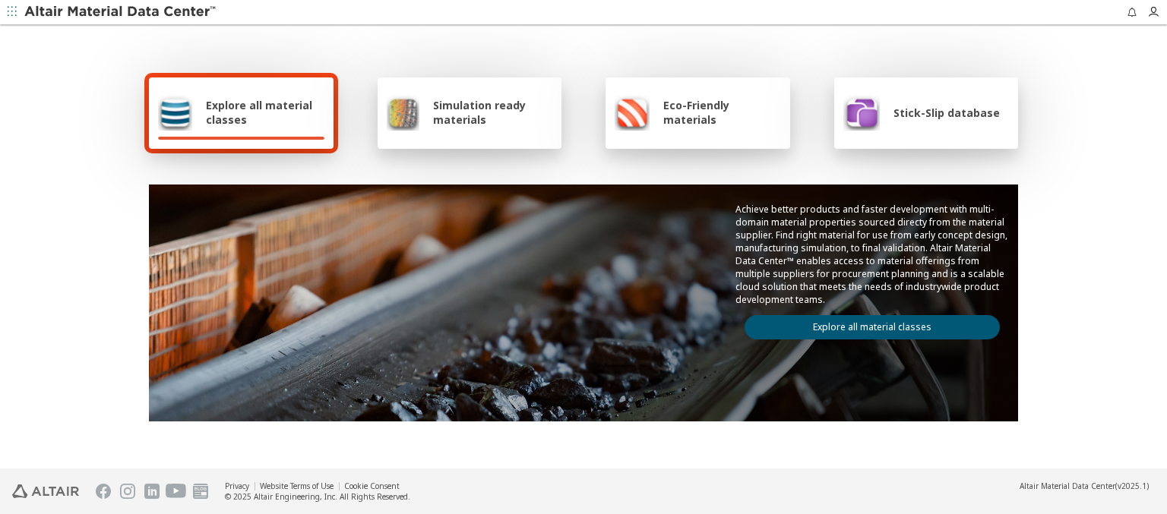
click at [259, 112] on span "Explore all material classes" at bounding box center [265, 112] width 118 height 29
click at [866, 324] on link "Explore all material classes" at bounding box center [871, 327] width 255 height 24
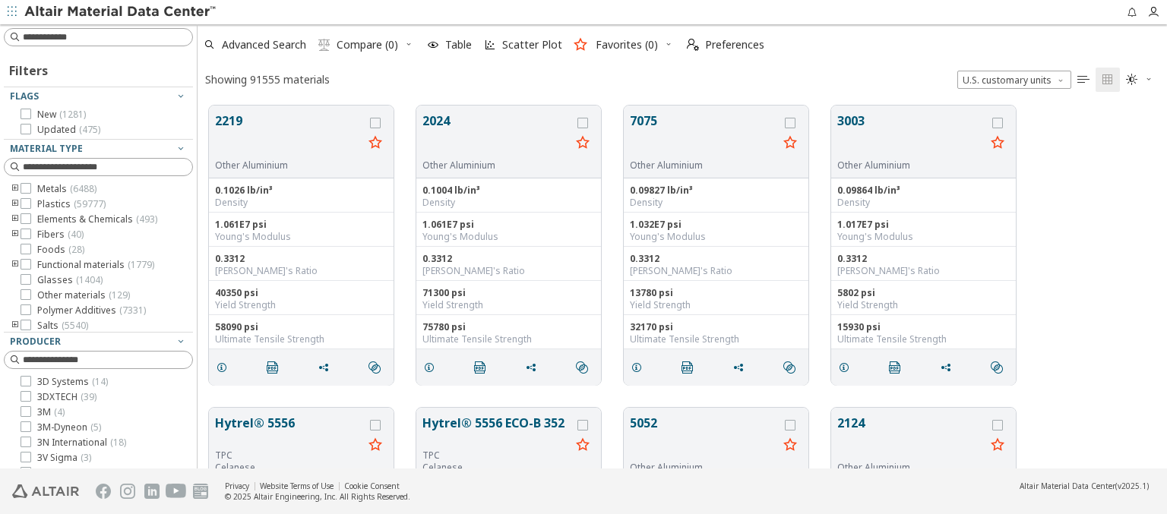
scroll to position [363, 957]
click at [264, 45] on span "Advanced Search" at bounding box center [264, 44] width 84 height 11
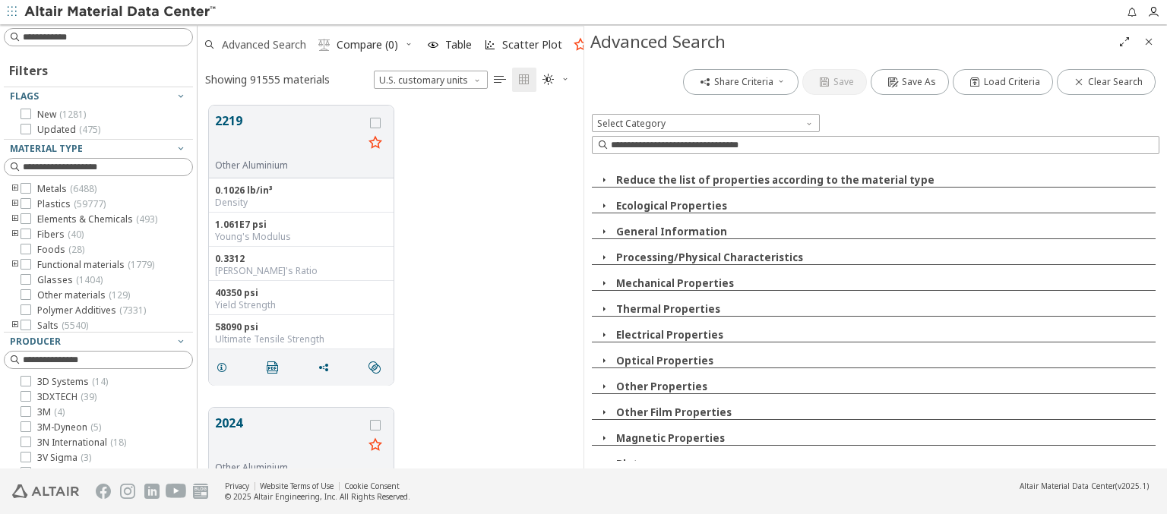
scroll to position [363, 374]
click at [603, 283] on icon "button" at bounding box center [604, 283] width 12 height 12
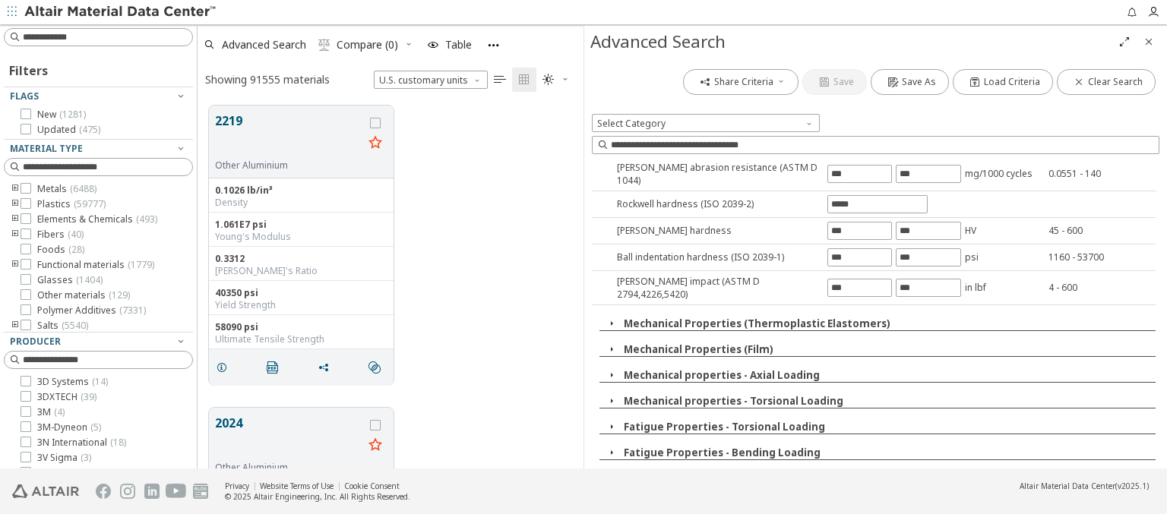
click at [717, 446] on button "Fatigue Properties - Bending Loading" at bounding box center [722, 453] width 197 height 14
click at [719, 420] on button "Fatigue Properties - Torsional Loading" at bounding box center [724, 427] width 201 height 14
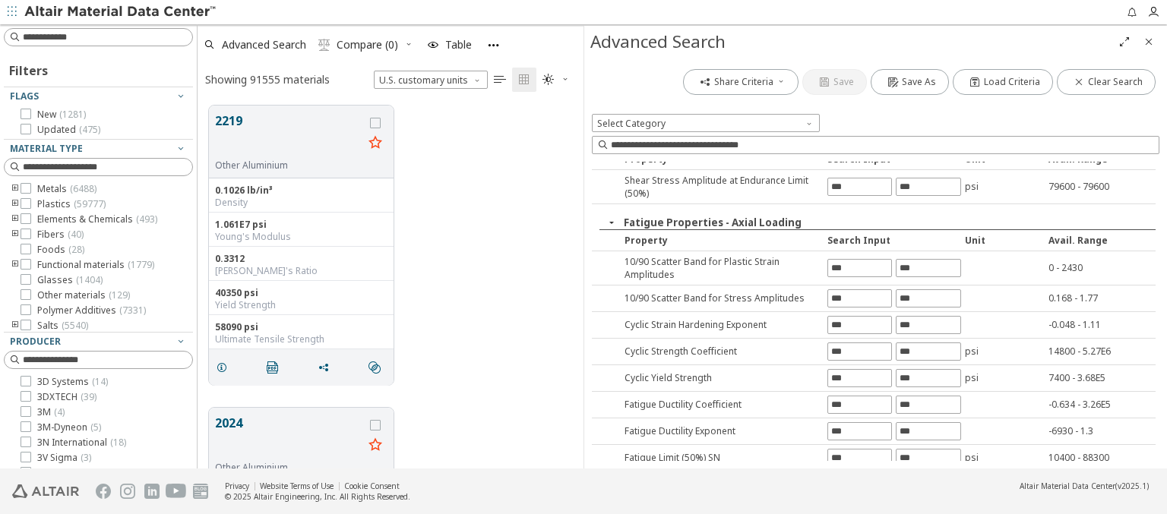
type input "****"
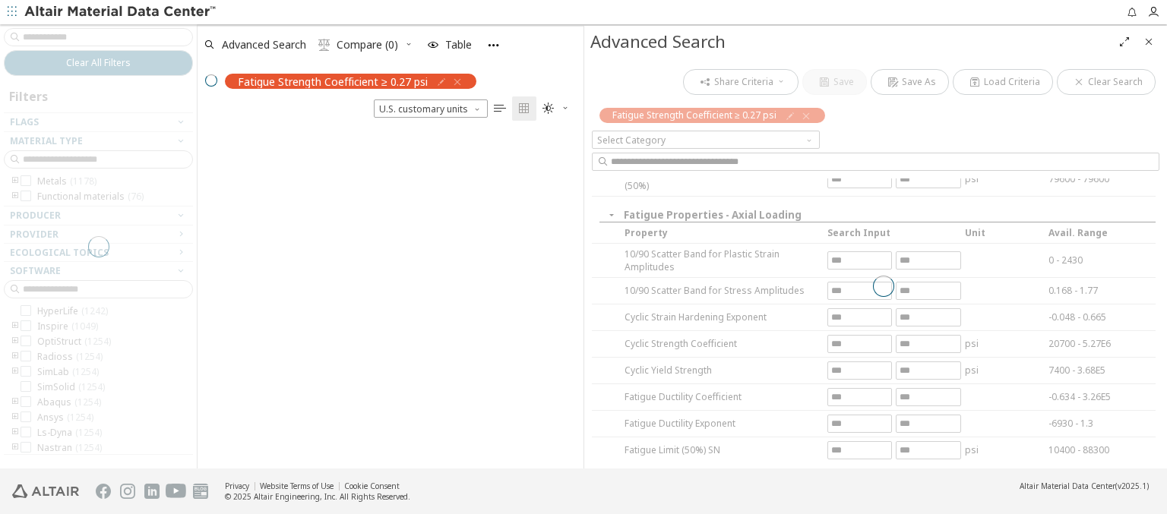
scroll to position [322, 374]
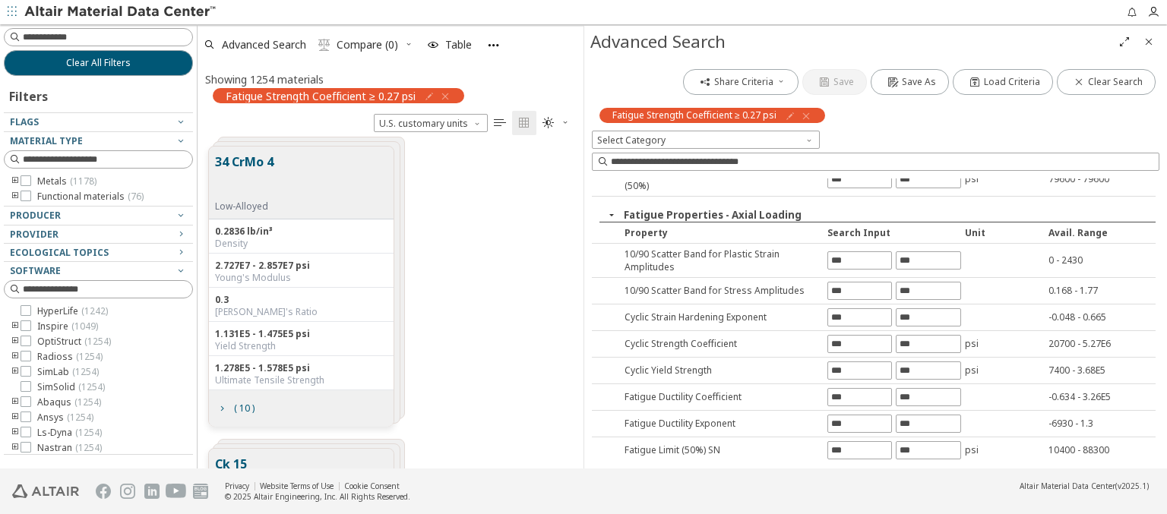
click at [921, 469] on input "text" at bounding box center [927, 477] width 63 height 17
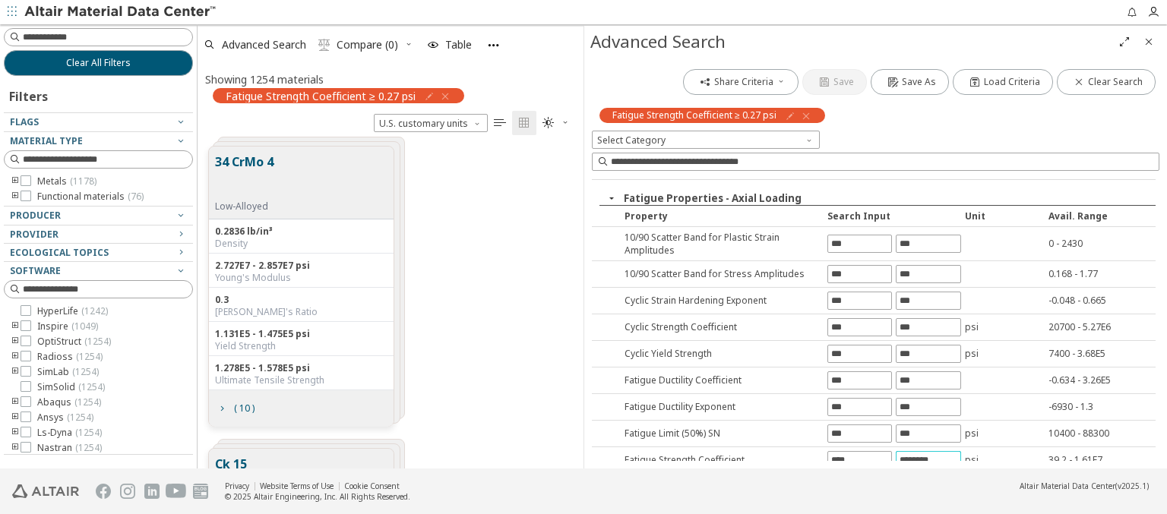
type input "********"
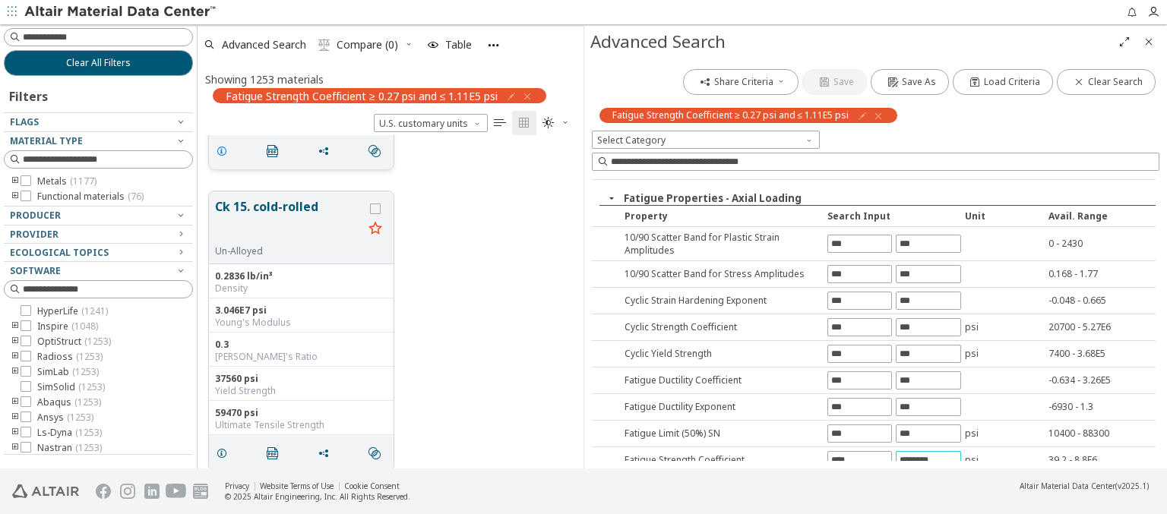
click at [224, 149] on icon "grid" at bounding box center [222, 151] width 12 height 12
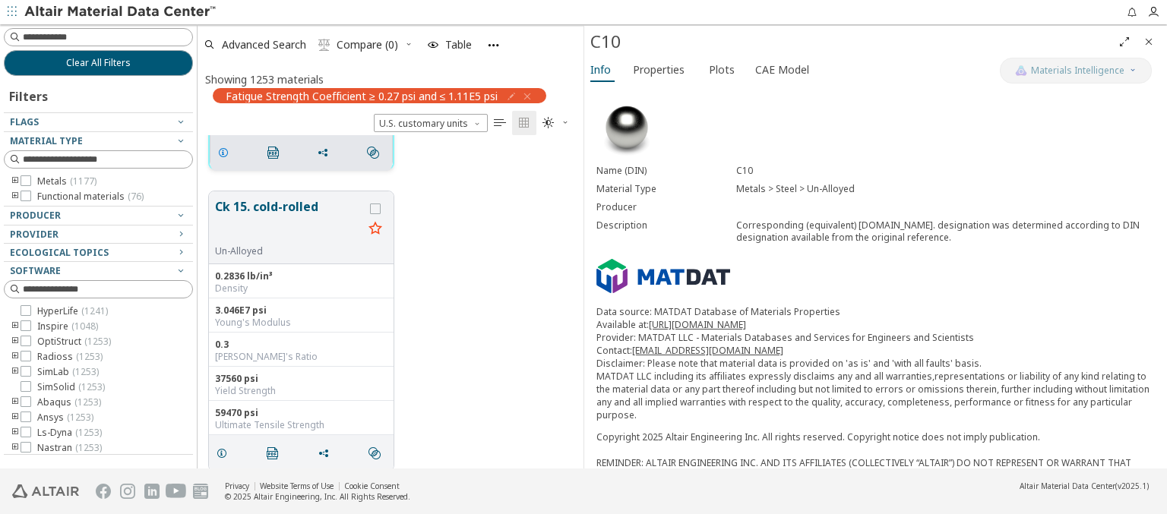
scroll to position [1771, 0]
click at [657, 69] on span "Properties" at bounding box center [659, 70] width 52 height 24
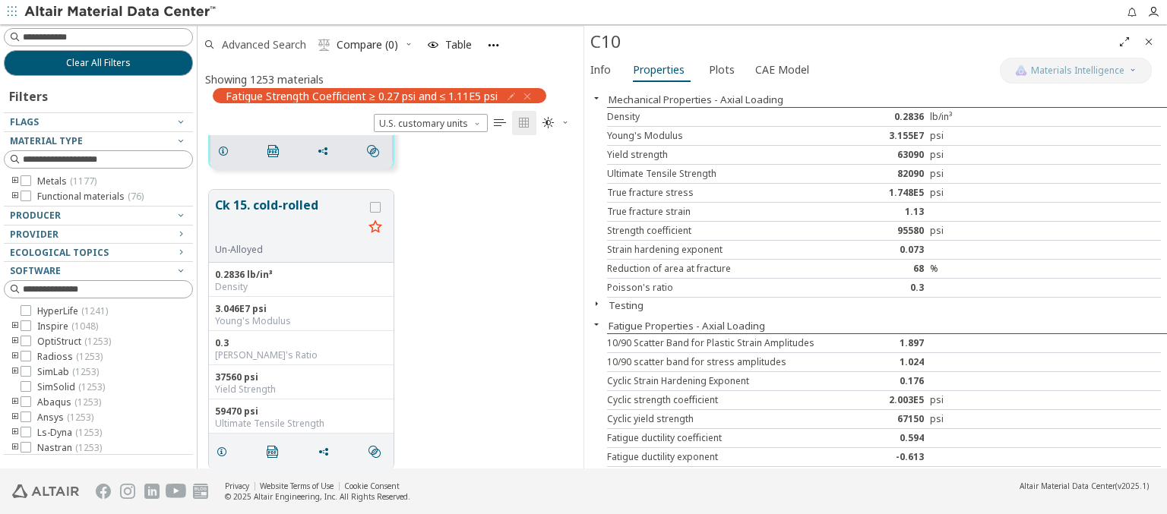
click at [264, 44] on span "Advanced Search" at bounding box center [264, 44] width 84 height 11
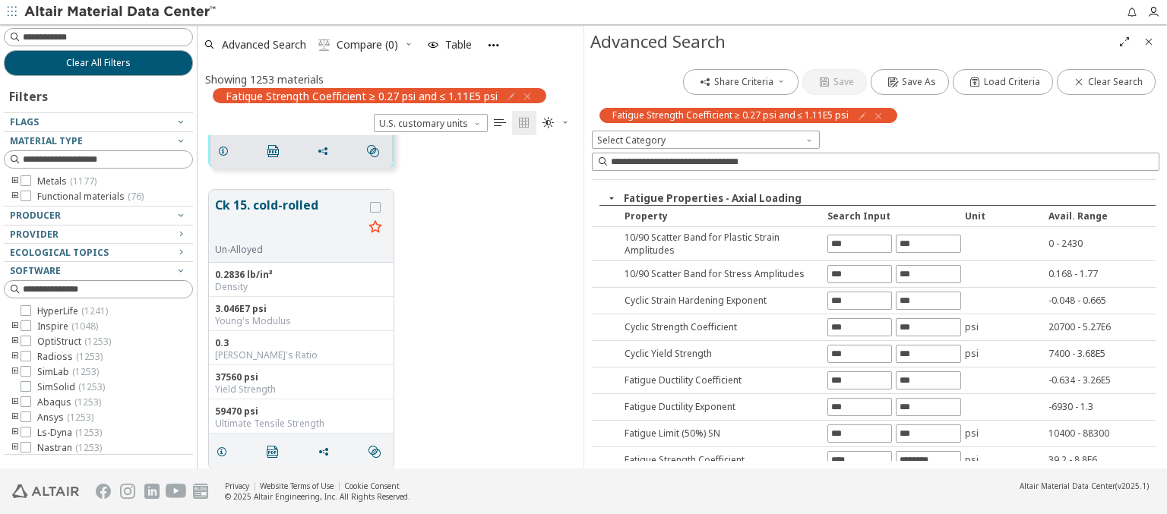
click at [877, 115] on icon "button" at bounding box center [878, 116] width 12 height 12
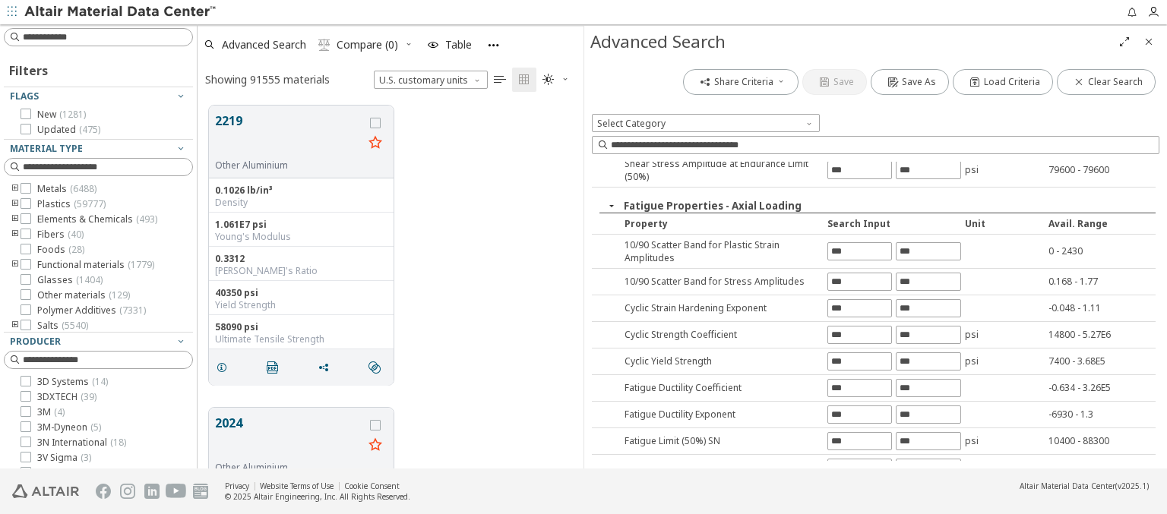
scroll to position [363, 374]
click at [854, 486] on input "text" at bounding box center [859, 494] width 63 height 17
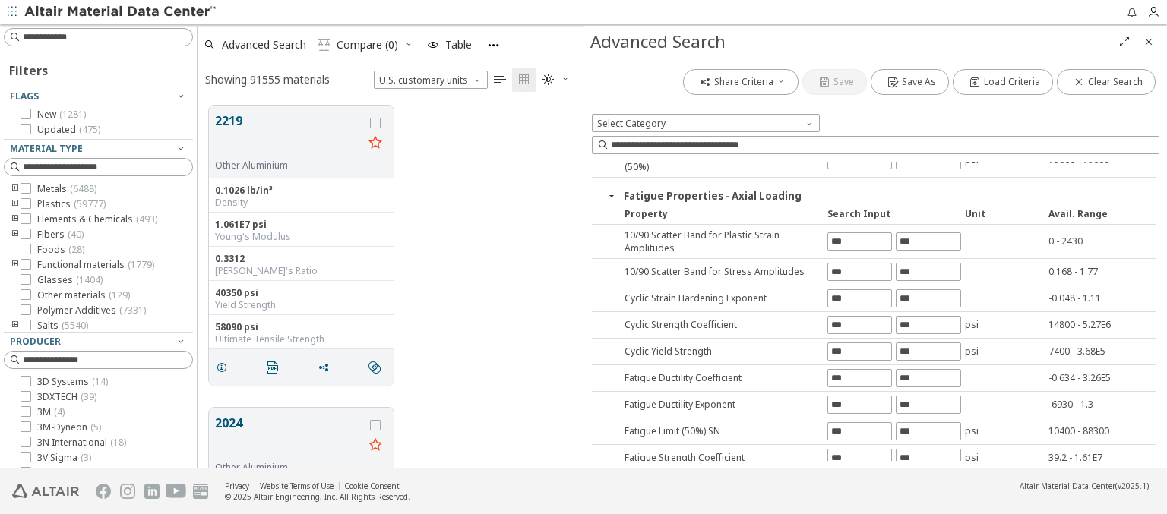
type input "***"
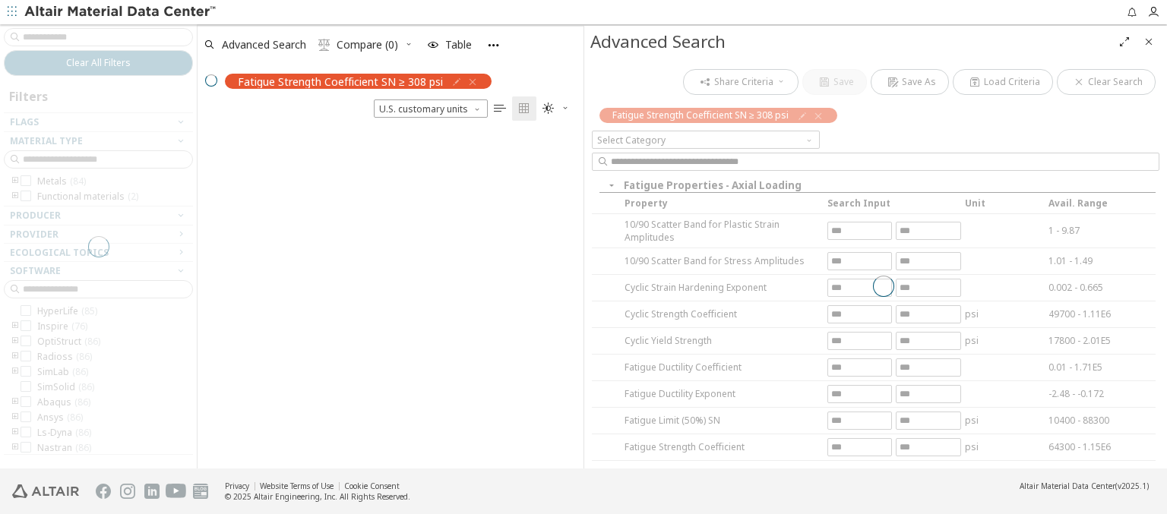
scroll to position [322, 374]
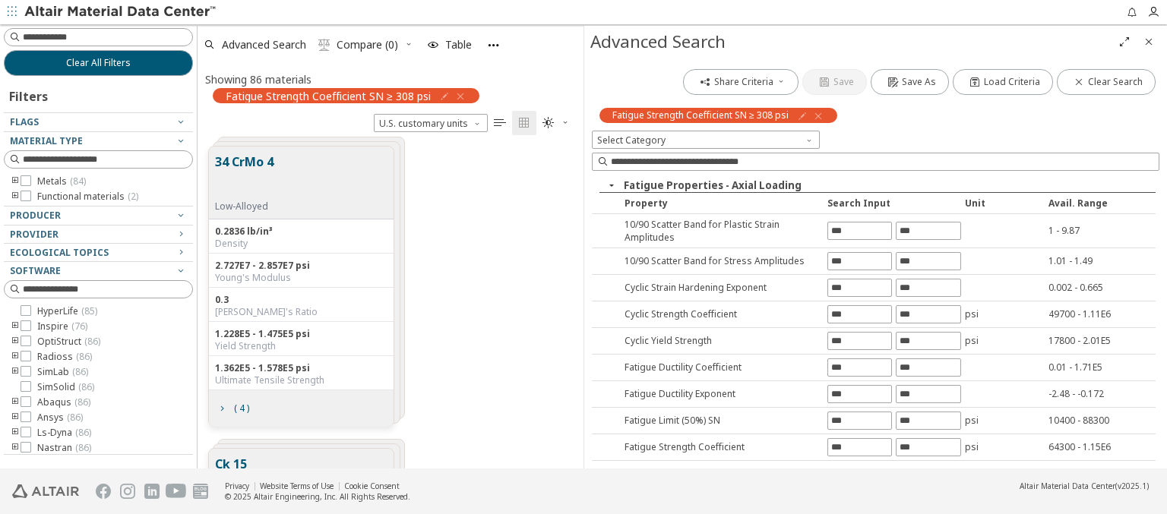
click at [921, 466] on input "text" at bounding box center [927, 474] width 63 height 17
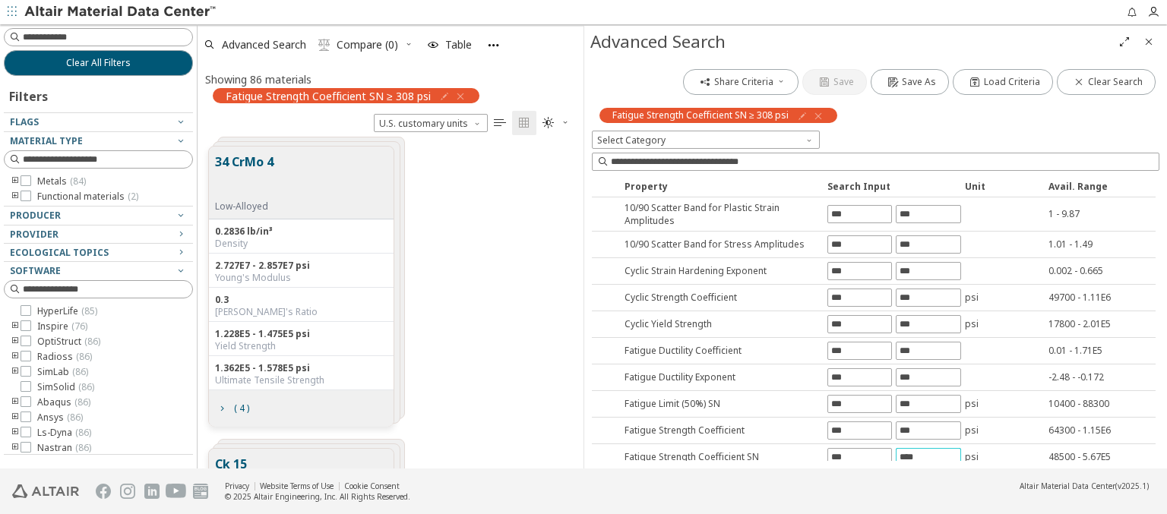
type input "****"
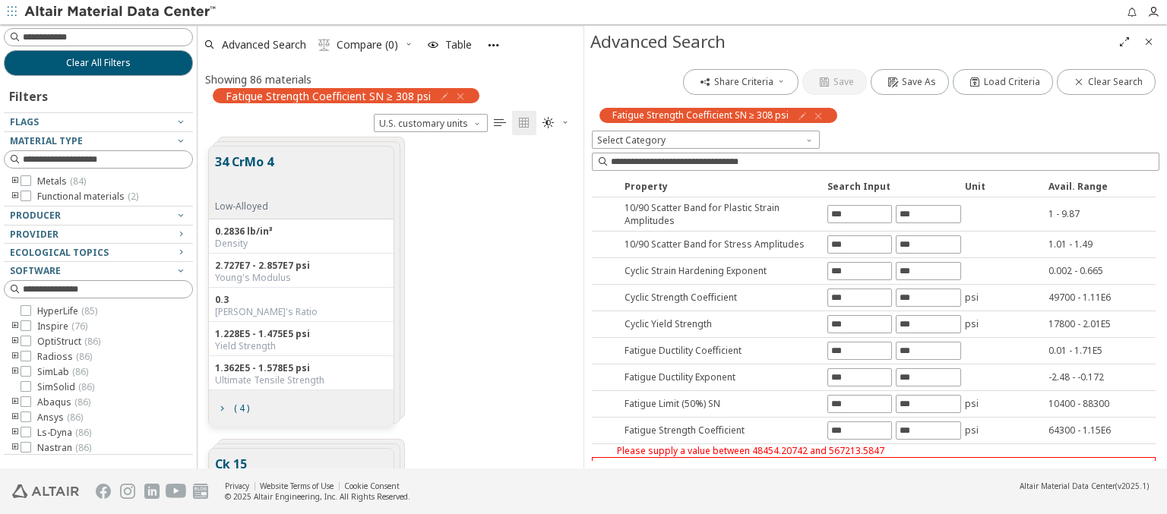
scroll to position [0, 0]
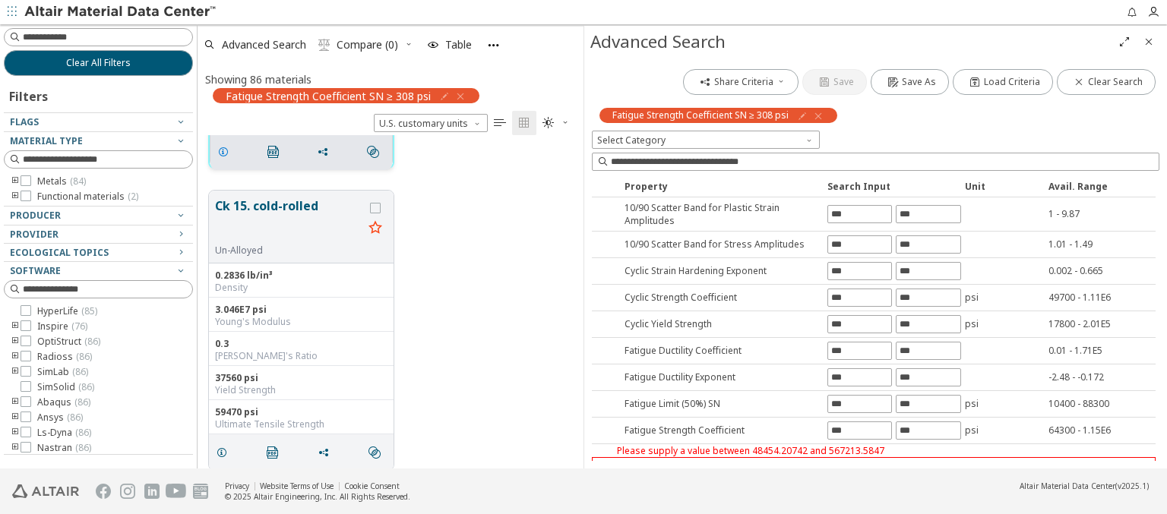
click at [226, 150] on icon "grid" at bounding box center [223, 152] width 12 height 12
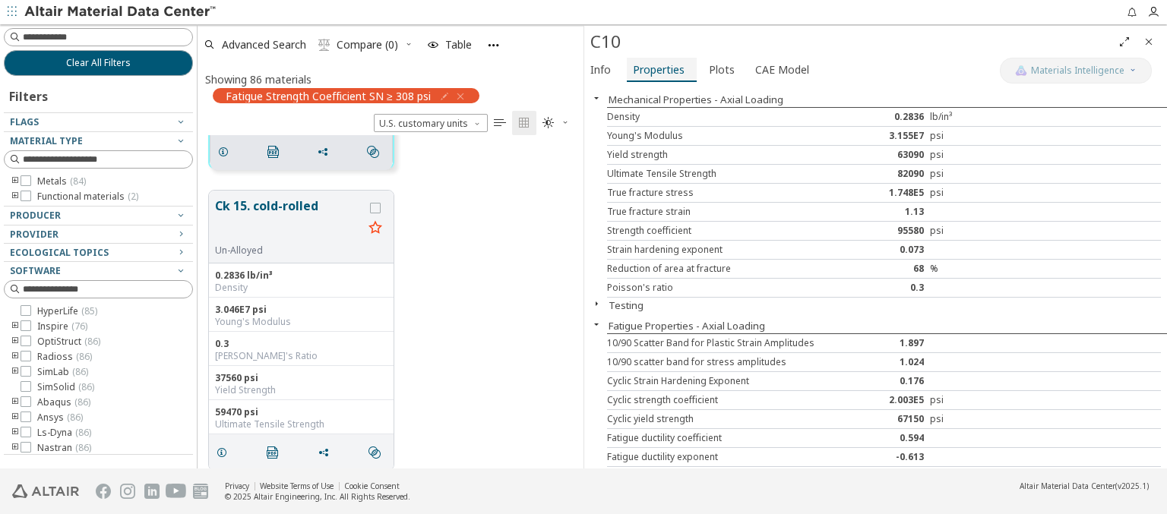
click at [657, 69] on span "Properties" at bounding box center [659, 70] width 52 height 24
click at [264, 44] on span "Advanced Search" at bounding box center [264, 44] width 84 height 11
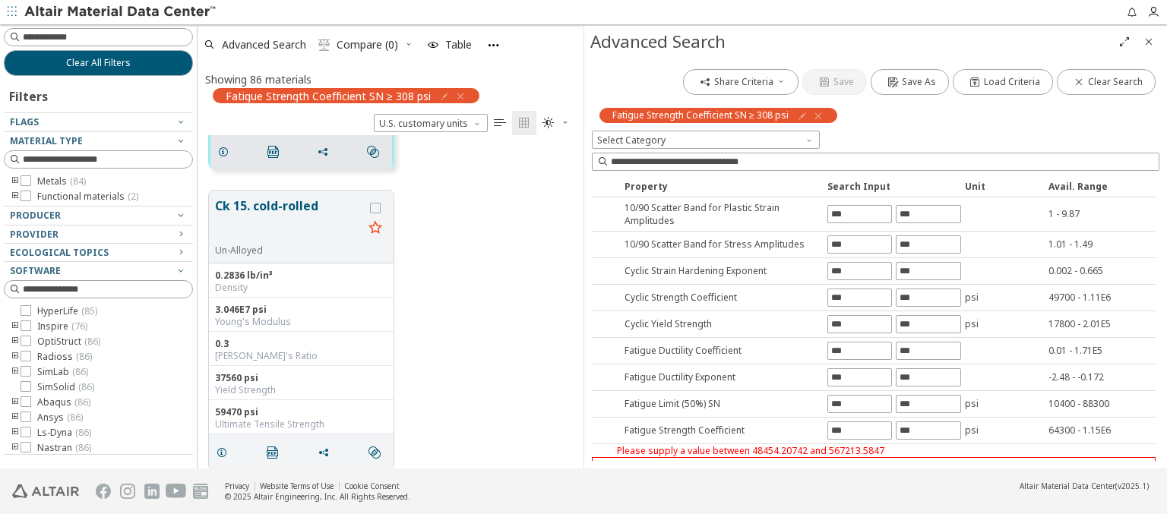
click at [817, 115] on icon "button" at bounding box center [818, 116] width 12 height 12
